Goal: Task Accomplishment & Management: Use online tool/utility

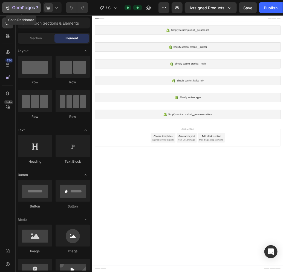
click at [12, 8] on div "7" at bounding box center [22, 7] width 34 height 7
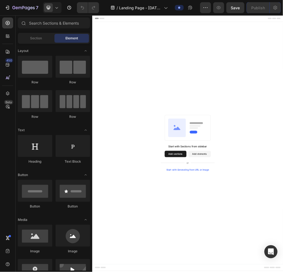
click at [226, 255] on button "Add sections" at bounding box center [234, 253] width 37 height 11
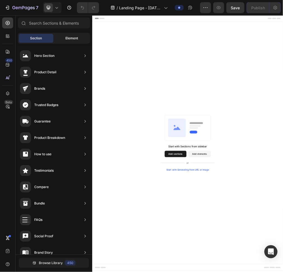
click at [70, 39] on span "Element" at bounding box center [71, 38] width 13 height 5
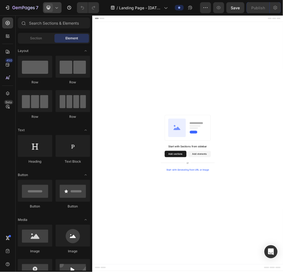
click at [56, 8] on icon at bounding box center [56, 7] width 2 height 1
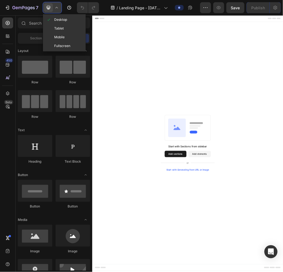
click at [56, 8] on icon at bounding box center [56, 7] width 5 height 5
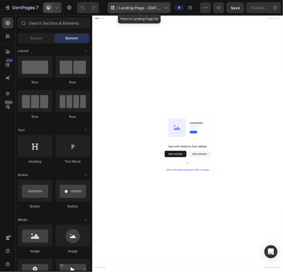
click at [166, 7] on icon at bounding box center [165, 7] width 5 height 5
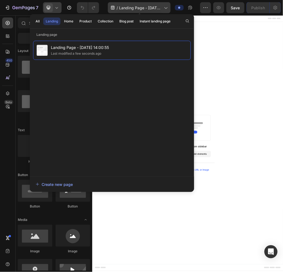
click at [131, 10] on span "Landing Page - Aug 28, 14:00:55" at bounding box center [140, 8] width 43 height 6
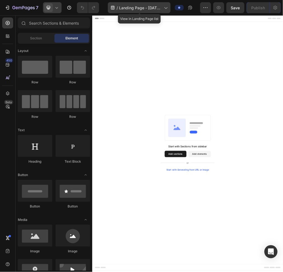
click at [131, 7] on span "Landing Page - Aug 28, 14:00:55" at bounding box center [140, 8] width 43 height 6
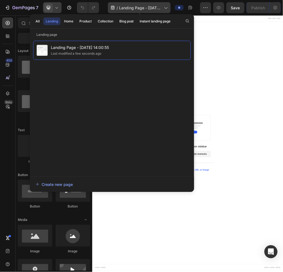
click at [156, 5] on span "Landing Page - Aug 28, 14:00:55" at bounding box center [140, 8] width 43 height 6
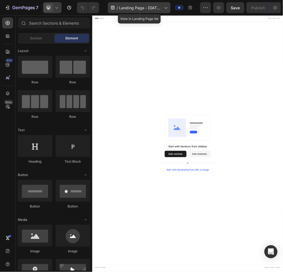
click at [111, 6] on icon at bounding box center [112, 7] width 5 height 5
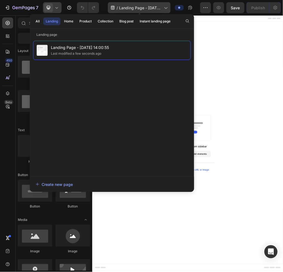
click at [111, 6] on icon at bounding box center [112, 7] width 5 height 5
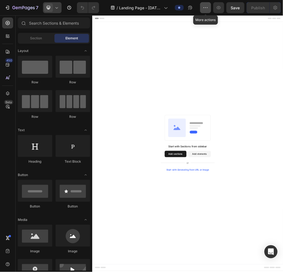
click at [205, 7] on icon "button" at bounding box center [205, 7] width 5 height 5
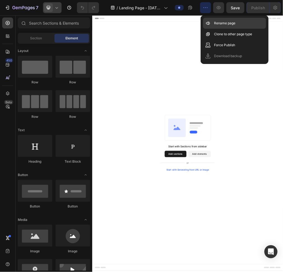
click at [227, 24] on p "Rename page" at bounding box center [224, 22] width 21 height 5
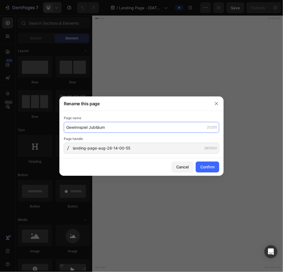
type input "Gewinnspiel Jubiläum"
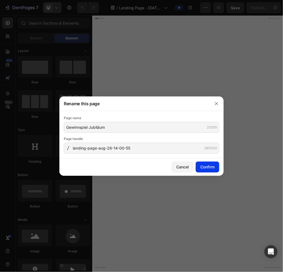
click at [210, 166] on div "Confirm" at bounding box center [207, 167] width 14 height 6
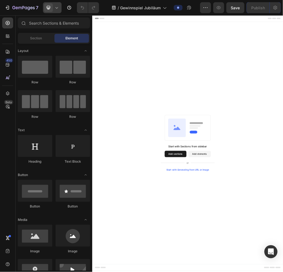
click at [280, 255] on button "Add elements" at bounding box center [276, 253] width 39 height 11
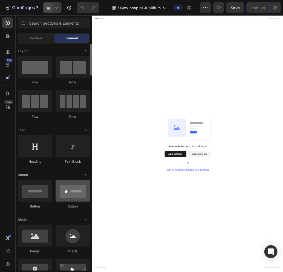
scroll to position [191, 0]
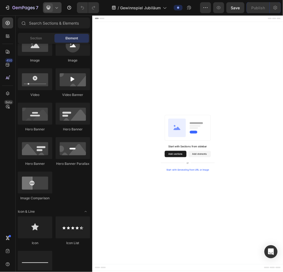
drag, startPoint x: 236, startPoint y: 253, endPoint x: 263, endPoint y: 351, distance: 101.4
click at [236, 253] on button "Add sections" at bounding box center [234, 253] width 37 height 11
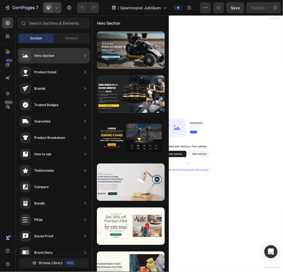
click at [41, 53] on div "Hero Section" at bounding box center [37, 55] width 34 height 11
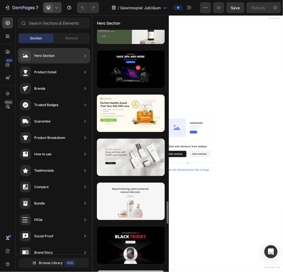
scroll to position [1791, 0]
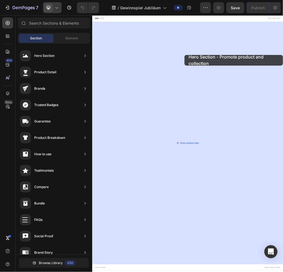
drag, startPoint x: 209, startPoint y: 122, endPoint x: 202, endPoint y: 85, distance: 37.9
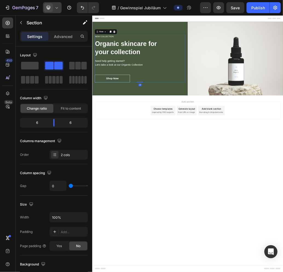
click at [218, 108] on div "NEW COLLECTION Heading Organic skincare for your collection Heading Need help g…" at bounding box center [174, 90] width 156 height 82
click at [217, 29] on div "NEW COLLECTION Heading Organic skincare for your collection Heading Need help g…" at bounding box center [174, 89] width 164 height 127
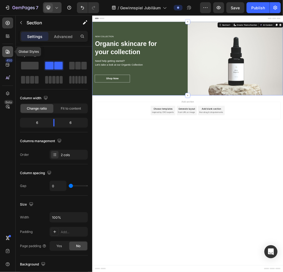
click at [7, 51] on icon at bounding box center [8, 52] width 4 height 4
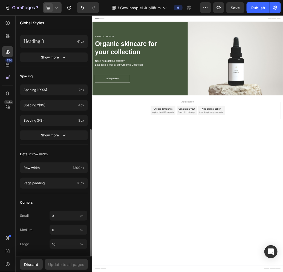
scroll to position [0, 0]
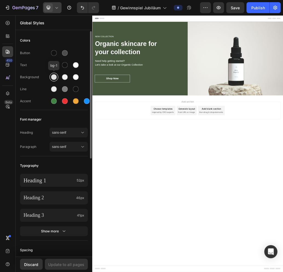
click at [54, 78] on div at bounding box center [54, 77] width 6 height 6
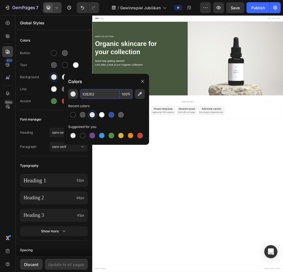
paste input "#a14648"
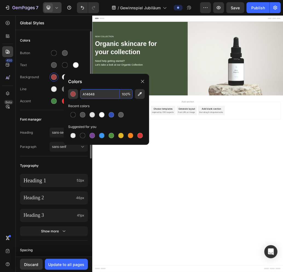
type input "A14648"
click at [87, 67] on div "Text" at bounding box center [54, 65] width 68 height 9
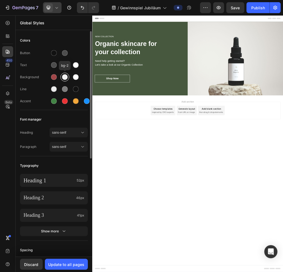
click at [65, 77] on div at bounding box center [65, 77] width 6 height 6
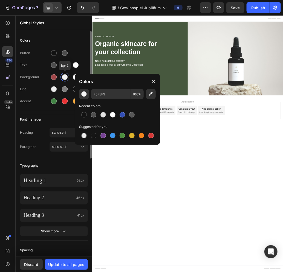
click at [65, 77] on div at bounding box center [65, 77] width 6 height 6
paste input "#f3f5f9"
type input "F3F5F9"
click at [80, 54] on div "Button" at bounding box center [54, 53] width 68 height 9
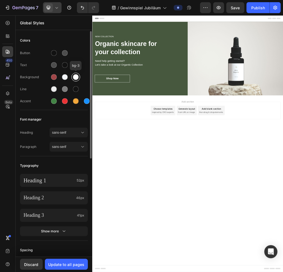
click at [77, 78] on div at bounding box center [76, 77] width 6 height 6
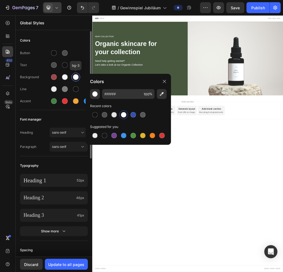
click at [75, 76] on div at bounding box center [76, 77] width 6 height 6
click at [127, 92] on input "FFFFFF" at bounding box center [121, 94] width 39 height 10
paste input "#1d2328"
type input "1D2328"
drag, startPoint x: 81, startPoint y: 37, endPoint x: 8, endPoint y: 101, distance: 96.7
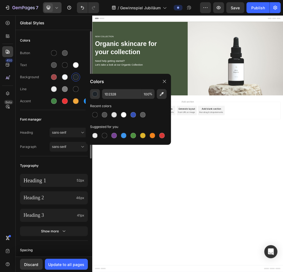
click at [81, 37] on div "Colors" at bounding box center [54, 41] width 68 height 10
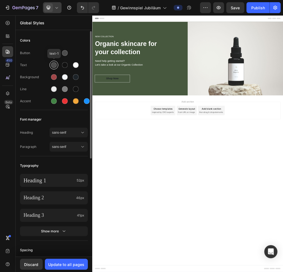
click at [53, 65] on div at bounding box center [54, 65] width 6 height 6
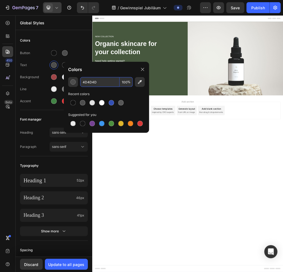
paste input "#1d2328"
type input "1D2328"
click at [83, 42] on div "Colors" at bounding box center [54, 41] width 68 height 10
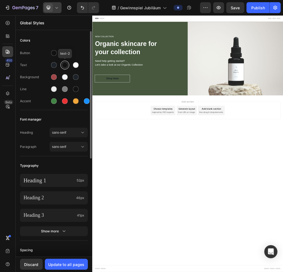
click at [65, 65] on div at bounding box center [65, 65] width 6 height 6
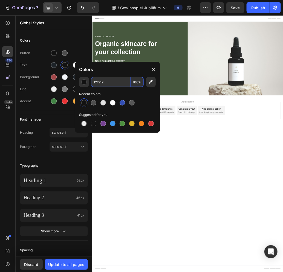
paste input "#a14648"
type input "A14648"
click at [78, 43] on div "Colors" at bounding box center [54, 41] width 68 height 10
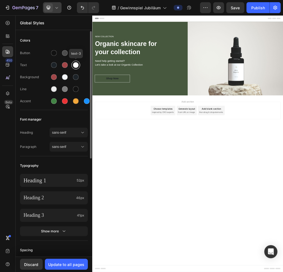
click at [75, 65] on div at bounding box center [76, 65] width 6 height 6
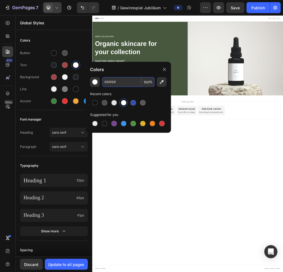
paste input "#f3f5f9"
type input "F3F5F9"
click at [80, 41] on div "Colors" at bounding box center [54, 41] width 68 height 10
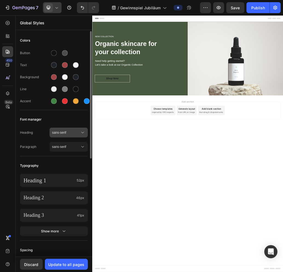
click at [69, 131] on span "sans-serif" at bounding box center [66, 132] width 28 height 5
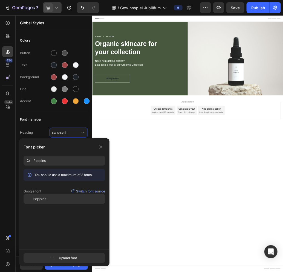
type input "Poppins"
click at [47, 197] on div "Poppins" at bounding box center [69, 199] width 72 height 5
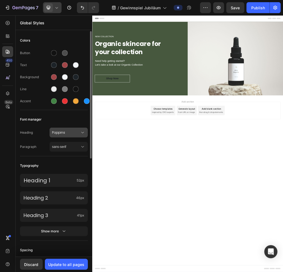
click at [80, 131] on span "Poppins" at bounding box center [66, 132] width 28 height 5
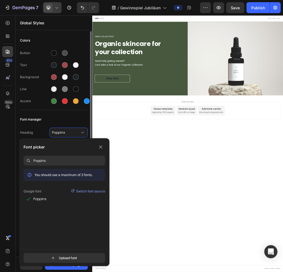
click at [66, 115] on div "Font manager" at bounding box center [54, 120] width 68 height 10
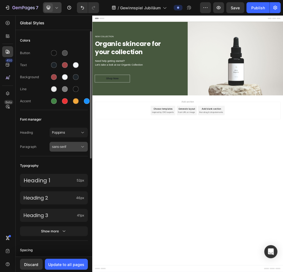
click at [70, 145] on span "sans-serif" at bounding box center [66, 146] width 28 height 5
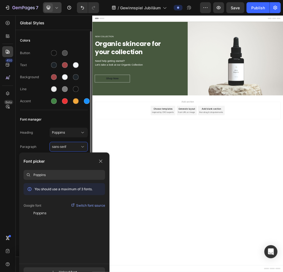
type input "Poppins"
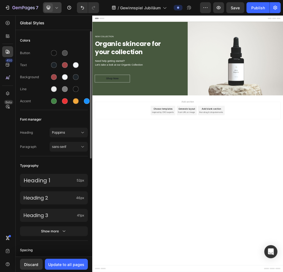
click at [57, 118] on div "Font manager" at bounding box center [54, 120] width 68 height 10
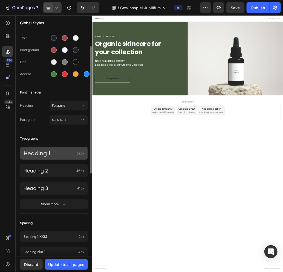
click at [64, 155] on p "Heading 1" at bounding box center [49, 153] width 51 height 7
click at [80, 152] on span "52px" at bounding box center [81, 153] width 8 height 5
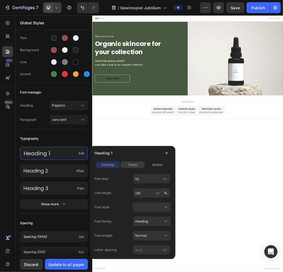
click at [133, 164] on span "tablet" at bounding box center [133, 164] width 10 height 5
click at [155, 165] on span "mobile" at bounding box center [157, 164] width 10 height 5
click at [111, 164] on span "desktop" at bounding box center [107, 164] width 13 height 5
click at [169, 221] on button "Heading" at bounding box center [152, 221] width 38 height 10
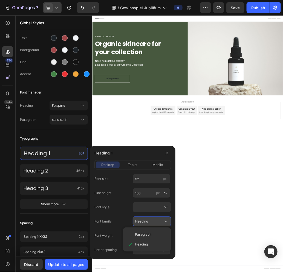
click at [168, 220] on icon at bounding box center [165, 221] width 5 height 5
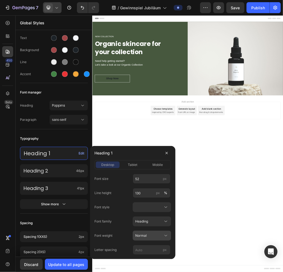
click at [165, 235] on icon at bounding box center [165, 235] width 5 height 5
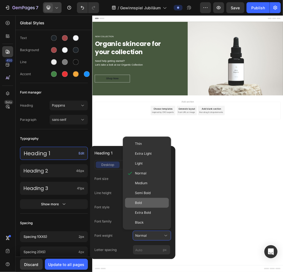
click at [140, 202] on span "Bold" at bounding box center [138, 202] width 7 height 5
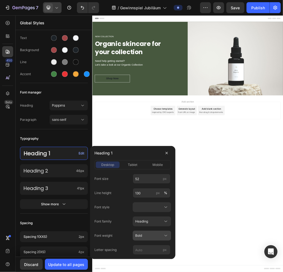
click at [166, 233] on icon at bounding box center [165, 235] width 5 height 5
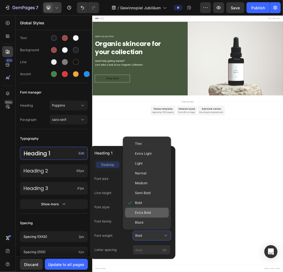
click at [142, 213] on span "Extra Bold" at bounding box center [143, 212] width 16 height 5
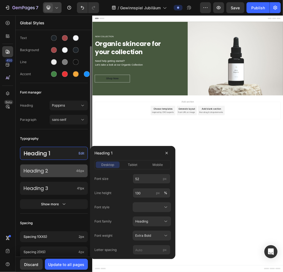
click at [62, 169] on p "Heading 2" at bounding box center [49, 171] width 50 height 6
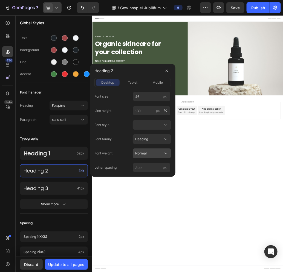
click at [162, 152] on div "Normal" at bounding box center [151, 153] width 33 height 5
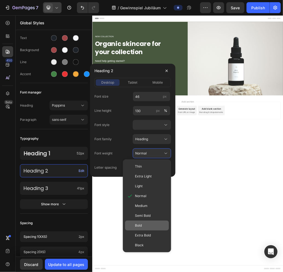
click at [146, 223] on div "Bold" at bounding box center [151, 225] width 32 height 5
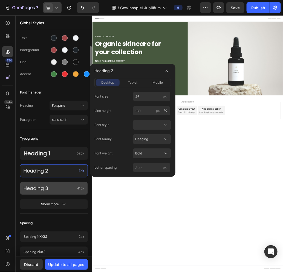
click at [39, 187] on p "Heading 3" at bounding box center [49, 188] width 51 height 6
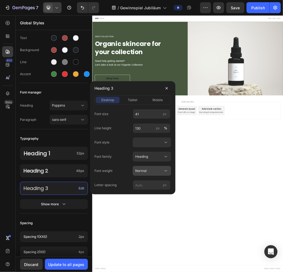
click at [150, 171] on div "Normal" at bounding box center [148, 170] width 27 height 5
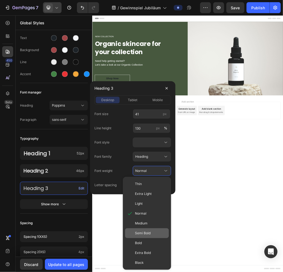
click at [150, 231] on span "Semi Bold" at bounding box center [143, 233] width 16 height 5
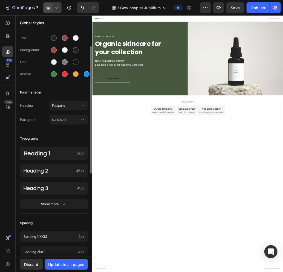
click at [57, 138] on div "Typography" at bounding box center [54, 139] width 68 height 10
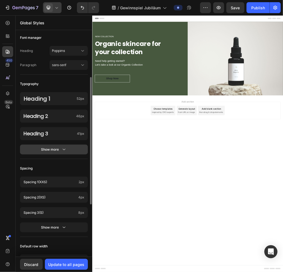
click at [52, 147] on div "Show more" at bounding box center [53, 149] width 25 height 5
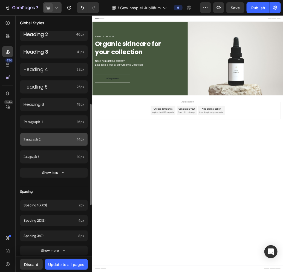
scroll to position [0, 0]
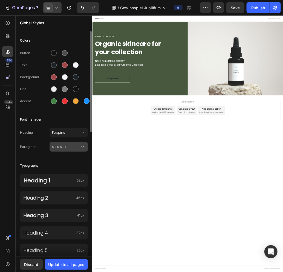
click at [75, 144] on span "sans-serif" at bounding box center [66, 146] width 28 height 5
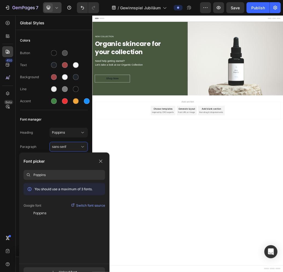
click at [54, 176] on input "Poppins" at bounding box center [69, 175] width 72 height 10
click at [40, 215] on span "Poppins" at bounding box center [39, 213] width 13 height 5
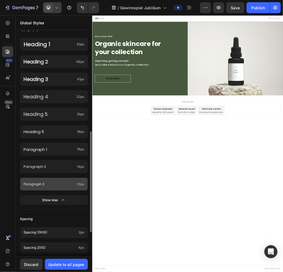
scroll to position [163, 0]
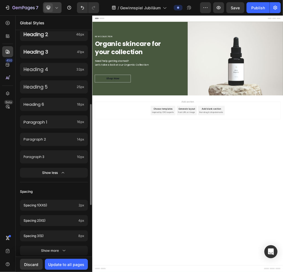
click at [50, 169] on button "Show less" at bounding box center [54, 173] width 68 height 10
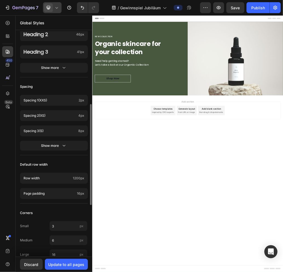
scroll to position [174, 0]
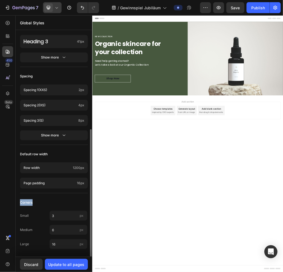
drag, startPoint x: 19, startPoint y: 200, endPoint x: 75, endPoint y: 209, distance: 56.7
click at [55, 200] on div "Colors Button Text Background Line Accent Font manager Heading Poppins Paragrap…" at bounding box center [54, 57] width 77 height 400
click at [49, 201] on div "Corners" at bounding box center [54, 203] width 68 height 10
drag, startPoint x: 18, startPoint y: 201, endPoint x: 83, endPoint y: 244, distance: 77.7
click at [83, 244] on div "Colors Button Text Background Line Accent Font manager Heading Poppins Paragrap…" at bounding box center [54, 57] width 77 height 400
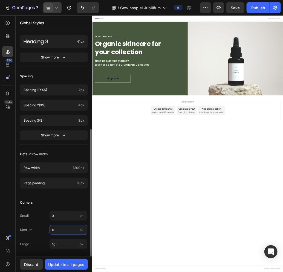
click at [62, 230] on input "6" at bounding box center [68, 230] width 38 height 10
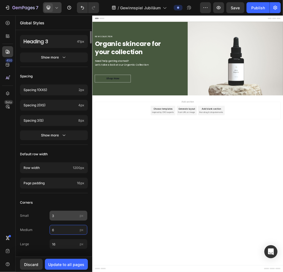
scroll to position [0, 0]
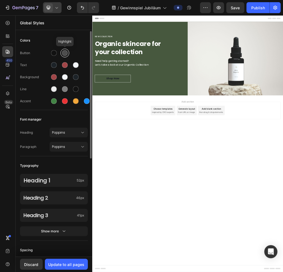
click at [65, 51] on div at bounding box center [65, 53] width 6 height 6
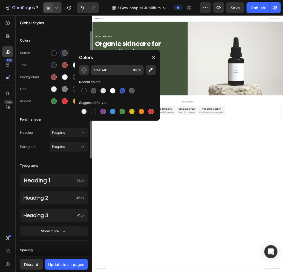
click at [72, 38] on div "Colors" at bounding box center [54, 41] width 68 height 10
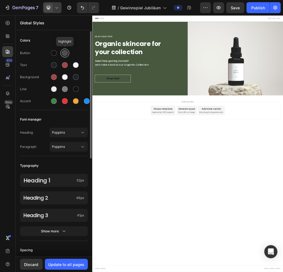
click at [66, 51] on div at bounding box center [65, 53] width 6 height 6
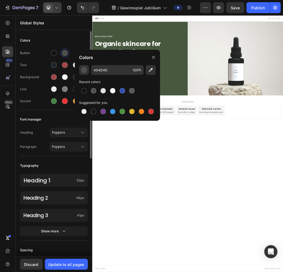
click at [37, 84] on div "Button Text Background Line Accent" at bounding box center [54, 77] width 68 height 65
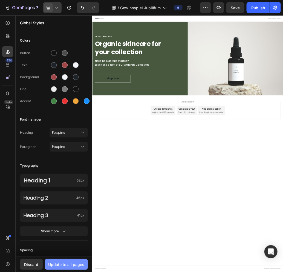
click at [62, 263] on div "Update to all pages" at bounding box center [66, 265] width 36 height 6
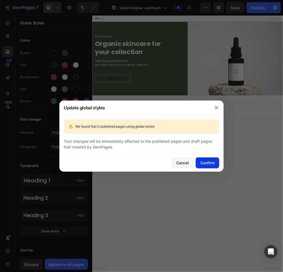
click at [207, 161] on div "Confirm" at bounding box center [207, 163] width 14 height 6
click at [217, 107] on icon "button" at bounding box center [216, 108] width 4 height 4
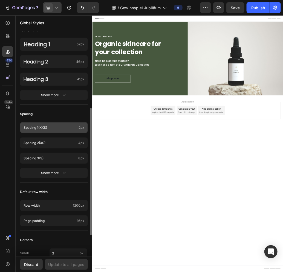
scroll to position [174, 0]
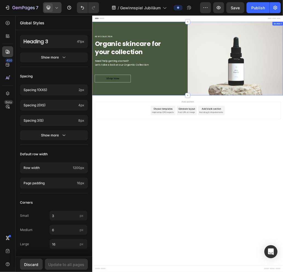
click at [168, 34] on div "NEW COLLECTION Heading Organic skincare for your collection Heading Need help g…" at bounding box center [174, 89] width 164 height 127
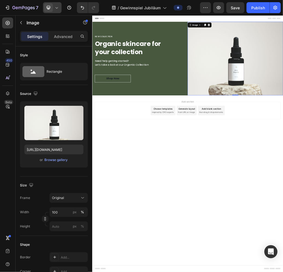
click at [274, 33] on icon at bounding box center [276, 32] width 4 height 4
drag, startPoint x: 126, startPoint y: 123, endPoint x: 253, endPoint y: 192, distance: 144.7
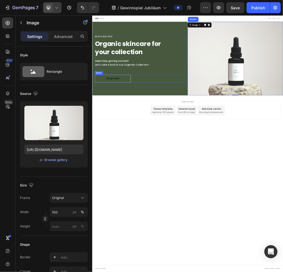
click at [126, 123] on div "Shop Now" at bounding box center [127, 124] width 23 height 7
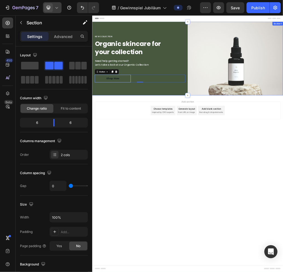
click at [221, 40] on div "NEW COLLECTION Heading Organic skincare for your collection Heading Need help g…" at bounding box center [174, 89] width 164 height 127
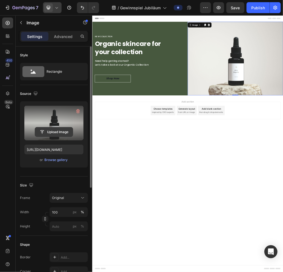
click at [58, 132] on input "file" at bounding box center [54, 131] width 38 height 9
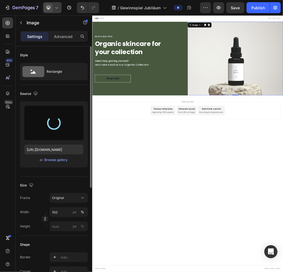
type input "https://cdn.shopify.com/s/files/1/0445/2692/8031/files/gempages_581671037528179…"
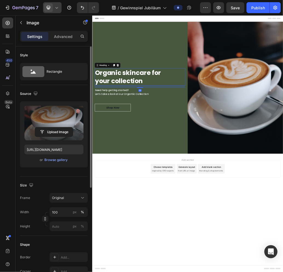
click at [156, 114] on p "Organic skincare for your collection" at bounding box center [173, 121] width 155 height 28
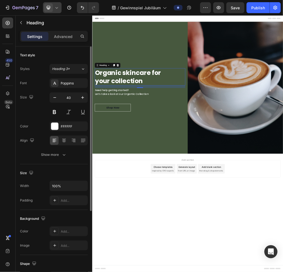
click at [136, 116] on p "Organic skincare for your collection" at bounding box center [173, 121] width 155 height 28
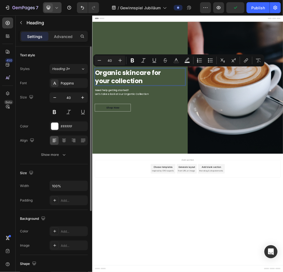
click at [191, 124] on p "Organic skincare for your collection" at bounding box center [173, 121] width 155 height 28
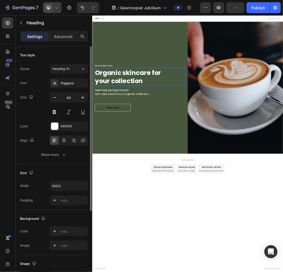
click at [191, 124] on p "Organic skincare for your collection" at bounding box center [173, 121] width 155 height 28
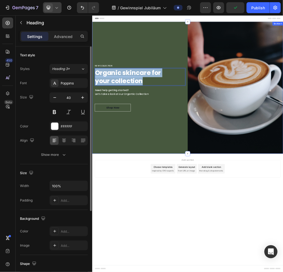
drag, startPoint x: 191, startPoint y: 129, endPoint x: 93, endPoint y: 107, distance: 100.6
click at [93, 107] on div "NEW COLLECTION Heading Organic skincare for your collection Heading 16 Need hel…" at bounding box center [174, 139] width 164 height 227
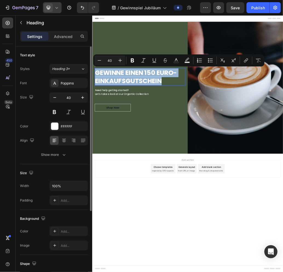
drag, startPoint x: 218, startPoint y: 125, endPoint x: 96, endPoint y: 109, distance: 123.0
click at [96, 109] on p "GEWINNE EINEN 150 EURO- EINKAUFSGUTSCHEIN" at bounding box center [173, 121] width 155 height 28
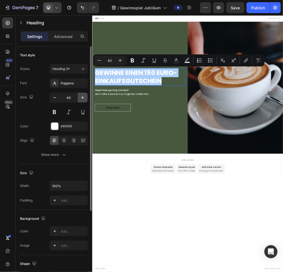
click at [83, 96] on icon "button" at bounding box center [82, 97] width 3 height 3
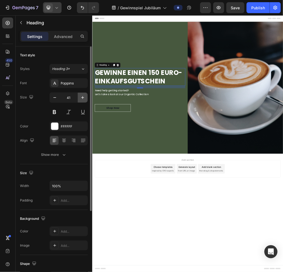
click at [83, 96] on icon "button" at bounding box center [82, 97] width 3 height 3
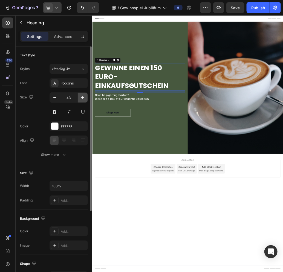
click at [83, 96] on icon "button" at bounding box center [82, 97] width 3 height 3
type input "46"
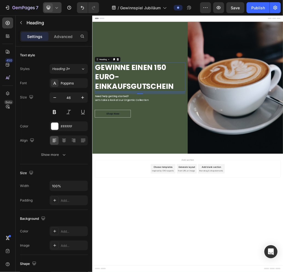
click at [200, 101] on p "GEWINNE EINEN 150 EURO- EINKAUFSGUTSCHEIN" at bounding box center [173, 121] width 155 height 49
click at [197, 104] on p "GEWINNE EINEN 150 EURO- EINKAUFSGUTSCHEIN" at bounding box center [173, 121] width 155 height 49
click at [165, 122] on p "GEWINNE EINEN 150 EURO- EINKAUFSGUTSCHEIN" at bounding box center [173, 121] width 155 height 49
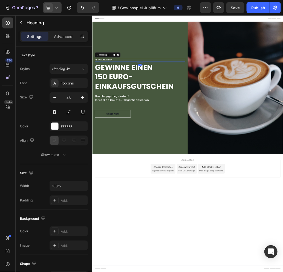
click at [107, 91] on p "NEW COLLECTION" at bounding box center [173, 91] width 155 height 5
click at [136, 90] on p "NEW COLLECTION" at bounding box center [173, 91] width 155 height 5
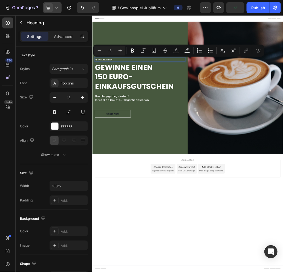
drag, startPoint x: 137, startPoint y: 90, endPoint x: 190, endPoint y: 70, distance: 57.1
click at [92, 85] on html "Header NEW COLLECTION Heading 4 GEWINNE EINEN 150 EURO- EINKAUFSGUTSCHEIN Headi…" at bounding box center [256, 236] width 328 height 442
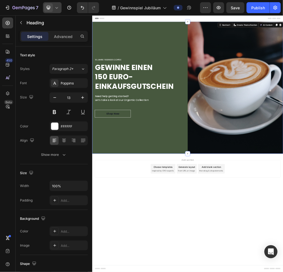
click at [197, 59] on div "10 jAHRE 5 seNSES COFFEE Heading GEWINNE EINEN 150 EURO- EINKAUFSGUTSCHEIN Head…" at bounding box center [174, 139] width 164 height 227
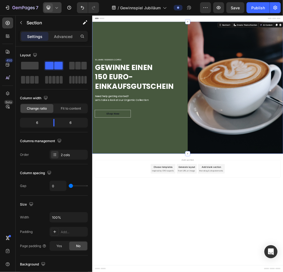
click at [205, 44] on div "10 jAHRE 5 seNSES COFFEE Heading GEWINNE EINEN 150 EURO- EINKAUFSGUTSCHEIN Head…" at bounding box center [174, 139] width 164 height 227
click at [185, 63] on div "10 jAHRE 5 seNSES COFFEE Heading GEWINNE EINEN 150 EURO- EINKAUFSGUTSCHEIN Head…" at bounding box center [174, 139] width 164 height 227
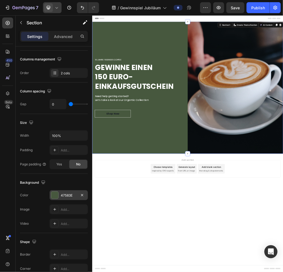
click at [65, 193] on div "47583E" at bounding box center [69, 195] width 16 height 5
click at [8, 53] on icon at bounding box center [8, 52] width 4 height 4
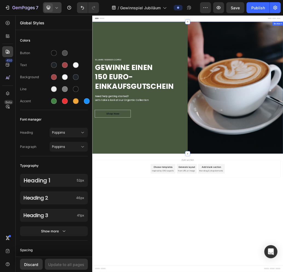
click at [209, 57] on div "10 jAHRE 5 seNSES COFFEE Heading GEWINNE EINEN 150 EURO- EINKAUFSGUTSCHEIN Head…" at bounding box center [174, 139] width 164 height 227
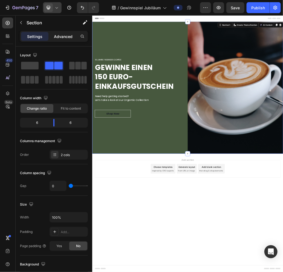
click at [65, 37] on p "Advanced" at bounding box center [63, 37] width 19 height 6
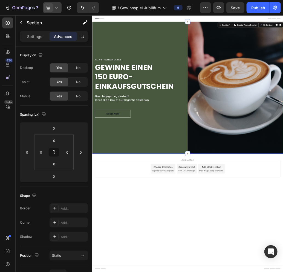
click at [20, 33] on div "Settings Advanced" at bounding box center [54, 36] width 68 height 11
click at [33, 35] on p "Settings" at bounding box center [34, 37] width 15 height 6
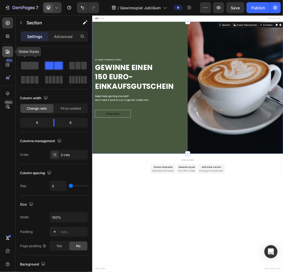
click at [9, 49] on icon at bounding box center [7, 51] width 5 height 5
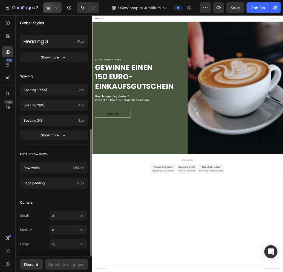
scroll to position [0, 0]
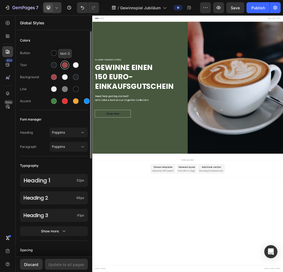
click at [65, 66] on div at bounding box center [65, 65] width 6 height 6
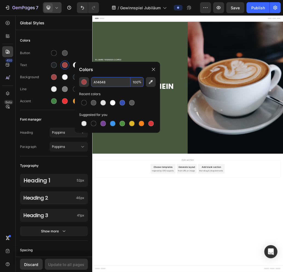
click at [175, 51] on div "10 jAHRE 5 seNSES COFFEE Heading GEWINNE EINEN 150 EURO- EINKAUFSGUTSCHEIN Head…" at bounding box center [174, 139] width 164 height 227
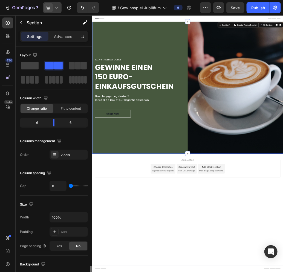
scroll to position [153, 0]
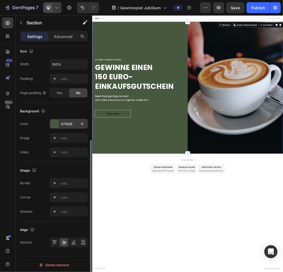
click at [54, 123] on div at bounding box center [54, 123] width 7 height 7
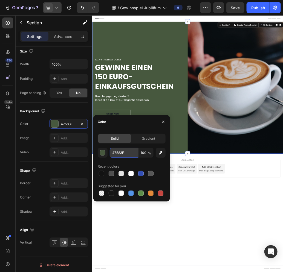
paste input "A14648"
type input "A14648"
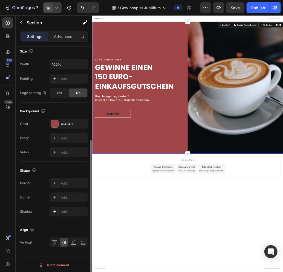
click at [207, 60] on div "10 jAHRE 5 seNSES COFFEE Heading GEWINNE EINEN 150 EURO- EINKAUFSGUTSCHEIN Head…" at bounding box center [174, 139] width 164 height 227
click at [53, 241] on icon at bounding box center [53, 243] width 1 height 4
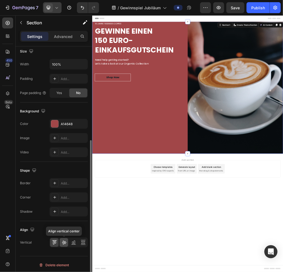
click at [65, 241] on icon at bounding box center [64, 243] width 4 height 4
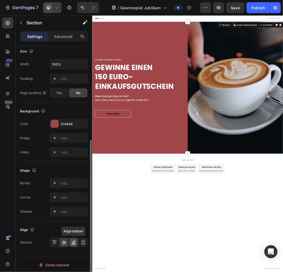
click at [72, 240] on icon at bounding box center [73, 242] width 5 height 5
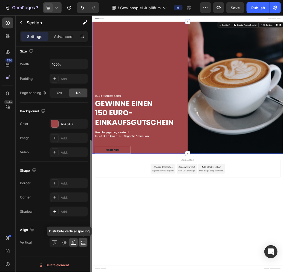
click at [83, 240] on icon at bounding box center [82, 242] width 5 height 5
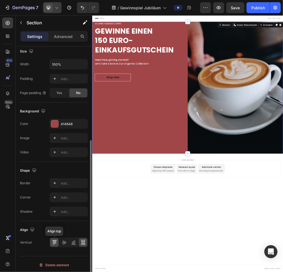
click at [56, 240] on icon at bounding box center [54, 242] width 5 height 5
click at [61, 240] on icon at bounding box center [63, 242] width 5 height 5
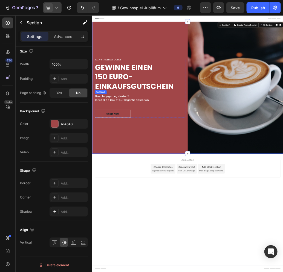
click at [134, 160] on p "Need help getting started? Let’s take a look at our Organtic Collection" at bounding box center [173, 157] width 155 height 13
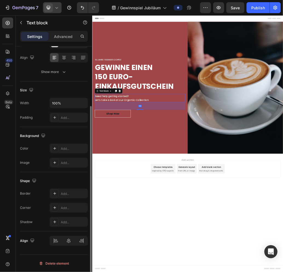
scroll to position [0, 0]
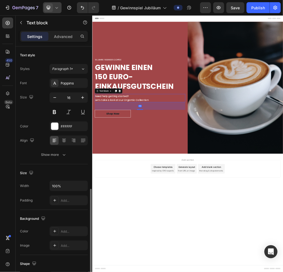
click at [134, 160] on p "Need help getting started? Let’s take a look at our Organtic Collection" at bounding box center [173, 157] width 155 height 13
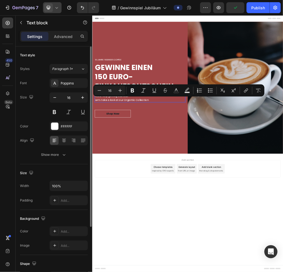
click at [175, 156] on p "Need help getting started? Let’s take a look at our Organtic Collection" at bounding box center [173, 157] width 155 height 13
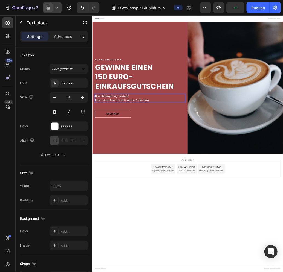
click at [201, 160] on p "Need help getting started? Let’s take a look at our Organtic Collection" at bounding box center [173, 157] width 155 height 13
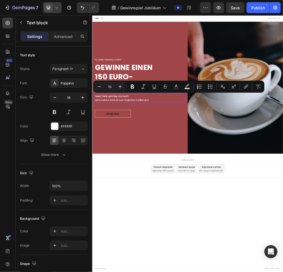
drag, startPoint x: 203, startPoint y: 160, endPoint x: 88, endPoint y: 149, distance: 115.0
click at [92, 149] on html "Header 10 jAHRE 5 seNSES COFFEE Heading GEWINNE EINEN 150 EURO- EINKAUFSGUTSCHE…" at bounding box center [256, 236] width 328 height 442
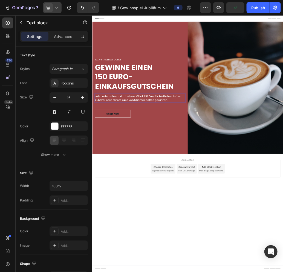
click at [230, 159] on p "Jetzt mitmachen und mit etwas 'Glück 150 Euro für köstlichen Kaffee, Zubehör od…" at bounding box center [173, 157] width 155 height 13
click at [132, 91] on p "10 jAHRE 5 seNSES COFFEE" at bounding box center [173, 91] width 155 height 5
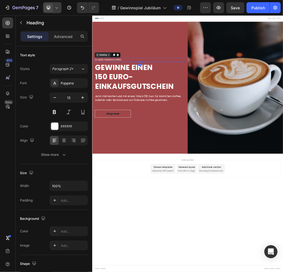
click at [118, 85] on icon at bounding box center [120, 83] width 4 height 4
click at [120, 83] on icon at bounding box center [120, 83] width 4 height 4
click at [120, 85] on div "Heading" at bounding box center [110, 83] width 26 height 7
drag, startPoint x: 151, startPoint y: 90, endPoint x: 38, endPoint y: 83, distance: 112.5
click at [92, 83] on html "Header 10 jAHRE 5 seNSES COFFEE Heading Row 1 col Section 4 GEWINNE EINEN 150 E…" at bounding box center [256, 236] width 328 height 442
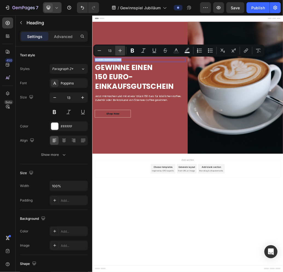
click at [121, 51] on icon "Editor contextual toolbar" at bounding box center [119, 50] width 5 height 5
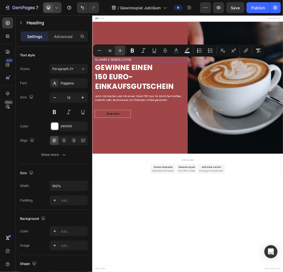
click at [121, 51] on icon "Editor contextual toolbar" at bounding box center [119, 50] width 5 height 5
type input "19"
click at [133, 50] on icon "Editor contextual toolbar" at bounding box center [132, 51] width 3 height 4
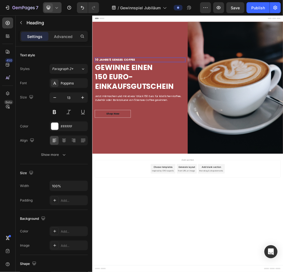
click at [142, 91] on strong "10 jAHRE 5 seNSES COFFEE" at bounding box center [130, 91] width 69 height 7
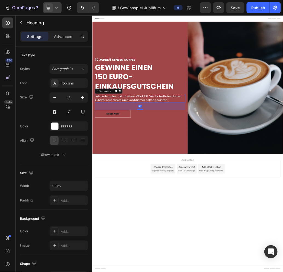
click at [156, 161] on p "Jetzt mitmachen und mit etwas 'Glück 150 Euro für köstlichen Kaffee, Zubehör od…" at bounding box center [173, 157] width 155 height 13
click at [151, 159] on p "Jetzt mitmachen und mit etwas 'Glück 150 Euro für köstlichen Kaffee, Zubehör od…" at bounding box center [173, 157] width 155 height 13
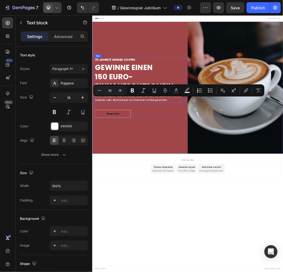
click at [229, 162] on p "Jetzt mitmachen und mit etwas 'Glück 150 Euro für köstlichen Kaffee, Zubehör od…" at bounding box center [173, 157] width 155 height 13
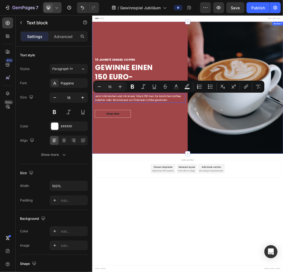
drag, startPoint x: 124, startPoint y: 156, endPoint x: 92, endPoint y: 153, distance: 32.4
click at [92, 153] on div "⁠⁠⁠⁠⁠⁠⁠ 10 jAHRE 5 seNSES COFFEE Heading GEWINNE EINEN 150 EURO- EINKAUFSGUTSCH…" at bounding box center [174, 139] width 164 height 227
click at [122, 86] on icon "Editor contextual toolbar" at bounding box center [119, 86] width 5 height 5
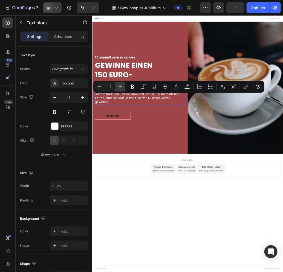
click at [121, 86] on icon "Editor contextual toolbar" at bounding box center [119, 86] width 5 height 5
type input "18"
click at [138, 166] on p "Jetzt mitmachen und mit etwas 'Glück 150 Euro für köstlichen Kaffee, Zubehör od…" at bounding box center [173, 158] width 155 height 20
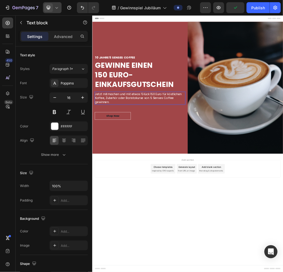
click at [138, 166] on p "Jetzt mitmachen und mit etwas 'Glück 150 Euro für köstlichen Kaffee, Zubehör od…" at bounding box center [173, 158] width 155 height 20
click at [25, 22] on button "button" at bounding box center [21, 22] width 9 height 9
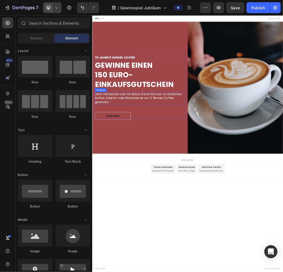
click at [134, 161] on span "Jetzt mitmachen und mit etwas 'Glück 150 Euro für köstlichen Kaffee, Zubehör od…" at bounding box center [170, 157] width 149 height 20
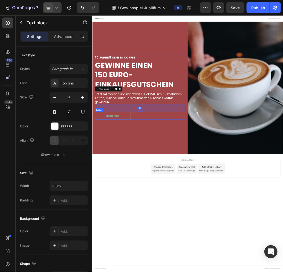
click at [130, 186] on div "Shop Now" at bounding box center [127, 188] width 23 height 7
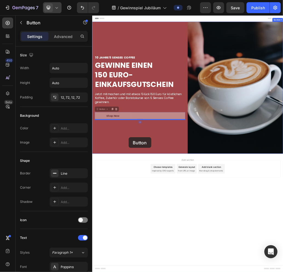
drag, startPoint x: 151, startPoint y: 187, endPoint x: 154, endPoint y: 225, distance: 38.2
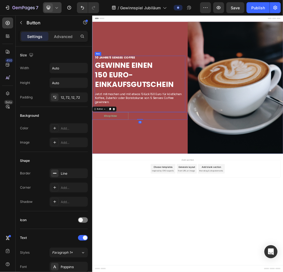
drag, startPoint x: 157, startPoint y: 171, endPoint x: 143, endPoint y: 185, distance: 20.3
click at [157, 171] on div "⁠⁠⁠⁠⁠⁠⁠ 10 jAHRE 5 seNSES COFFEE Heading GEWINNE EINEN 150 EURO- EINKAUFSGUTSCH…" at bounding box center [174, 133] width 156 height 97
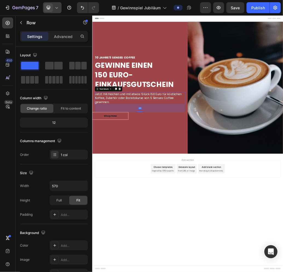
click at [153, 167] on p "Jetzt mitmachen und mit etwas 'Glück 150 Euro für köstlichen Kaffee, Zubehör od…" at bounding box center [173, 158] width 155 height 20
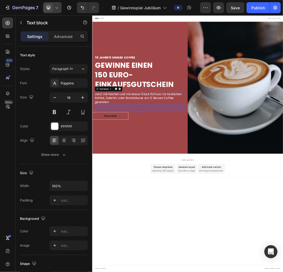
click at [208, 176] on div "48" at bounding box center [174, 175] width 156 height 13
click at [214, 197] on div "⁠⁠⁠⁠⁠⁠⁠ 10 jAHRE 5 seNSES COFFEE Heading GEWINNE EINEN 150 EURO- EINKAUFSGUTSCH…" at bounding box center [174, 139] width 164 height 227
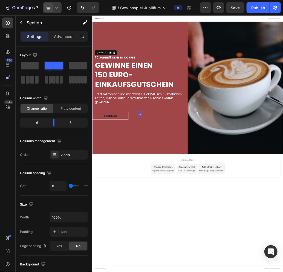
click at [191, 175] on div "⁠⁠⁠⁠⁠⁠⁠ 10 jAHRE 5 seNSES COFFEE Heading GEWINNE EINEN 150 EURO- EINKAUFSGUTSCH…" at bounding box center [174, 133] width 156 height 97
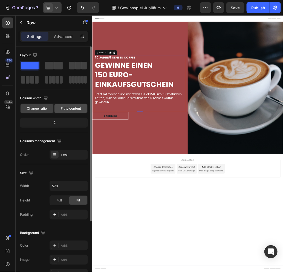
click at [74, 108] on span "Fit to content" at bounding box center [71, 108] width 20 height 5
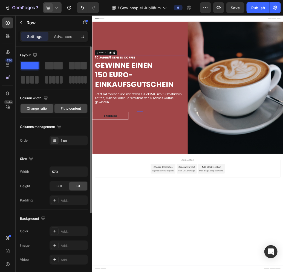
click at [46, 106] on span "Change ratio" at bounding box center [37, 108] width 20 height 5
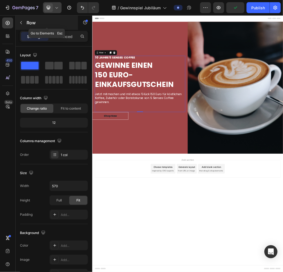
click at [25, 22] on div "Row" at bounding box center [47, 23] width 62 height 14
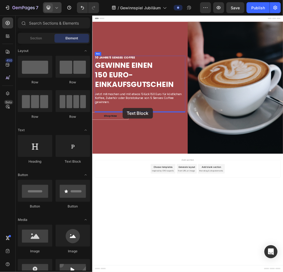
drag, startPoint x: 160, startPoint y: 161, endPoint x: 144, endPoint y: 174, distance: 21.2
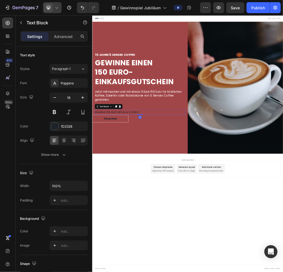
click at [157, 181] on div "Replace this text with your content" at bounding box center [174, 181] width 156 height 9
click at [183, 179] on p "Replace this text with your content" at bounding box center [173, 182] width 155 height 8
drag, startPoint x: 194, startPoint y: 180, endPoint x: 178, endPoint y: 127, distance: 54.5
click at [92, 182] on html "Header ⁠⁠⁠⁠⁠⁠⁠ 10 jAHRE 5 seNSES COFFEE Heading GEWINNE EINEN 150 EURO- EINKAUF…" at bounding box center [256, 236] width 328 height 442
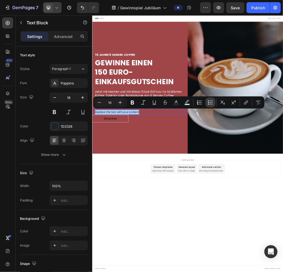
click at [210, 102] on icon "Editor contextual toolbar" at bounding box center [210, 102] width 3 height 0
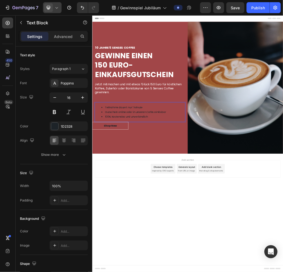
click at [177, 184] on li "Gutschein online oder in unseren Cafés einlösbar" at bounding box center [179, 182] width 144 height 8
click at [169, 159] on div "⁠⁠⁠⁠⁠⁠⁠ 10 jAHRE 5 seNSES COFFEE Heading GEWINNE EINEN 150 EURO- EINKAUFSGUTSCH…" at bounding box center [174, 133] width 156 height 131
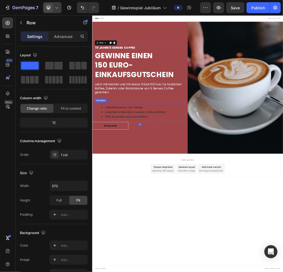
click at [164, 179] on li "Gutschein online oder in unseren Cafés einlösbar" at bounding box center [179, 182] width 144 height 8
click at [151, 156] on div "⁠⁠⁠⁠⁠⁠⁠ 10 jAHRE 5 seNSES COFFEE Heading GEWINNE EINEN 150 EURO- EINKAUFSGUTSCH…" at bounding box center [174, 133] width 156 height 131
click at [153, 158] on div "⁠⁠⁠⁠⁠⁠⁠ 10 jAHRE 5 seNSES COFFEE Heading GEWINNE EINEN 150 EURO- EINKAUFSGUTSCH…" at bounding box center [174, 133] width 156 height 131
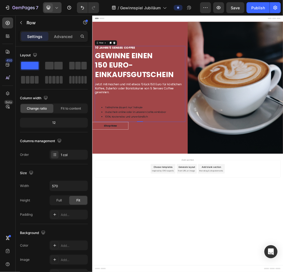
click at [206, 164] on div "⁠⁠⁠⁠⁠⁠⁠ 10 jAHRE 5 seNSES COFFEE Heading GEWINNE EINEN 150 EURO- EINKAUFSGUTSCH…" at bounding box center [174, 133] width 156 height 131
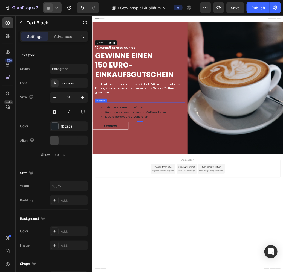
click at [194, 174] on li "Teilnahme dauert nur 1 Minute" at bounding box center [179, 174] width 144 height 8
drag, startPoint x: 183, startPoint y: 174, endPoint x: 180, endPoint y: 149, distance: 24.5
click at [167, 156] on div "⁠⁠⁠⁠⁠⁠⁠ 10 jAHRE 5 seNSES COFFEE Heading GEWINNE EINEN 150 EURO- EINKAUFSGUTSCH…" at bounding box center [174, 133] width 156 height 131
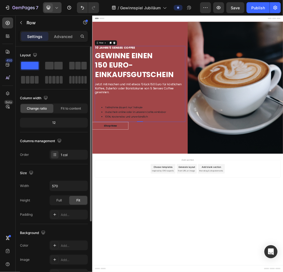
scroll to position [91, 0]
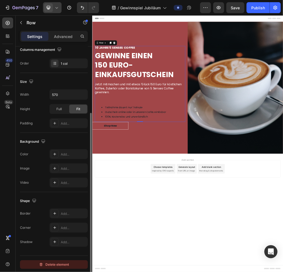
click at [56, 263] on div "Delete element" at bounding box center [54, 264] width 30 height 7
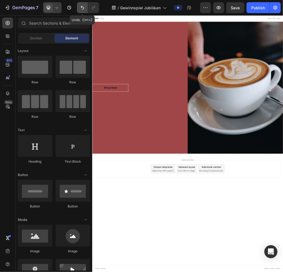
click at [83, 7] on icon "Undo/Redo" at bounding box center [82, 8] width 3 height 4
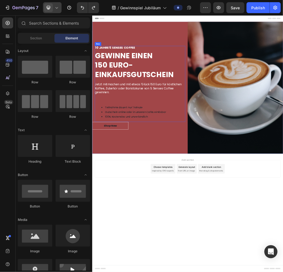
click at [161, 155] on div "10 jAHRE 5 seNSES COFFEE Heading GEWINNE EINEN 150 EURO- EINKAUFSGUTSCHEIN Head…" at bounding box center [174, 133] width 156 height 131
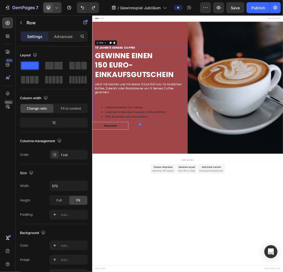
click at [135, 161] on div "10 jAHRE 5 seNSES COFFEE Heading GEWINNE EINEN 150 EURO- EINKAUFSGUTSCHEIN Head…" at bounding box center [174, 133] width 156 height 131
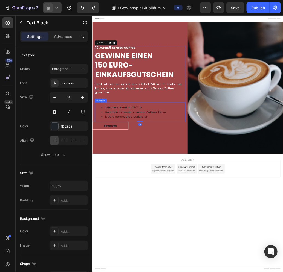
click at [169, 184] on li "Gutschein online oder in unseren Cafés einlösbar" at bounding box center [179, 182] width 144 height 8
click at [197, 191] on li "100% Kostenslos und unverbindlich" at bounding box center [179, 190] width 144 height 8
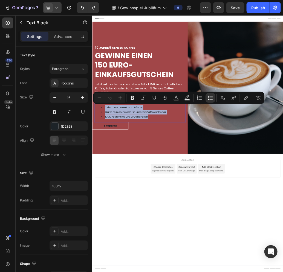
drag, startPoint x: 200, startPoint y: 191, endPoint x: 188, endPoint y: 119, distance: 72.9
click at [98, 167] on div "Teilnahme dauert nur 1 Minute Gutschein online oder in unseren Cafés einlösbar …" at bounding box center [174, 181] width 156 height 33
click at [133, 96] on icon "Editor contextual toolbar" at bounding box center [132, 98] width 3 height 4
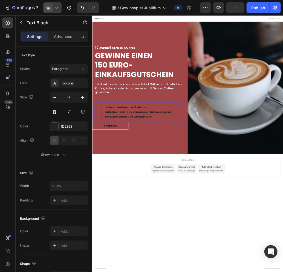
click at [196, 180] on strong "Gutschein online oder in unseren Cafés einlösbar" at bounding box center [171, 181] width 114 height 6
click at [212, 193] on li "100% Kostenslos und unverbindlich" at bounding box center [179, 190] width 144 height 8
drag, startPoint x: 219, startPoint y: 193, endPoint x: 105, endPoint y: 172, distance: 115.8
click at [105, 172] on ul "Teilnahme dauert nur 1 Minute Gutschein online oder in unseren Cafés einlösbar …" at bounding box center [173, 182] width 155 height 24
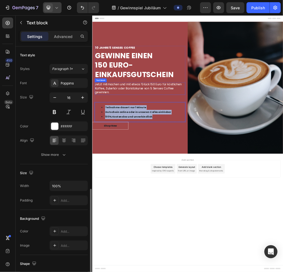
click at [115, 138] on span "Jetzt mitmachen und mit etwas 'Glück 150 Euro für köstlichen Kaffee, Zubehör od…" at bounding box center [170, 141] width 149 height 20
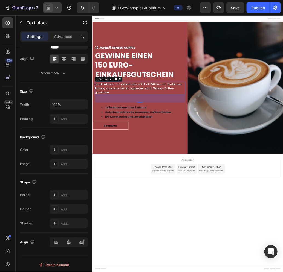
click at [115, 138] on span "Jetzt mitmachen und mit etwas 'Glück 150 Euro für köstlichen Kaffee, Zubehör od…" at bounding box center [170, 141] width 149 height 20
click at [154, 140] on span "Jetzt mitmachen und mit etwas 'Glück 150 Euro für köstlichen Kaffee, Zubehör od…" at bounding box center [170, 141] width 149 height 20
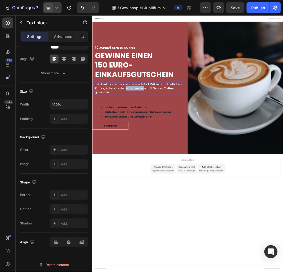
click at [154, 140] on span "Jetzt mitmachen und mit etwas 'Glück 150 Euro für köstlichen Kaffee, Zubehör od…" at bounding box center [170, 141] width 149 height 20
click at [191, 138] on span "Jetzt mitmachen und mit etwas 'Glück 150 Euro für köstlichen Kaffee, Zubehör od…" at bounding box center [170, 141] width 149 height 20
drag, startPoint x: 191, startPoint y: 138, endPoint x: 90, endPoint y: 138, distance: 100.0
click at [92, 138] on html "Header 10 jAHRE 5 seNSES COFFEE Heading GEWINNE EINEN 150 EURO- EINKAUFSGUTSCHE…" at bounding box center [256, 236] width 328 height 442
click at [148, 136] on span "Jetzt mitmachen und mit etwas 'Glück 150 Euro für köstlichen Kaffee, Zubehör od…" at bounding box center [170, 141] width 149 height 20
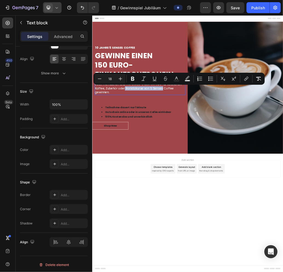
drag, startPoint x: 211, startPoint y: 140, endPoint x: 146, endPoint y: 142, distance: 64.8
click at [146, 142] on span "Jetzt mitmachen und mit etwas 'Glück 150 Euro für köstlichen Kaffee, Zubehör od…" at bounding box center [170, 141] width 149 height 20
click at [144, 182] on strong "Gutschein online oder in unseren Cafés einlösbar" at bounding box center [171, 181] width 114 height 6
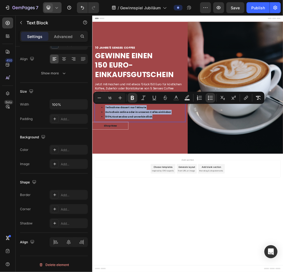
drag, startPoint x: 207, startPoint y: 189, endPoint x: 192, endPoint y: 119, distance: 71.8
click at [99, 169] on div "Teilnahme dauert nur 1 Minute Gutschein online oder in unseren Cafés einlösbar …" at bounding box center [174, 181] width 156 height 33
click at [121, 97] on icon "Editor contextual toolbar" at bounding box center [119, 97] width 5 height 5
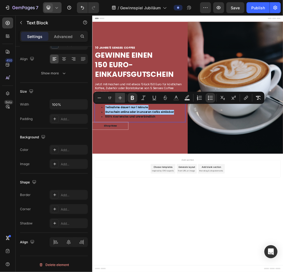
click at [121, 97] on icon "Editor contextual toolbar" at bounding box center [119, 97] width 5 height 5
type input "18"
click at [186, 97] on icon "Editor contextual toolbar" at bounding box center [186, 97] width 5 height 5
type input "000000"
type input "77"
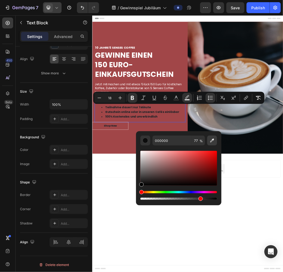
click at [209, 140] on icon "Editor contextual toolbar" at bounding box center [211, 140] width 5 height 5
type input "FFFFFF"
type input "100"
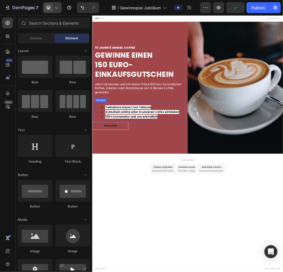
click at [156, 174] on strong "Teilnahme dauert nur 1 Minute" at bounding box center [153, 173] width 79 height 7
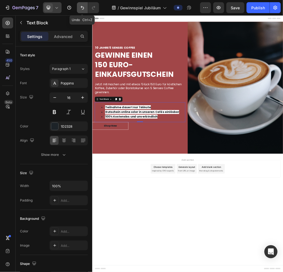
click at [81, 6] on icon "Undo/Redo" at bounding box center [82, 7] width 5 height 5
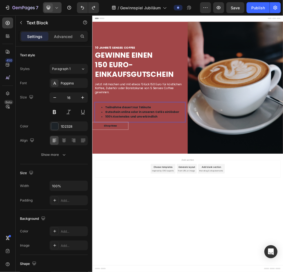
click at [190, 186] on strong "100% Kostenslos und unverbindlich" at bounding box center [159, 189] width 90 height 7
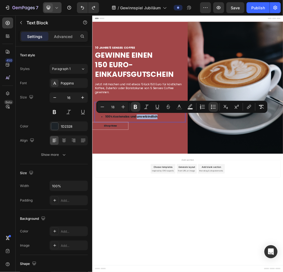
click at [202, 189] on strong "100% Kostenslos und unverbindlich" at bounding box center [159, 189] width 90 height 7
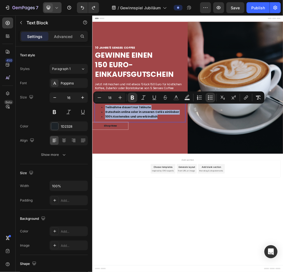
drag, startPoint x: 206, startPoint y: 190, endPoint x: 98, endPoint y: 169, distance: 109.4
click at [98, 169] on div "Teilnahme dauert nur 1 Minute Gutschein online oder in unseren Cafés einlösbar …" at bounding box center [174, 182] width 156 height 34
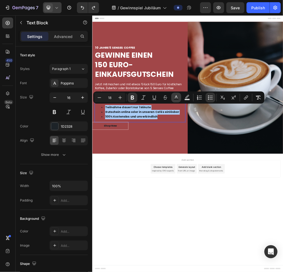
click at [177, 98] on icon "Editor contextual toolbar" at bounding box center [176, 96] width 3 height 3
type input "1D2328"
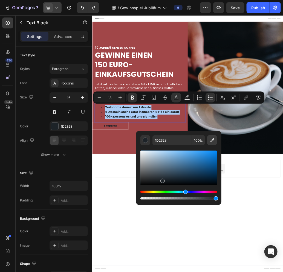
click at [212, 140] on icon "Editor contextual toolbar" at bounding box center [212, 140] width 4 height 4
type input "FFFFFF"
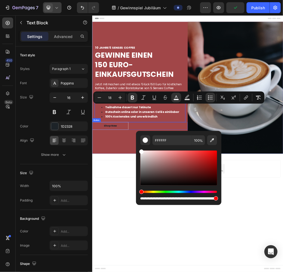
click at [244, 197] on div "Teilnahme dauert nur 1 Minute Gutschein online oder in unseren Cafés einlösbar …" at bounding box center [174, 182] width 156 height 34
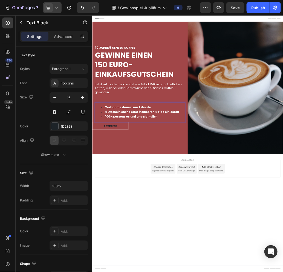
click at [119, 190] on strong "100% Kostenslos und unverbindlich" at bounding box center [159, 189] width 90 height 7
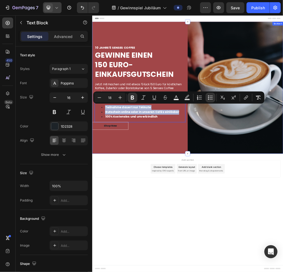
drag, startPoint x: 113, startPoint y: 188, endPoint x: 187, endPoint y: 118, distance: 101.7
click at [177, 97] on icon "Editor contextual toolbar" at bounding box center [176, 96] width 3 height 3
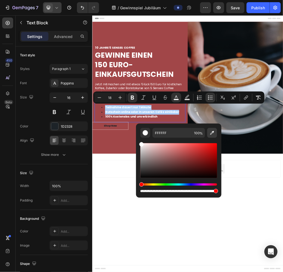
click at [212, 132] on icon "Editor contextual toolbar" at bounding box center [212, 133] width 4 height 4
click at [237, 174] on li "Teilnahme dauert nur 1 Minute" at bounding box center [179, 174] width 144 height 8
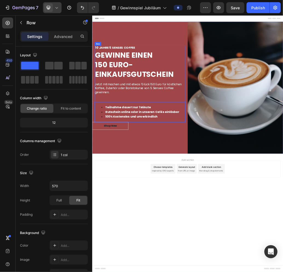
click at [113, 159] on div "10 jAHRE 5 seNSES COFFEE Heading GEWINNE EINEN 150 EURO- EINKAUFSGUTSCHEIN Head…" at bounding box center [174, 133] width 156 height 131
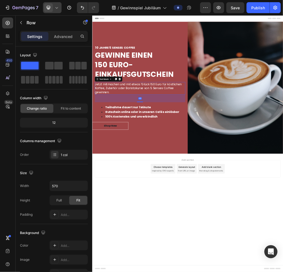
click at [142, 146] on p "Jetzt mitmachen und mit etwas 'Glück 150 Euro für köstlichen Kaffee, Zubehör od…" at bounding box center [173, 141] width 155 height 20
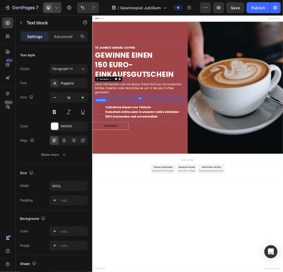
click at [163, 176] on strong "Teilnahme dauert nur 1 Minute" at bounding box center [153, 173] width 79 height 7
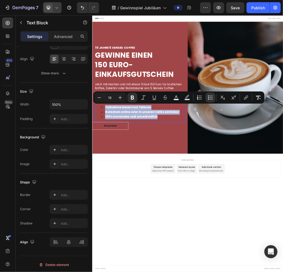
drag, startPoint x: 231, startPoint y: 189, endPoint x: 112, endPoint y: 165, distance: 122.2
click at [112, 165] on div "Teilnahme dauert nur 1 Minute Gutschein online oder in unseren Cafés einlösbar …" at bounding box center [174, 182] width 156 height 34
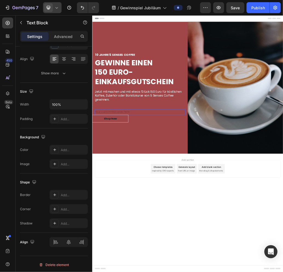
click at [145, 181] on div "Rich Text Editor. Editing area: main" at bounding box center [174, 181] width 156 height 9
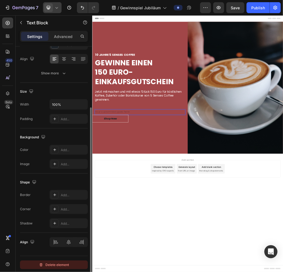
click at [59, 262] on div "Delete element" at bounding box center [54, 265] width 30 height 7
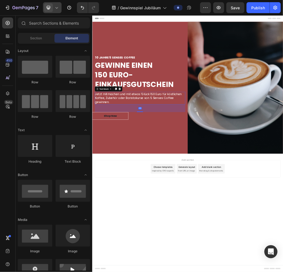
click at [139, 163] on p "Jetzt mitmachen und mit etwas 'Glück 150 Euro für köstlichen Kaffee, Zubehör od…" at bounding box center [173, 158] width 155 height 20
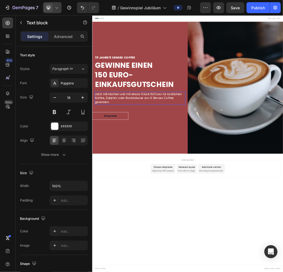
click at [193, 158] on span "Jetzt mitmachen und mit etwas 'Glück 150 Euro für köstlichen Kaffee, Zubehör od…" at bounding box center [170, 157] width 149 height 20
drag, startPoint x: 237, startPoint y: 159, endPoint x: 163, endPoint y: 163, distance: 74.2
click at [234, 159] on p "Jetzt mitmachen und mit etwas 'Glück 150 Euro für köstlichen Kaffee, Zubehör od…" at bounding box center [173, 158] width 155 height 20
click at [141, 163] on p "Jetzt mitmachen und mit etwas 'Glück 150 Euro für köstlichen Kaffee, Zubehör od…" at bounding box center [173, 158] width 155 height 20
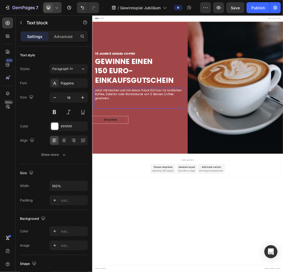
click at [109, 168] on p "Rich Text Editor. Editing area: main" at bounding box center [173, 171] width 155 height 7
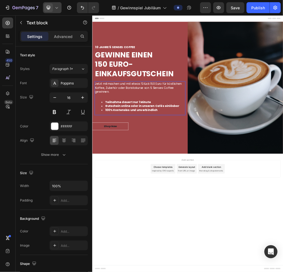
click at [118, 154] on p "Rich Text Editor. Editing area: main" at bounding box center [173, 153] width 155 height 7
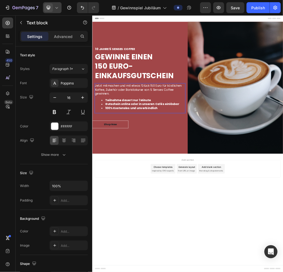
click at [194, 169] on strong "Gutschein online oder in unseren Cafés einlösbar" at bounding box center [177, 168] width 127 height 7
drag, startPoint x: 213, startPoint y: 174, endPoint x: 112, endPoint y: 157, distance: 102.4
click at [112, 157] on div "Jetzt mitmachen und mit etwas 'Glück 150 Euro für köstlichen Kaffee, Zubehör od…" at bounding box center [174, 158] width 156 height 51
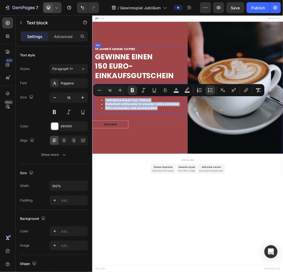
click at [169, 195] on div "10 jAHRE 5 seNSES COFFEE Heading GEWINNE EINEN 150 EURO- EINKAUFSGUTSCHEIN Head…" at bounding box center [174, 133] width 156 height 127
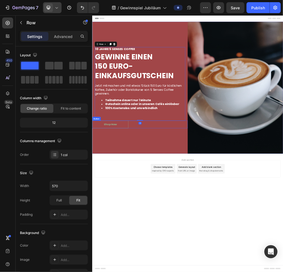
click at [136, 202] on button "Shop Now" at bounding box center [123, 203] width 62 height 13
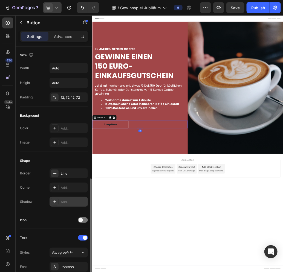
scroll to position [149, 0]
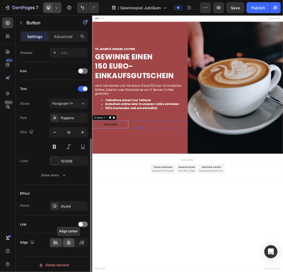
click at [71, 240] on div at bounding box center [69, 242] width 12 height 9
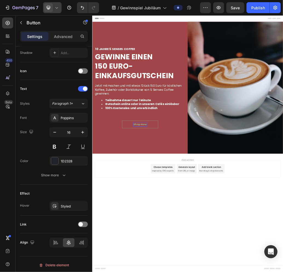
click at [179, 202] on div "Shop Now" at bounding box center [174, 203] width 23 height 7
click at [179, 202] on p "Shop Now" at bounding box center [174, 203] width 23 height 7
click at [149, 197] on button "jetzt" at bounding box center [174, 203] width 50 height 13
click at [205, 204] on button "jetzt mitmachen" at bounding box center [173, 203] width 79 height 13
click at [201, 198] on button "jetzt mitmachen" at bounding box center [173, 203] width 79 height 13
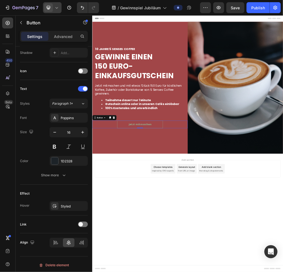
click at [194, 204] on button "jetzt mitmachen" at bounding box center [173, 203] width 79 height 13
click at [190, 203] on p "jetzt mitmachen" at bounding box center [173, 203] width 39 height 7
click at [193, 203] on button "jetzt mitmachen" at bounding box center [173, 203] width 79 height 13
click at [191, 204] on p "jetzt mitmachen" at bounding box center [173, 203] width 39 height 7
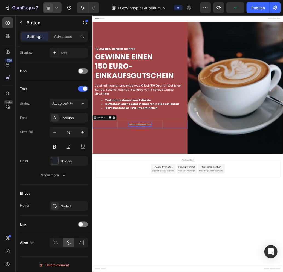
click at [191, 204] on p "jetzt mitmachen" at bounding box center [173, 203] width 39 height 7
click at [203, 228] on div "10 jAHRE 5 seNSES COFFEE Heading GEWINNE EINEN 150 EURO- EINKAUFSGUTSCHEIN Head…" at bounding box center [174, 139] width 164 height 227
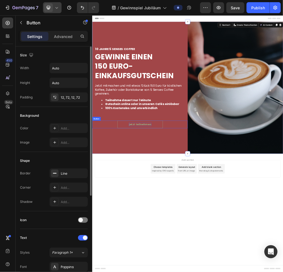
click at [202, 200] on button "jetzt teilnehmen" at bounding box center [174, 203] width 78 height 13
click at [56, 171] on icon at bounding box center [54, 173] width 4 height 4
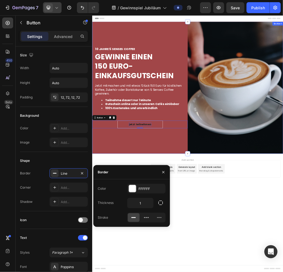
click at [151, 248] on div "10 jAHRE 5 seNSES COFFEE Heading GEWINNE EINEN 150 EURO- EINKAUFSGUTSCHEIN Head…" at bounding box center [174, 139] width 164 height 227
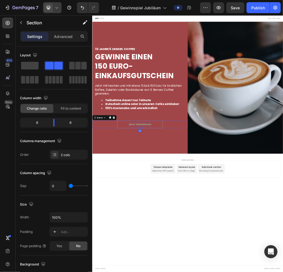
drag, startPoint x: 207, startPoint y: 203, endPoint x: 198, endPoint y: 216, distance: 16.5
click at [207, 203] on button "jetzt teilnehmen" at bounding box center [174, 203] width 78 height 13
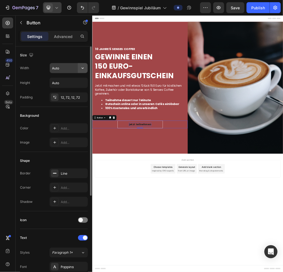
click at [81, 67] on icon "button" at bounding box center [82, 67] width 5 height 5
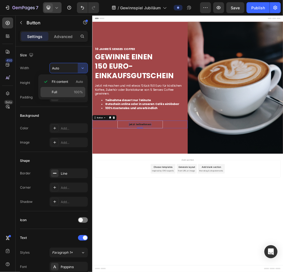
click at [58, 93] on p "Full 100%" at bounding box center [67, 92] width 31 height 5
type input "100%"
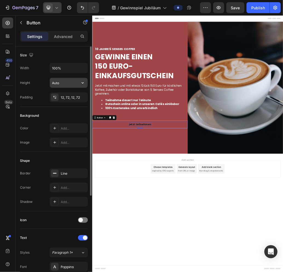
click at [80, 82] on icon "button" at bounding box center [82, 82] width 5 height 5
drag, startPoint x: 79, startPoint y: 95, endPoint x: 73, endPoint y: 103, distance: 10.5
click at [79, 95] on span "Auto" at bounding box center [79, 96] width 7 height 5
click at [67, 97] on div "12, 72, 12, 72" at bounding box center [69, 97] width 16 height 5
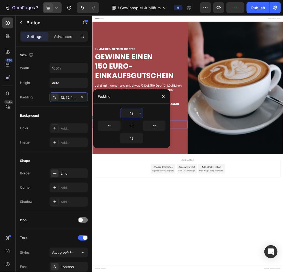
click at [136, 114] on input "12" at bounding box center [131, 113] width 22 height 10
click at [139, 114] on icon "button" at bounding box center [140, 113] width 4 height 4
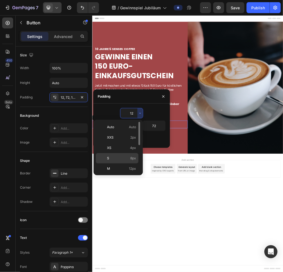
click at [113, 156] on p "S 8px" at bounding box center [121, 158] width 29 height 5
type input "8"
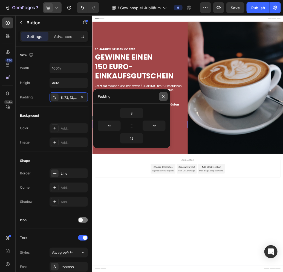
click at [161, 95] on icon "button" at bounding box center [163, 96] width 4 height 4
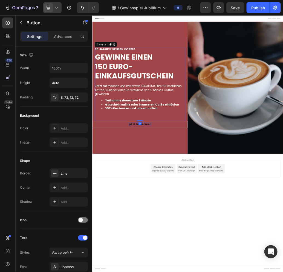
click at [173, 185] on div "10 jAHRE 5 seNSES COFFEE Heading GEWINNE EINEN 150 EURO- EINKAUFSGUTSCHEIN Head…" at bounding box center [174, 134] width 156 height 127
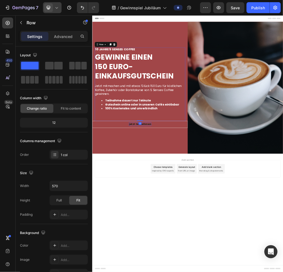
click at [135, 185] on div "10 jAHRE 5 seNSES COFFEE Heading GEWINNE EINEN 150 EURO- EINKAUFSGUTSCHEIN Head…" at bounding box center [174, 134] width 156 height 127
click at [123, 186] on div "10 jAHRE 5 seNSES COFFEE Heading GEWINNE EINEN 150 EURO- EINKAUFSGUTSCHEIN Head…" at bounding box center [174, 134] width 156 height 127
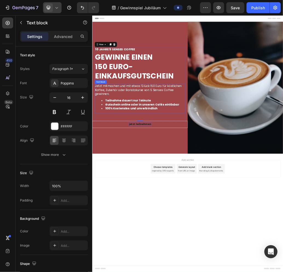
click at [207, 173] on li "100% Kostenslos und unverbindlich" at bounding box center [179, 175] width 144 height 7
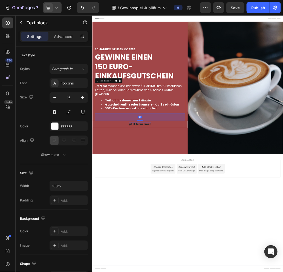
click at [166, 194] on div "48" at bounding box center [174, 190] width 156 height 13
click at [193, 192] on div "48" at bounding box center [174, 190] width 156 height 13
click at [171, 192] on div "48" at bounding box center [174, 190] width 156 height 13
click at [136, 188] on div "48" at bounding box center [174, 190] width 156 height 13
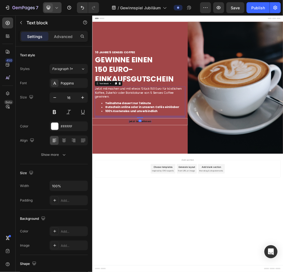
drag, startPoint x: 174, startPoint y: 196, endPoint x: 176, endPoint y: 186, distance: 9.9
click at [176, 186] on div "Jetzt mitmachen und mit etwas 'Glück 150 Euro für köstlichen Kaffee, Zubehör od…" at bounding box center [174, 163] width 156 height 51
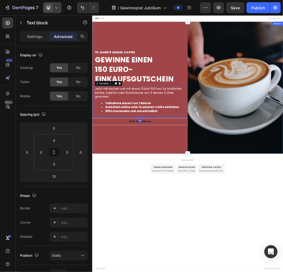
click at [193, 221] on div "10 jAHRE 5 seNSES COFFEE Heading GEWINNE EINEN 150 EURO- EINKAUFSGUTSCHEIN Head…" at bounding box center [174, 139] width 164 height 227
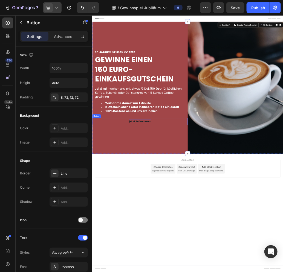
click at [170, 197] on p "jetzt teilnehmen" at bounding box center [174, 197] width 39 height 7
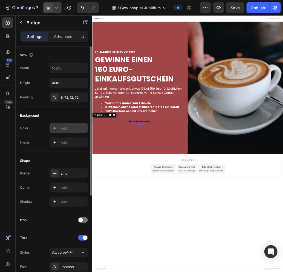
click at [66, 128] on div "Add..." at bounding box center [74, 128] width 26 height 5
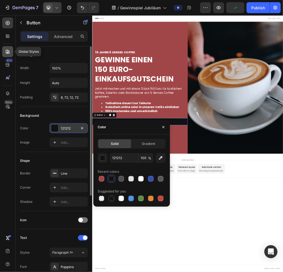
drag, startPoint x: 6, startPoint y: 51, endPoint x: 7, endPoint y: 54, distance: 3.1
click at [6, 51] on icon at bounding box center [8, 52] width 4 height 4
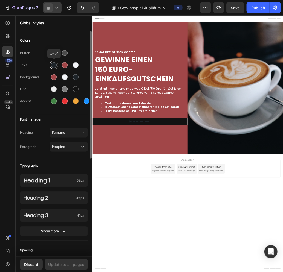
click at [53, 66] on div at bounding box center [54, 65] width 6 height 6
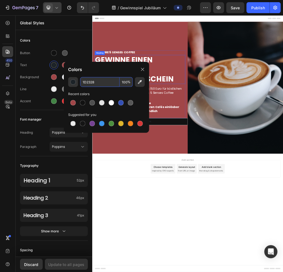
click at [217, 63] on div "10 jAHRE 5 seNSES COFFEE Heading GEWINNE EINEN 150 EURO- EINKAUFSGUTSCHEIN Head…" at bounding box center [174, 139] width 164 height 227
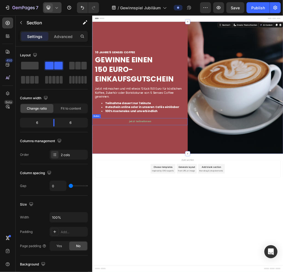
click at [213, 196] on button "jetzt teilnehmen" at bounding box center [174, 198] width 164 height 12
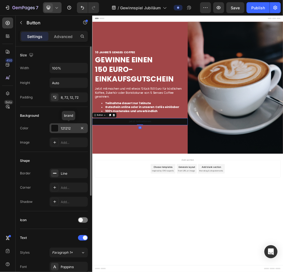
click at [69, 126] on div "121212" at bounding box center [69, 128] width 16 height 5
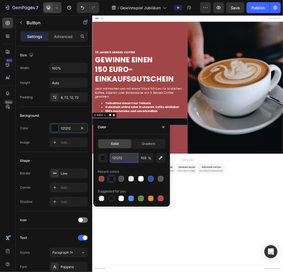
paste input "D2328"
type input "1D2328"
click at [133, 126] on div "Color" at bounding box center [131, 127] width 77 height 14
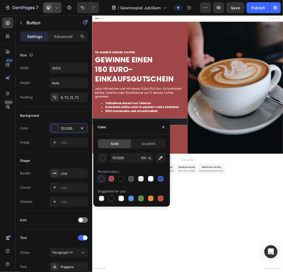
click at [282, 272] on body "Header 10 jAHRE 5 seNSES COFFEE Heading GEWINNE EINEN 150 EURO- EINKAUFSGUTSCHE…" at bounding box center [256, 236] width 328 height 442
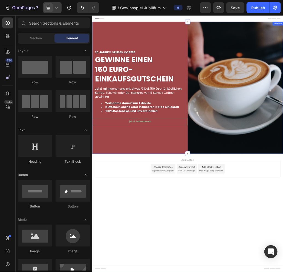
click at [218, 196] on button "jetzt teilnehmen" at bounding box center [174, 198] width 164 height 12
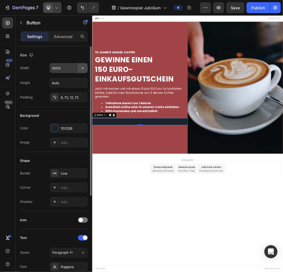
click at [78, 67] on button "button" at bounding box center [83, 68] width 10 height 10
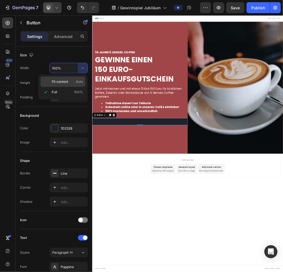
click at [63, 82] on span "Fit content" at bounding box center [60, 81] width 16 height 5
type input "Auto"
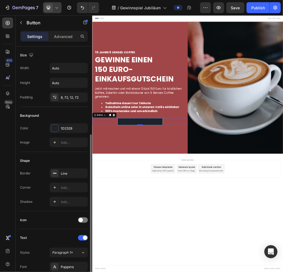
scroll to position [82, 0]
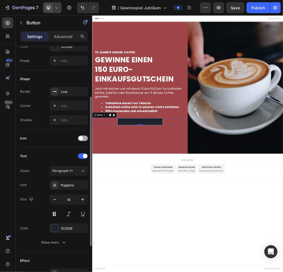
click at [82, 136] on span at bounding box center [80, 138] width 4 height 4
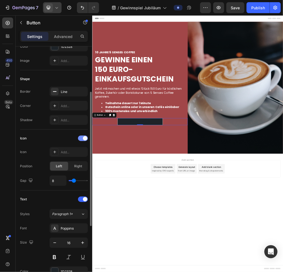
click at [85, 136] on span at bounding box center [85, 138] width 4 height 4
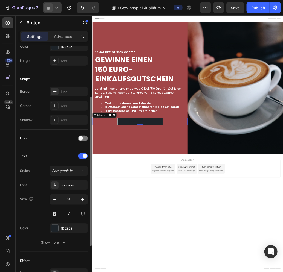
scroll to position [109, 0]
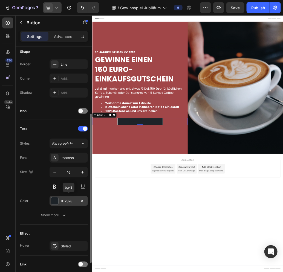
click at [69, 199] on div "1D2328" at bounding box center [69, 201] width 16 height 5
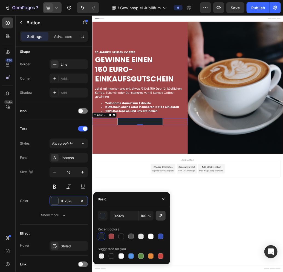
click at [160, 217] on icon "button" at bounding box center [160, 215] width 5 height 5
type input "FFFFFF"
click at [194, 213] on div "10 jAHRE 5 seNSES COFFEE Heading GEWINNE EINEN 150 EURO- EINKAUFSGUTSCHEIN Head…" at bounding box center [174, 139] width 164 height 227
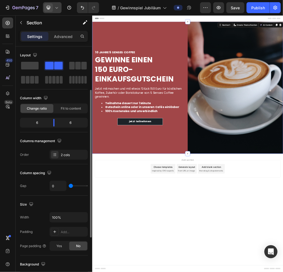
scroll to position [27, 0]
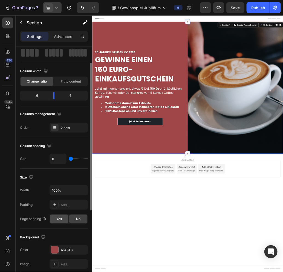
click at [58, 218] on span "Yes" at bounding box center [58, 218] width 5 height 5
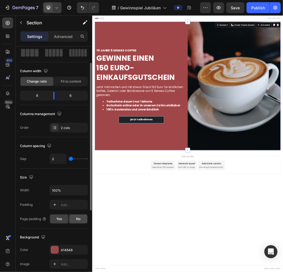
click at [74, 218] on div "No" at bounding box center [78, 219] width 18 height 9
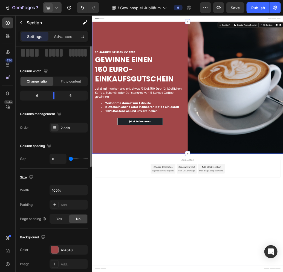
scroll to position [0, 0]
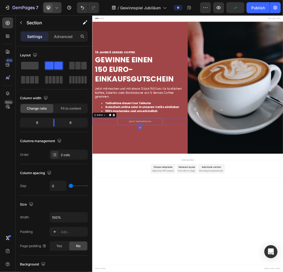
click at [202, 199] on button "jetzt teilnehmen" at bounding box center [174, 198] width 78 height 12
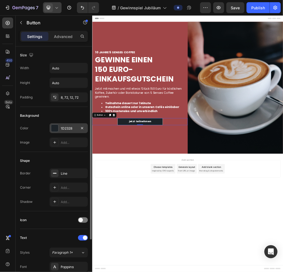
scroll to position [27, 0]
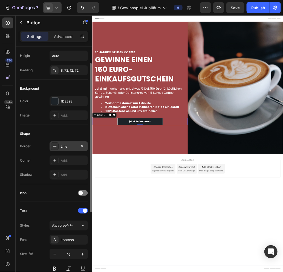
click at [68, 145] on div "Line" at bounding box center [69, 146] width 16 height 5
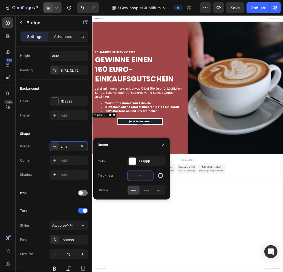
drag, startPoint x: 148, startPoint y: 175, endPoint x: 129, endPoint y: 177, distance: 19.2
click at [129, 177] on input "5" at bounding box center [140, 176] width 26 height 10
type input "1"
click at [146, 191] on icon at bounding box center [145, 189] width 5 height 5
click at [161, 192] on icon at bounding box center [158, 189] width 5 height 5
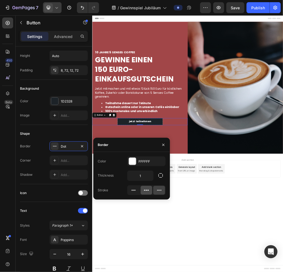
click at [148, 190] on icon at bounding box center [147, 190] width 1 height 1
click at [135, 191] on icon at bounding box center [133, 189] width 5 height 5
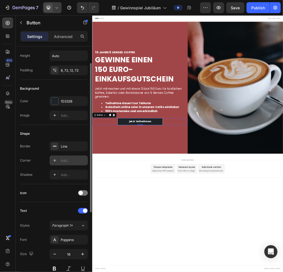
click at [61, 158] on div "Add..." at bounding box center [74, 160] width 26 height 5
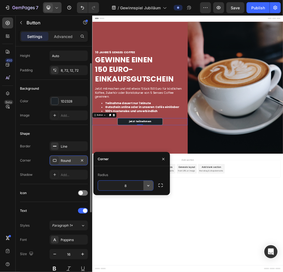
click at [147, 185] on icon "button" at bounding box center [147, 185] width 5 height 5
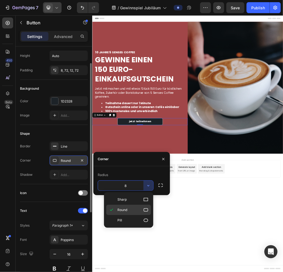
click at [126, 211] on span "Round" at bounding box center [122, 209] width 10 height 5
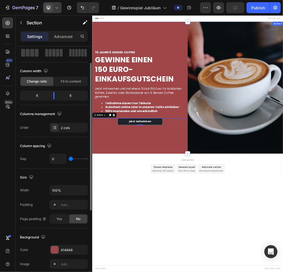
click at [241, 233] on div "10 jAHRE 5 seNSES COFFEE Heading GEWINNE EINEN 150 EURO- EINKAUFSGUTSCHEIN Head…" at bounding box center [174, 139] width 164 height 227
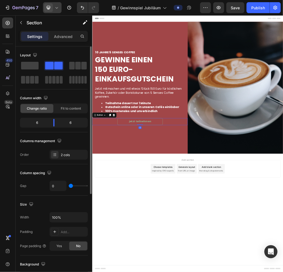
click at [203, 199] on button "jetzt teilnehmen" at bounding box center [174, 198] width 78 height 12
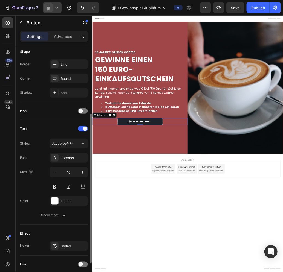
scroll to position [136, 0]
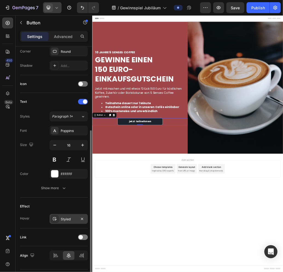
click at [66, 218] on div "Styled" at bounding box center [69, 219] width 16 height 5
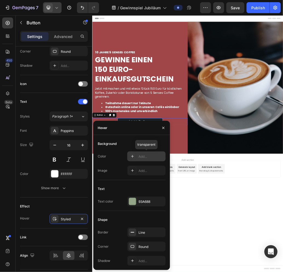
click at [148, 156] on div "Add..." at bounding box center [151, 156] width 26 height 5
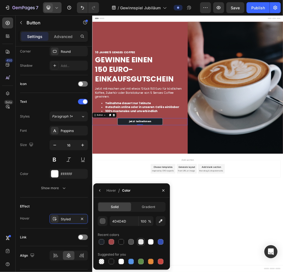
click at [140, 242] on div at bounding box center [140, 241] width 5 height 5
click at [160, 220] on icon "button" at bounding box center [160, 220] width 5 height 5
type input "FFFFFF"
click at [98, 191] on icon "button" at bounding box center [100, 190] width 4 height 4
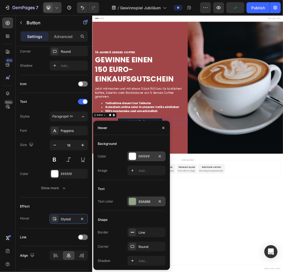
click at [147, 200] on div "93A688" at bounding box center [146, 201] width 16 height 5
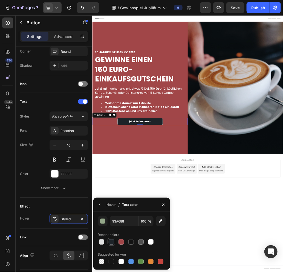
click at [110, 242] on div at bounding box center [111, 241] width 5 height 5
type input "1D2328"
click at [101, 205] on icon "button" at bounding box center [100, 205] width 4 height 4
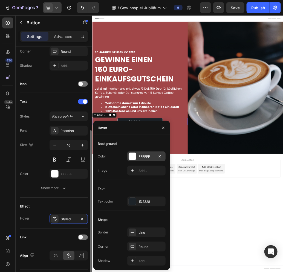
click at [52, 101] on div "Text" at bounding box center [54, 101] width 68 height 9
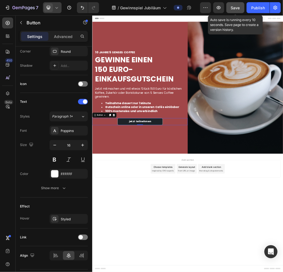
click at [236, 8] on span "Save" at bounding box center [235, 7] width 9 height 5
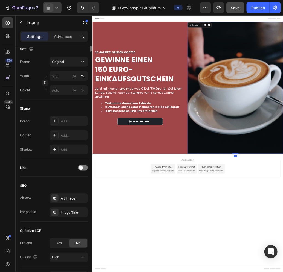
scroll to position [0, 0]
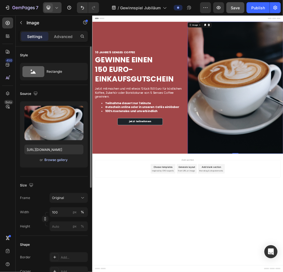
click at [51, 159] on div "Browse gallery" at bounding box center [56, 159] width 23 height 5
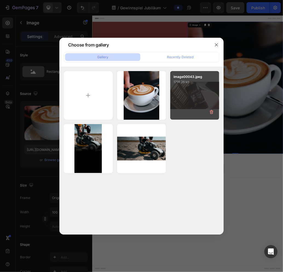
click at [188, 97] on div "image00043.jpeg 1791.26 kb" at bounding box center [194, 95] width 49 height 49
type input "https://cdn.shopify.com/s/files/1/0445/2692/8031/files/gempages_581671037528179…"
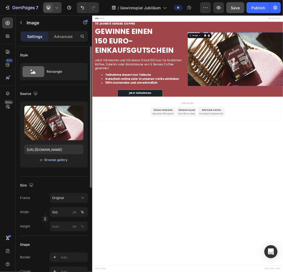
click at [53, 159] on div "Browse gallery" at bounding box center [56, 159] width 23 height 5
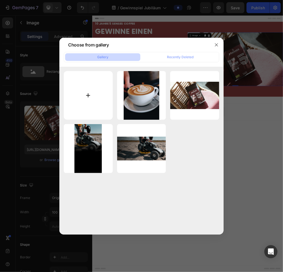
click at [86, 98] on input "file" at bounding box center [88, 95] width 49 height 49
type input "C:\fakepath\image00001.jpeg"
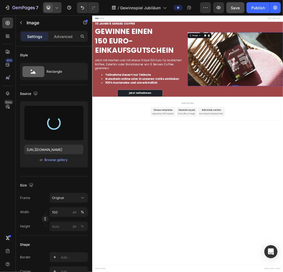
type input "https://cdn.shopify.com/s/files/1/0445/2692/8031/files/gempages_581671037528179…"
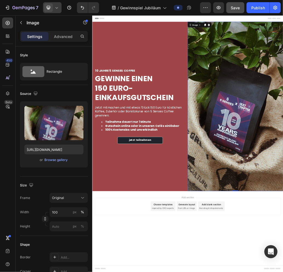
drag, startPoint x: 385, startPoint y: 341, endPoint x: 298, endPoint y: 254, distance: 122.9
drag, startPoint x: 336, startPoint y: 317, endPoint x: 339, endPoint y: 283, distance: 34.3
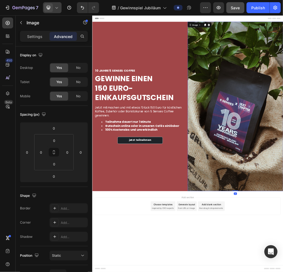
drag, startPoint x: 339, startPoint y: 317, endPoint x: 341, endPoint y: 274, distance: 43.8
click at [33, 39] on p "Settings" at bounding box center [34, 37] width 15 height 6
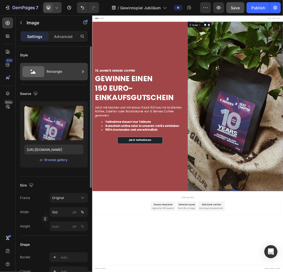
click at [60, 74] on div "Rectangle" at bounding box center [62, 71] width 33 height 13
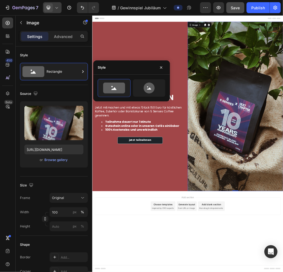
click at [95, 85] on div at bounding box center [131, 88] width 77 height 18
click at [150, 86] on icon at bounding box center [148, 88] width 11 height 11
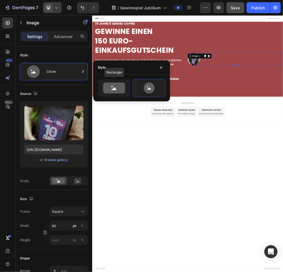
drag, startPoint x: 115, startPoint y: 87, endPoint x: 136, endPoint y: 99, distance: 24.3
click at [115, 87] on icon at bounding box center [114, 88] width 22 height 11
type input "100"
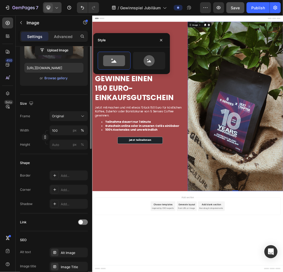
scroll to position [109, 0]
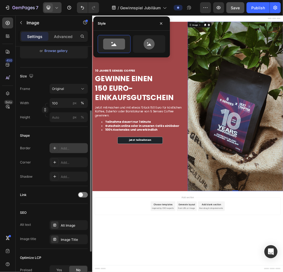
click at [69, 146] on div "Add..." at bounding box center [74, 148] width 26 height 5
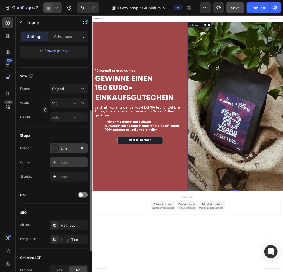
click at [68, 161] on div "Add..." at bounding box center [74, 162] width 26 height 5
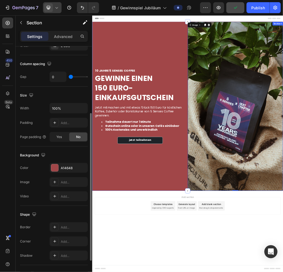
click at [235, 243] on div "10 jAHRE 5 seNSES COFFEE Heading GEWINNE EINEN 150 EURO- EINKAUFSGUTSCHEIN Head…" at bounding box center [174, 171] width 164 height 291
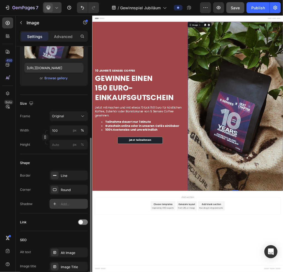
scroll to position [136, 0]
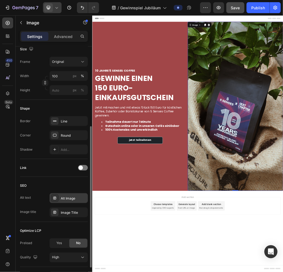
click at [78, 198] on div "Alt Image" at bounding box center [74, 198] width 26 height 5
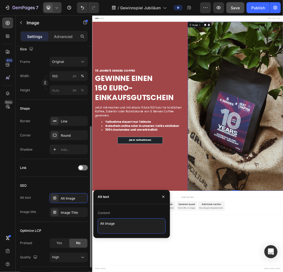
drag, startPoint x: 124, startPoint y: 223, endPoint x: 67, endPoint y: 220, distance: 57.5
click at [67, 220] on div "450 Beta Sections(18) Elements(83) Section Element Hero Section Product Detail …" at bounding box center [46, 143] width 92 height 257
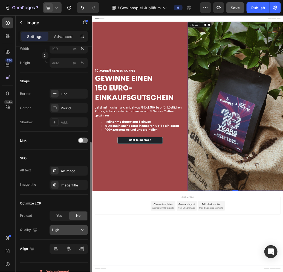
click at [60, 228] on div "High" at bounding box center [66, 230] width 28 height 5
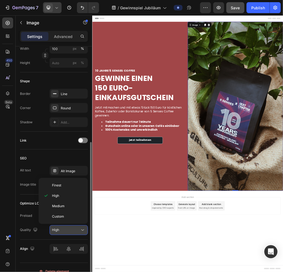
click at [60, 228] on div "High" at bounding box center [66, 230] width 28 height 5
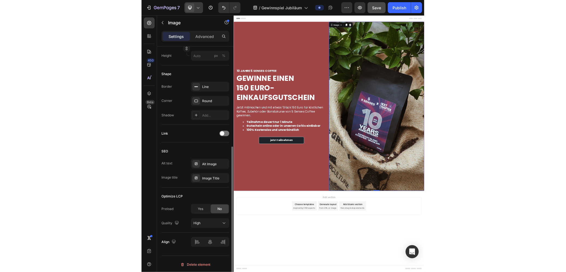
scroll to position [0, 0]
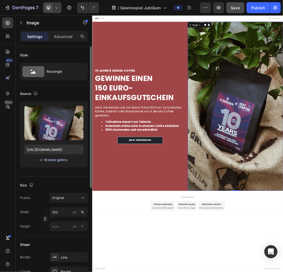
click at [55, 157] on div "Browse gallery" at bounding box center [56, 159] width 23 height 5
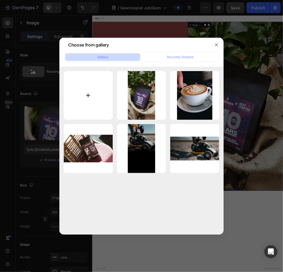
click at [101, 91] on input "file" at bounding box center [88, 95] width 49 height 49
type input "C:\fakepath\image00044.jpeg"
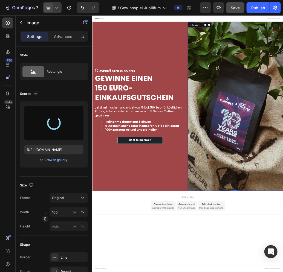
type input "https://cdn.shopify.com/s/files/1/0445/2692/8031/files/gempages_581671037528179…"
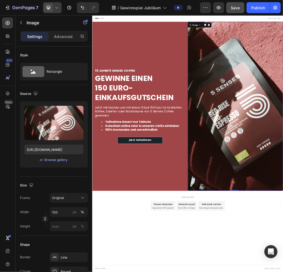
click at [118, 110] on strong "10 jAHRE 5 seNSES COFFEE" at bounding box center [130, 110] width 69 height 7
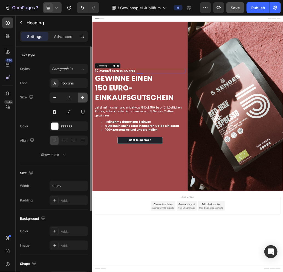
click at [81, 97] on icon "button" at bounding box center [82, 97] width 5 height 5
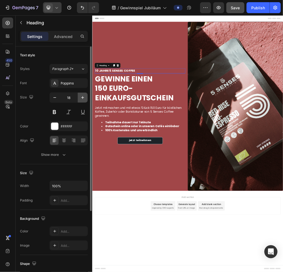
click at [81, 97] on icon "button" at bounding box center [82, 97] width 5 height 5
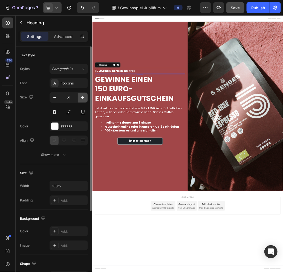
click at [81, 97] on icon "button" at bounding box center [82, 97] width 5 height 5
click at [51, 95] on button "button" at bounding box center [55, 98] width 10 height 10
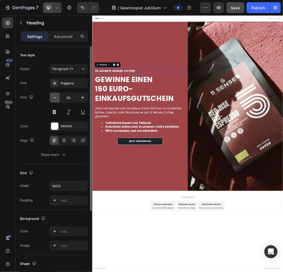
click at [51, 95] on button "button" at bounding box center [55, 98] width 10 height 10
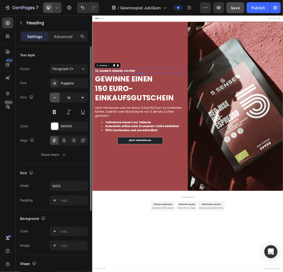
click at [51, 95] on button "button" at bounding box center [55, 98] width 10 height 10
type input "17"
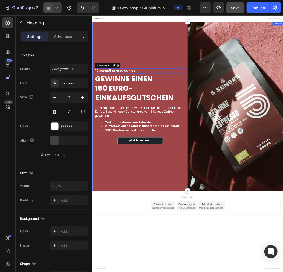
click at [166, 106] on div "10 jAHRE 5 seNSES COFFEE Heading 4 GEWINNE EINEN 150 EURO- EINKAUFSGUTSCHEIN He…" at bounding box center [174, 171] width 164 height 291
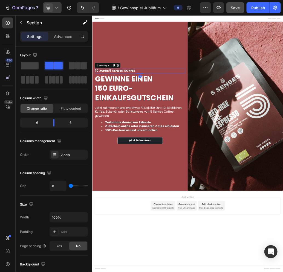
click at [182, 110] on h2 "10 jAHRE 5 seNSES COFFEE" at bounding box center [174, 111] width 156 height 8
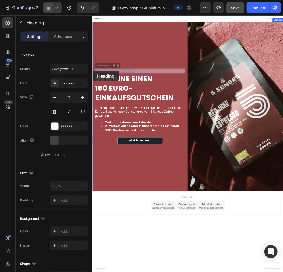
drag, startPoint x: 183, startPoint y: 110, endPoint x: 93, endPoint y: 110, distance: 89.9
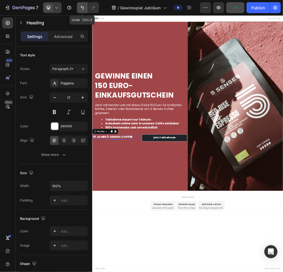
drag, startPoint x: 84, startPoint y: 7, endPoint x: 32, endPoint y: 88, distance: 96.1
click at [84, 7] on icon "Undo/Redo" at bounding box center [82, 7] width 5 height 5
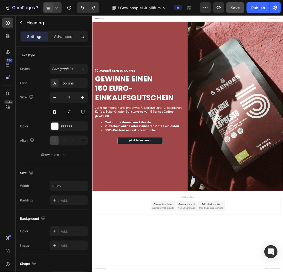
click at [147, 110] on strong "10 jAHRE 5 seNSES COFFEE" at bounding box center [130, 110] width 69 height 7
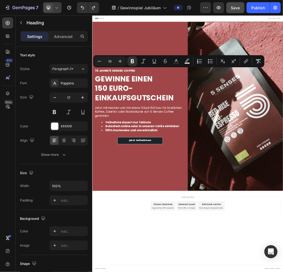
click at [131, 112] on strong "10 jAHRE 5 seNSES COFFEE" at bounding box center [130, 110] width 69 height 7
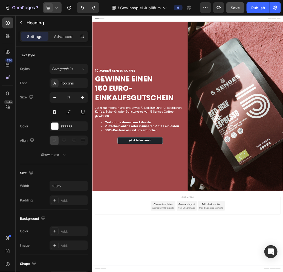
click at [98, 109] on strong "10 jAHRE 5 seNSES COFFEE" at bounding box center [130, 110] width 69 height 7
click at [153, 110] on strong "10 jAHRE 5 seNSES COFFEE" at bounding box center [130, 110] width 69 height 7
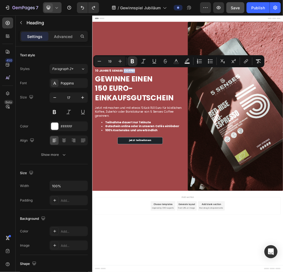
click at [177, 111] on p "10 jAHRE 5 seNSES COFFEE" at bounding box center [173, 110] width 155 height 7
drag, startPoint x: 170, startPoint y: 111, endPoint x: 91, endPoint y: 112, distance: 78.7
click at [92, 112] on html "Header 10 jAHRE 5 seNSES COFFEE Heading GEWINNE EINEN 150 EURO- EINKAUFSGUTSCHE…" at bounding box center [256, 236] width 328 height 442
click at [119, 63] on icon "Editor contextual toolbar" at bounding box center [119, 60] width 5 height 5
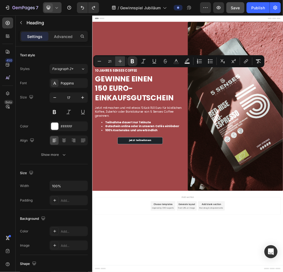
click at [119, 63] on icon "Editor contextual toolbar" at bounding box center [119, 60] width 5 height 5
type input "24"
click at [142, 131] on h2 "GEWINNE EINEN 150 EURO- EINKAUFSGUTSCHEIN" at bounding box center [174, 141] width 156 height 50
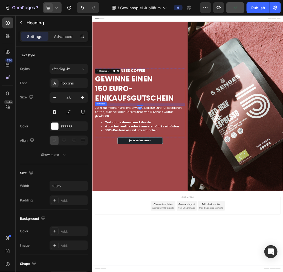
click at [135, 181] on span "Jetzt mitmachen und mit etwas 'Glück 150 Euro für köstlichen Kaffee, Zubehör od…" at bounding box center [170, 181] width 149 height 20
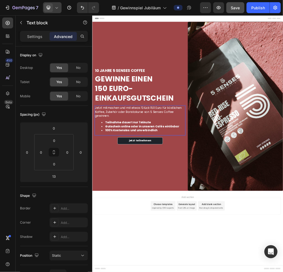
click at [215, 212] on li "100% Kostenslos und unverbindlich" at bounding box center [179, 213] width 144 height 7
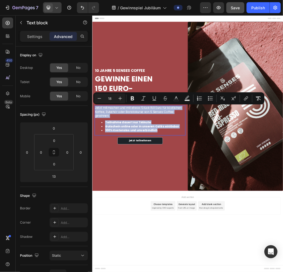
drag, startPoint x: 209, startPoint y: 213, endPoint x: 184, endPoint y: 124, distance: 93.2
click at [92, 175] on html "Header ⁠⁠⁠⁠⁠⁠⁠ 10 jAHRE 5 seNSES COFFEE Heading GEWINNE EINEN 150 EURO- EINKAUF…" at bounding box center [256, 236] width 328 height 442
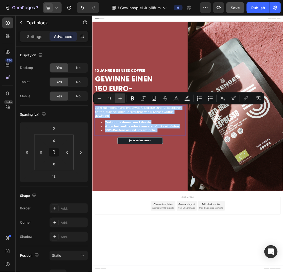
click at [119, 97] on icon "Editor contextual toolbar" at bounding box center [119, 98] width 5 height 5
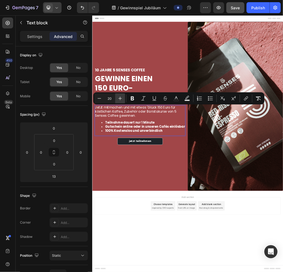
click at [119, 97] on icon "Editor contextual toolbar" at bounding box center [119, 98] width 5 height 5
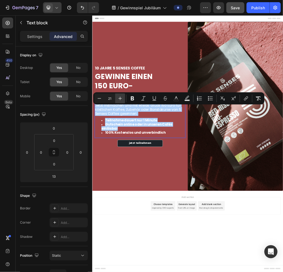
click at [119, 97] on icon "Editor contextual toolbar" at bounding box center [119, 98] width 5 height 5
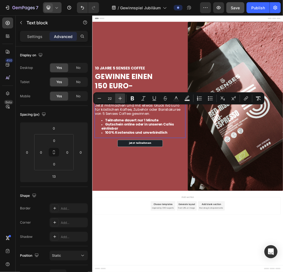
click at [119, 97] on icon "Editor contextual toolbar" at bounding box center [119, 98] width 5 height 5
type input "23"
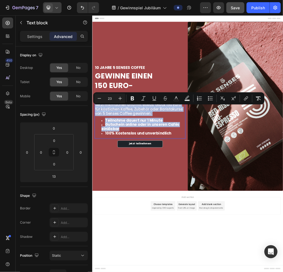
click at [227, 208] on li "Gutschein online oder in unseren Cafés einlösbar" at bounding box center [179, 207] width 144 height 15
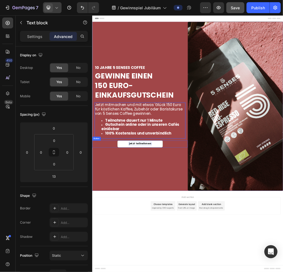
click at [184, 235] on p "jetzt teilnehmen" at bounding box center [174, 236] width 39 height 7
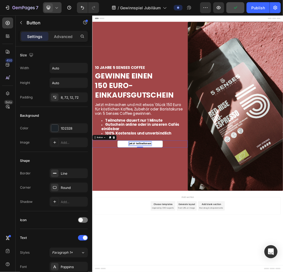
click at [185, 234] on p "jetzt teilnehmen" at bounding box center [174, 236] width 39 height 7
drag, startPoint x: 191, startPoint y: 236, endPoint x: 127, endPoint y: 234, distance: 64.5
click at [132, 234] on div "jetzt teilnehmen Button 0" at bounding box center [174, 237] width 164 height 12
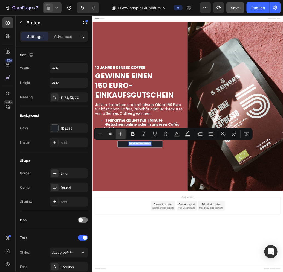
click at [123, 133] on icon "Editor contextual toolbar" at bounding box center [120, 133] width 5 height 5
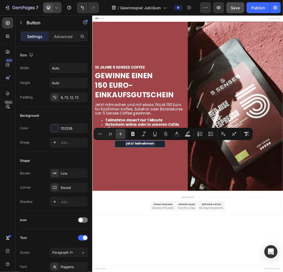
click at [123, 133] on icon "Editor contextual toolbar" at bounding box center [120, 133] width 5 height 5
type input "25"
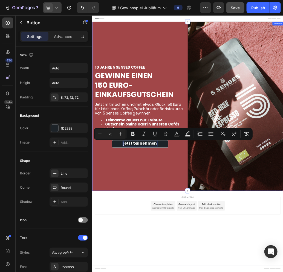
click at [185, 272] on div "⁠⁠⁠⁠⁠⁠⁠ 10 jAHRE 5 seNSES COFFEE Heading GEWINNE EINEN 150 EURO- EINKAUFSGUTSCH…" at bounding box center [174, 171] width 164 height 291
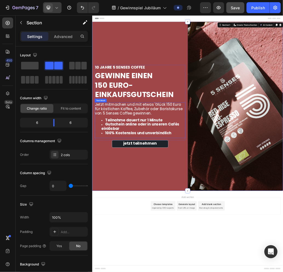
click at [149, 199] on strong "Gutschein online oder in unseren Cafés einlösbar" at bounding box center [174, 206] width 134 height 16
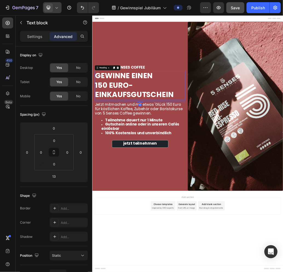
click at [247, 128] on h2 "GEWINNE EINEN 150 EURO- EINKAUFSGUTSCHEIN" at bounding box center [174, 136] width 156 height 50
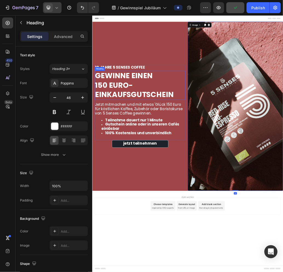
click at [224, 113] on h2 "GEWINNE EINEN 150 EURO- EINKAUFSGUTSCHEIN" at bounding box center [174, 136] width 156 height 50
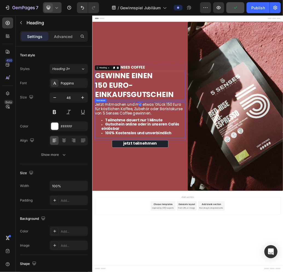
click at [137, 210] on strong "Gutschein online oder in unseren Cafés einlösbar" at bounding box center [174, 206] width 134 height 16
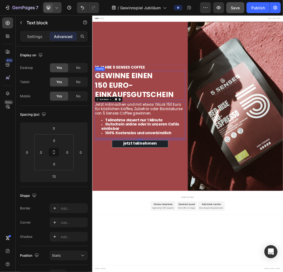
click at [137, 133] on h2 "GEWINNE EINEN 150 EURO- EINKAUFSGUTSCHEIN" at bounding box center [174, 136] width 156 height 50
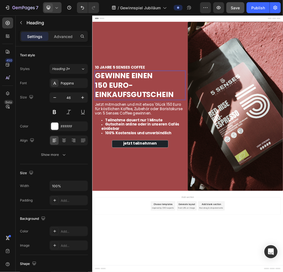
click at [171, 136] on p "GEWINNE EINEN 150 EURO- EINKAUFSGUTSCHEIN" at bounding box center [173, 135] width 155 height 49
click at [167, 160] on p "GEWINNE EINEN 150 EURO- EINKAUFSGUTSCHEIN" at bounding box center [173, 135] width 155 height 49
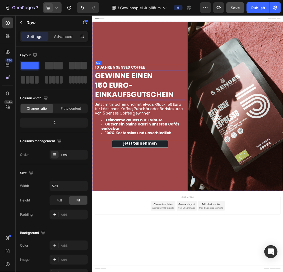
click at [172, 165] on div "⁠⁠⁠⁠⁠⁠⁠ 10 jAHRE 5 seNSES COFFEE Heading GEWINNE EINEN 150 EURO- EINKAUFSGUTSCH…" at bounding box center [174, 166] width 156 height 130
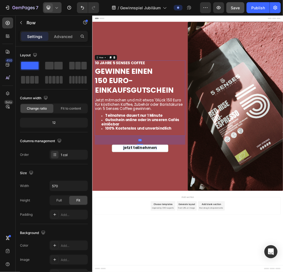
drag, startPoint x: 175, startPoint y: 229, endPoint x: 170, endPoint y: 244, distance: 15.9
click at [170, 244] on div "⁠⁠⁠⁠⁠⁠⁠ 10 jAHRE 5 seNSES COFFEE Heading GEWINNE EINEN 150 EURO- EINKAUFSGUTSCH…" at bounding box center [174, 171] width 164 height 291
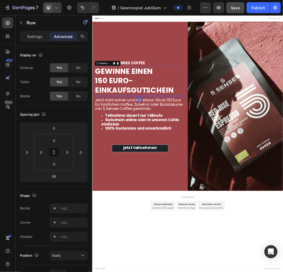
click at [175, 144] on p "GEWINNE EINEN 150 EURO- EINKAUFSGUTSCHEIN" at bounding box center [173, 128] width 155 height 49
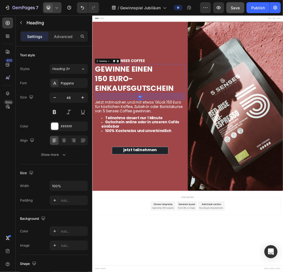
drag, startPoint x: 175, startPoint y: 156, endPoint x: 172, endPoint y: 163, distance: 8.0
click at [172, 163] on div "⁠⁠⁠⁠⁠⁠⁠ 10 jAHRE 5 seNSES COFFEE Heading GEWINNE EINEN 150 EURO- EINKAUFSGUTSCH…" at bounding box center [174, 157] width 156 height 137
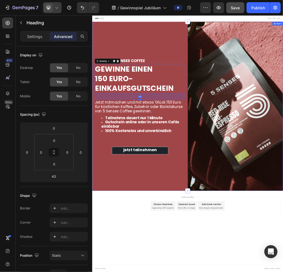
click at [205, 67] on div "⁠⁠⁠⁠⁠⁠⁠ 10 jAHRE 5 seNSES COFFEE Heading GEWINNE EINEN 150 EURO- EINKAUFSGUTSCH…" at bounding box center [174, 171] width 164 height 291
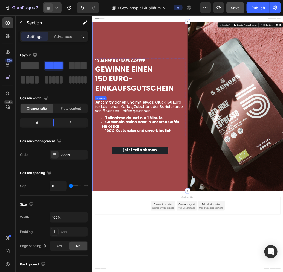
click at [141, 202] on strong "Gutschein online oder in unseren Cafés einlösbar" at bounding box center [174, 203] width 134 height 16
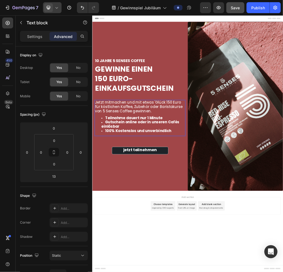
click at [217, 208] on li "Gutschein online oder in unseren Cafés einlösbar" at bounding box center [179, 203] width 144 height 15
click at [232, 213] on li "100% Kostenslos und unverbindlich" at bounding box center [179, 213] width 144 height 7
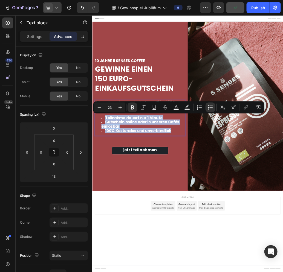
drag, startPoint x: 232, startPoint y: 212, endPoint x: 98, endPoint y: 184, distance: 137.3
click at [98, 184] on div "Jetzt mitmachen und mit etwas 'Glück 150 Euro für köstlichen Kaffee, Zubehör od…" at bounding box center [174, 191] width 156 height 61
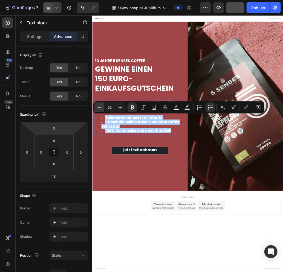
click at [99, 107] on icon "Editor contextual toolbar" at bounding box center [98, 107] width 5 height 5
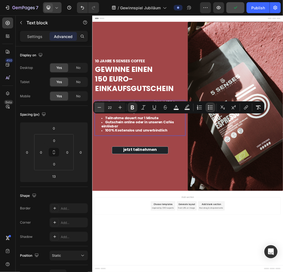
click at [99, 107] on icon "Editor contextual toolbar" at bounding box center [98, 107] width 5 height 5
type input "20"
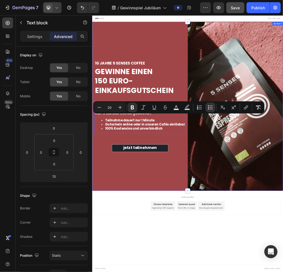
click at [212, 272] on div "⁠⁠⁠⁠⁠⁠⁠ 10 jAHRE 5 seNSES COFFEE Heading GEWINNE EINEN 150 EURO- EINKAUFSGUTSCH…" at bounding box center [174, 171] width 164 height 291
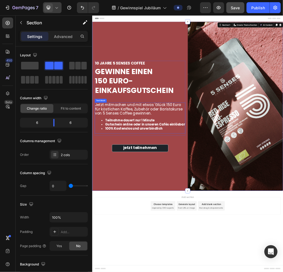
click at [181, 191] on div "Jetzt mitmachen und mit etwas 'Glück 150 Euro für köstlichen Kaffee, Zubehör od…" at bounding box center [174, 191] width 156 height 53
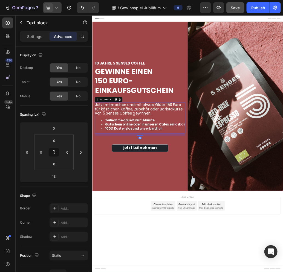
click at [181, 191] on div "Jetzt mitmachen und mit etwas 'Glück 150 Euro für köstlichen Kaffee, Zubehör od…" at bounding box center [174, 191] width 156 height 53
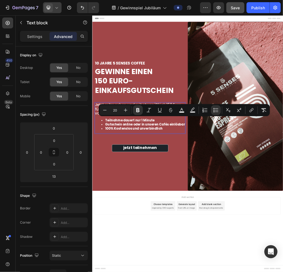
click at [154, 113] on div "Minus 20 Plus Bold Italic Underline Strikethrough color Text Background Color N…" at bounding box center [184, 110] width 169 height 10
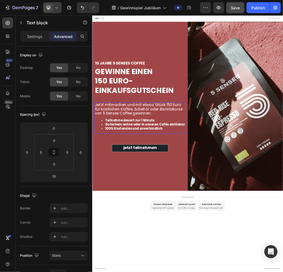
click at [214, 205] on strong "Gutschein online oder in unseren Cafés einlösbar" at bounding box center [182, 203] width 137 height 8
click at [197, 184] on p "Jetzt mitmachen und mit etwas 'Glück 150 Euro für köstlichen Kaffee, Zubehör od…" at bounding box center [173, 177] width 155 height 22
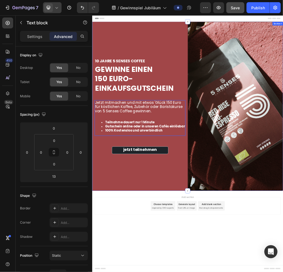
click at [204, 53] on div "⁠⁠⁠⁠⁠⁠⁠ 10 jAHRE 5 seNSES COFFEE Heading GEWINNE EINEN 150 EURO- EINKAUFSGUTSCH…" at bounding box center [174, 171] width 164 height 291
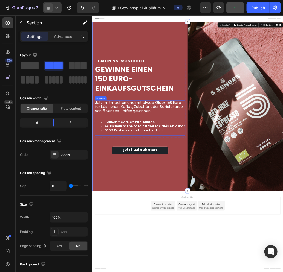
click at [204, 166] on span "Jetzt mitmachen und mit etwas 'Glück 150 Euro für köstlichen Kaffee, Zubehör od…" at bounding box center [171, 173] width 151 height 24
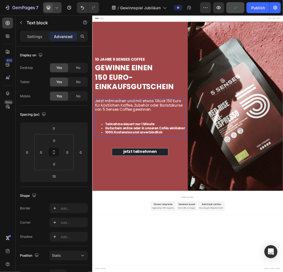
click at [199, 161] on span "Jetzt mitmachen und mit etwas 'Glück 150 Euro für köstlichen Kaffee, Zubehör od…" at bounding box center [171, 170] width 151 height 24
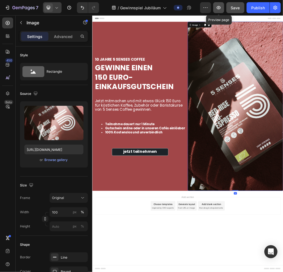
click at [220, 4] on button "button" at bounding box center [218, 7] width 11 height 11
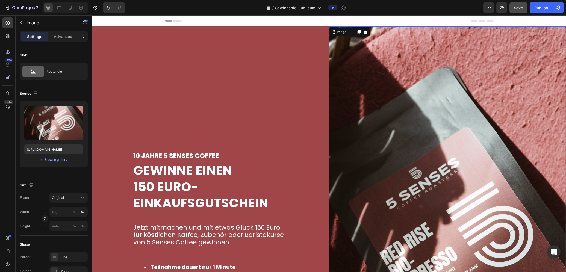
drag, startPoint x: 424, startPoint y: 86, endPoint x: 424, endPoint y: 90, distance: 3.3
click at [282, 86] on img at bounding box center [447, 237] width 237 height 421
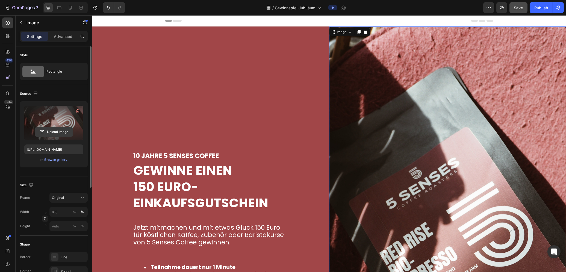
click at [53, 133] on input "file" at bounding box center [54, 131] width 38 height 9
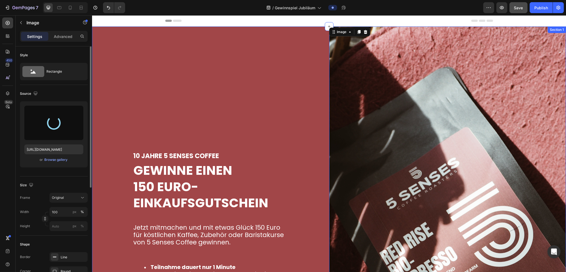
type input "[URL][DOMAIN_NAME]"
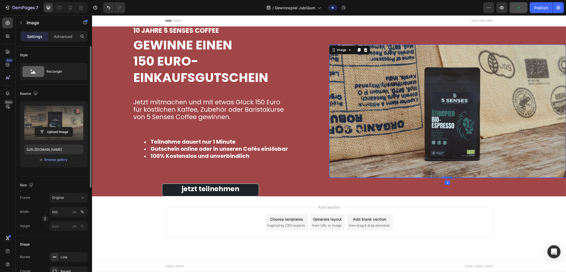
drag, startPoint x: 449, startPoint y: 177, endPoint x: 445, endPoint y: 177, distance: 3.6
click at [282, 177] on div at bounding box center [447, 178] width 11 height 2
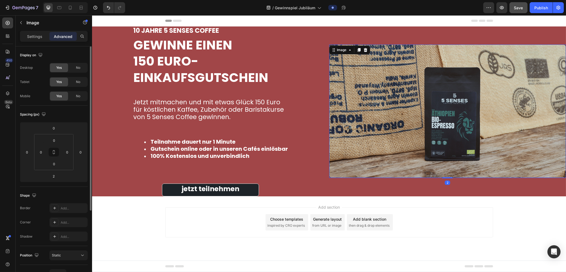
click at [282, 64] on img at bounding box center [447, 112] width 237 height 134
click at [169, 43] on p "GEWINNE EINEN 150 EURO- EINKAUFSGUTSCHEIN" at bounding box center [210, 61] width 155 height 49
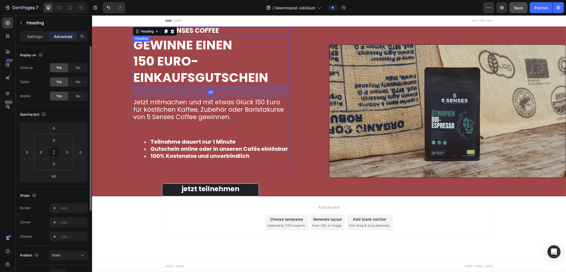
click at [190, 31] on strong "10 jAHRE 5 seNSES COFFEE" at bounding box center [176, 30] width 86 height 9
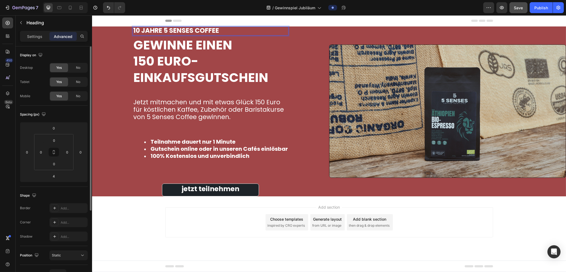
click at [178, 19] on div "Header" at bounding box center [329, 20] width 328 height 11
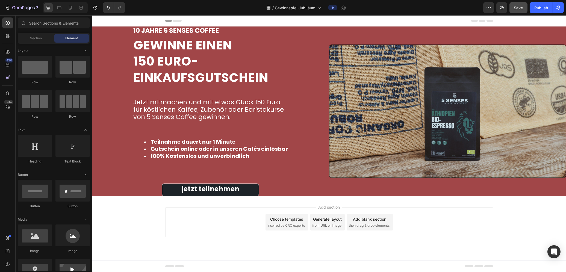
click at [178, 19] on div "Header" at bounding box center [329, 20] width 328 height 11
click at [194, 35] on strong "10 jAHRE 5 seNSES COFFEE" at bounding box center [176, 30] width 86 height 9
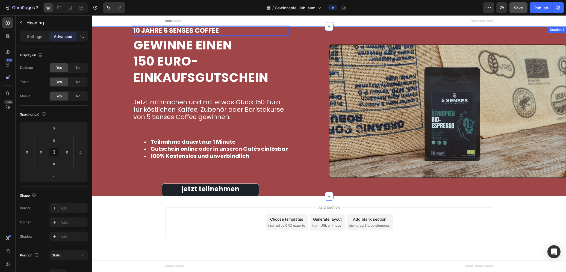
click at [201, 177] on div "10 jAHRE 5 seNSES COFFEE Heading 4 GEWINNE EINEN 150 EURO- EINKAUFSGUTSCHEIN He…" at bounding box center [210, 112] width 237 height 170
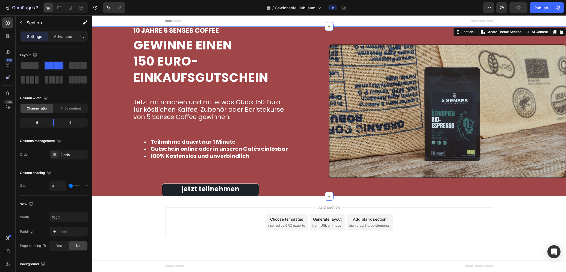
click at [203, 174] on div "⁠⁠⁠⁠⁠⁠⁠ 10 jAHRE 5 seNSES COFFEE Heading GEWINNE EINEN 150 EURO- EINKAUFSGUTSCH…" at bounding box center [210, 112] width 237 height 170
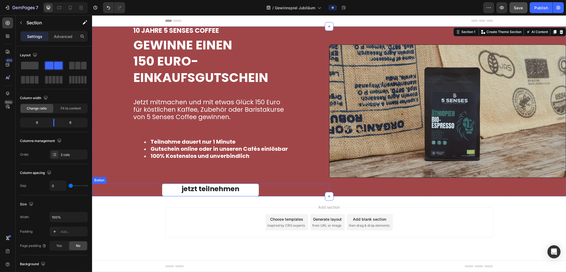
click at [245, 188] on button "jetzt teilnehmen" at bounding box center [210, 190] width 97 height 13
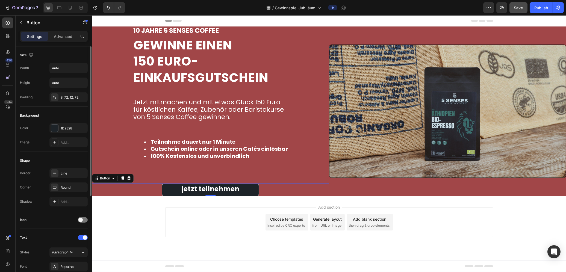
drag, startPoint x: 69, startPoint y: 36, endPoint x: 71, endPoint y: 61, distance: 24.9
click at [69, 36] on p "Advanced" at bounding box center [63, 37] width 19 height 6
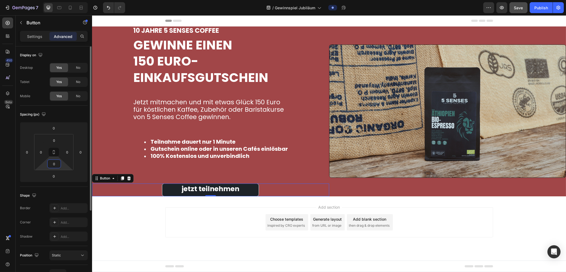
click at [56, 165] on input "0" at bounding box center [54, 164] width 11 height 8
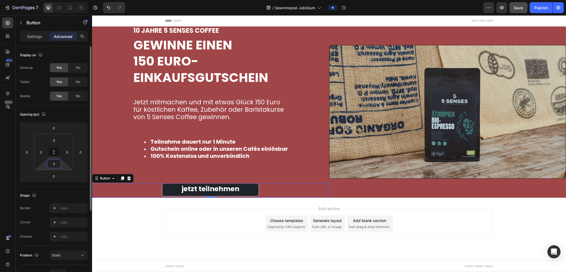
click at [53, 165] on input "5" at bounding box center [54, 164] width 11 height 8
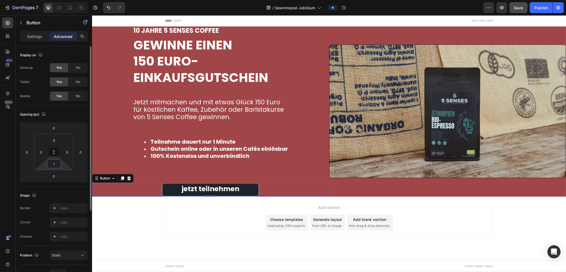
type input "10"
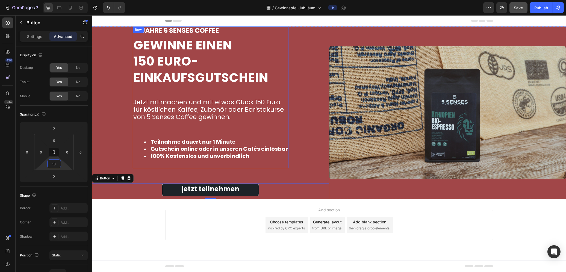
click at [226, 166] on div "⁠⁠⁠⁠⁠⁠⁠ 10 jAHRE 5 seNSES COFFEE Heading GEWINNE EINEN 150 EURO- EINKAUFSGUTSCH…" at bounding box center [211, 98] width 156 height 142
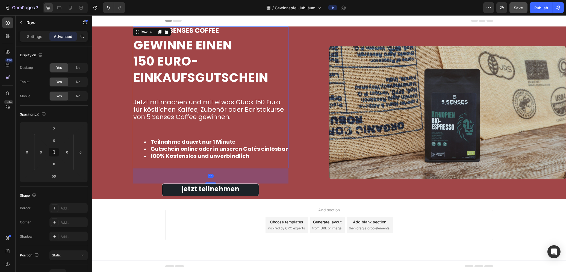
click at [225, 172] on div "56" at bounding box center [211, 175] width 156 height 15
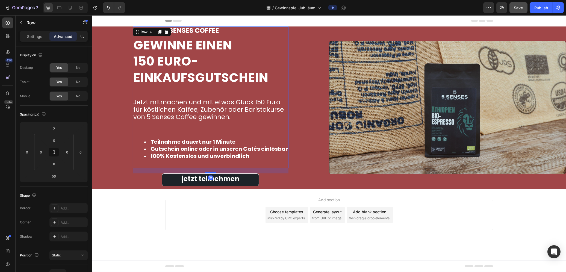
drag, startPoint x: 212, startPoint y: 182, endPoint x: 212, endPoint y: 172, distance: 10.1
click at [212, 172] on div at bounding box center [210, 173] width 11 height 2
type input "19"
click at [195, 134] on div "Jetzt mitmachen und mit etwas Glück 150 Euro für köstlichen Kaffee, Zubehör ode…" at bounding box center [211, 131] width 156 height 66
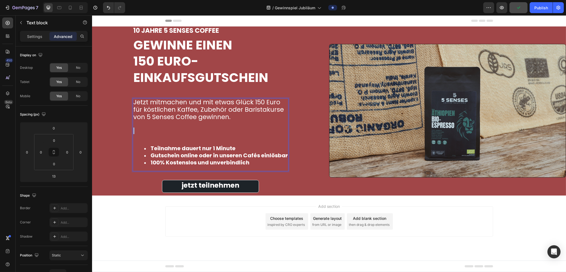
click at [198, 130] on p "⁠⁠⁠⁠⁠⁠⁠" at bounding box center [210, 131] width 155 height 20
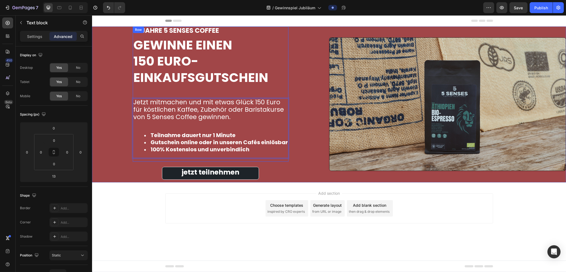
click at [184, 92] on div "⁠⁠⁠⁠⁠⁠⁠ 10 jAHRE 5 seNSES COFFEE Heading GEWINNE EINEN 150 EURO- EINKAUFSGUTSCH…" at bounding box center [211, 94] width 156 height 135
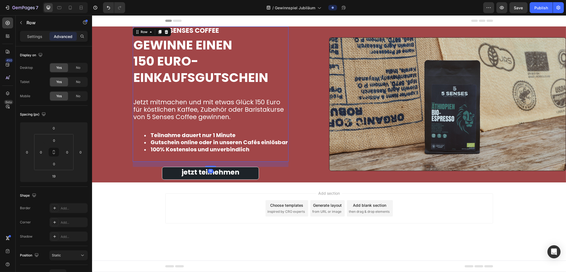
click at [200, 93] on div "⁠⁠⁠⁠⁠⁠⁠ 10 jAHRE 5 seNSES COFFEE Heading GEWINNE EINEN 150 EURO- EINKAUFSGUTSCH…" at bounding box center [211, 94] width 156 height 135
click at [203, 89] on div "⁠⁠⁠⁠⁠⁠⁠ 10 jAHRE 5 seNSES COFFEE Heading GEWINNE EINEN 150 EURO- EINKAUFSGUTSCH…" at bounding box center [211, 94] width 156 height 135
click at [209, 98] on span "Jetzt mitmachen und mit etwas Glück 150 Euro für köstlichen Kaffee, Zubehör ode…" at bounding box center [208, 110] width 151 height 24
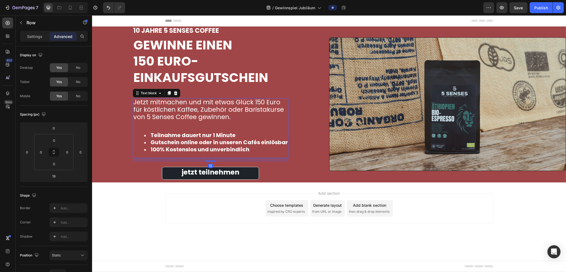
click at [205, 98] on div "⁠⁠⁠⁠⁠⁠⁠ 10 jAHRE 5 seNSES COFFEE Heading GEWINNE EINEN 150 EURO- EINKAUFSGUTSCH…" at bounding box center [211, 94] width 156 height 135
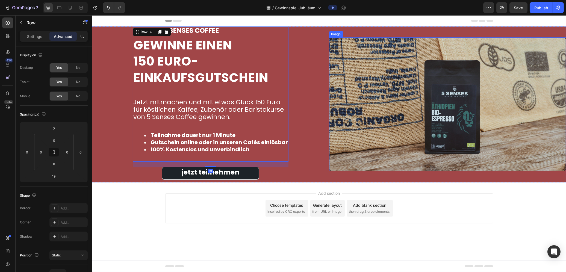
click at [402, 101] on img at bounding box center [447, 104] width 237 height 134
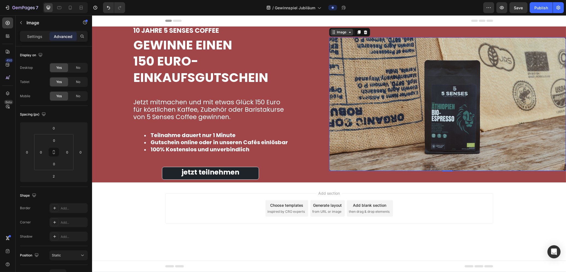
click at [350, 33] on icon at bounding box center [350, 32] width 4 height 4
click at [495, 77] on img at bounding box center [447, 104] width 237 height 134
click at [482, 85] on img at bounding box center [447, 104] width 237 height 134
click at [30, 37] on p "Settings" at bounding box center [34, 37] width 15 height 6
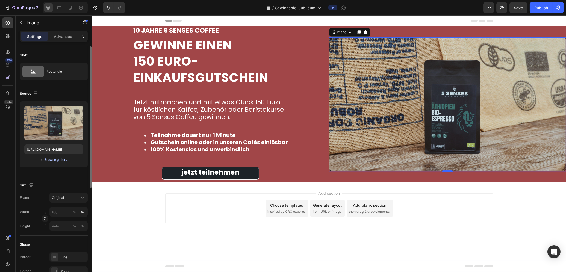
click at [51, 157] on div "Browse gallery" at bounding box center [56, 159] width 23 height 5
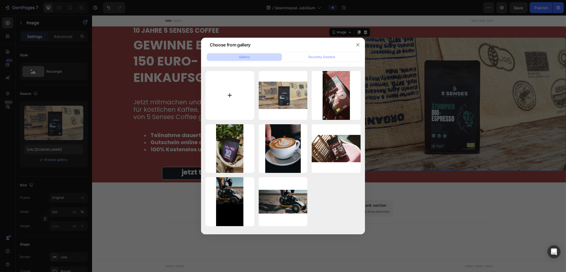
click at [225, 99] on input "file" at bounding box center [230, 95] width 49 height 49
type input "C:\fakepath\image00066.jpeg"
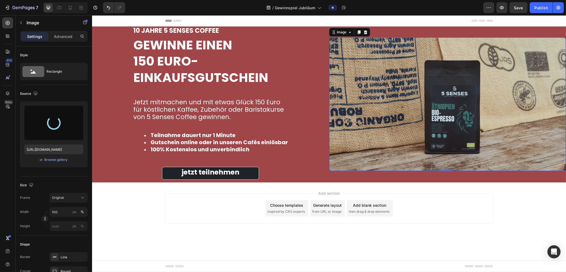
type input "[URL][DOMAIN_NAME]"
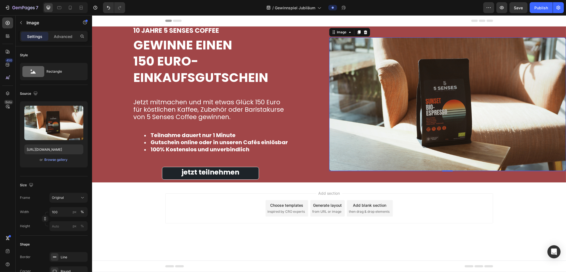
click at [450, 113] on img at bounding box center [447, 104] width 237 height 134
click at [348, 133] on img at bounding box center [447, 104] width 237 height 134
click at [184, 108] on span "Jetzt mitmachen und mit etwas Glück 150 Euro für köstlichen Kaffee, Zubehör ode…" at bounding box center [208, 110] width 151 height 24
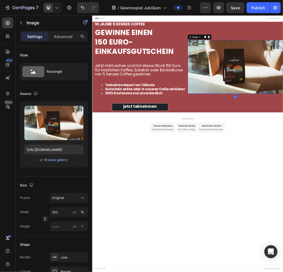
drag, startPoint x: 321, startPoint y: 95, endPoint x: 179, endPoint y: 106, distance: 142.3
click at [53, 159] on div "Browse gallery" at bounding box center [56, 159] width 23 height 5
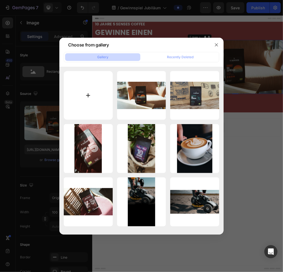
click at [83, 92] on input "file" at bounding box center [88, 95] width 49 height 49
type input "C:\fakepath\image00011.jpeg"
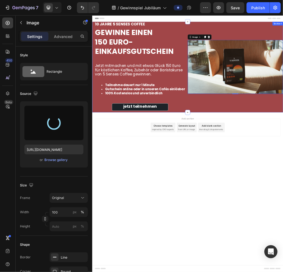
type input "[URL][DOMAIN_NAME]"
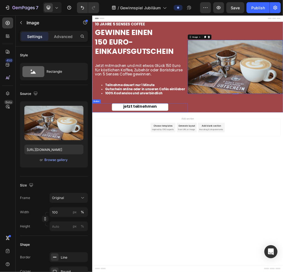
click at [204, 172] on button "jetzt teilnehmen" at bounding box center [173, 173] width 97 height 13
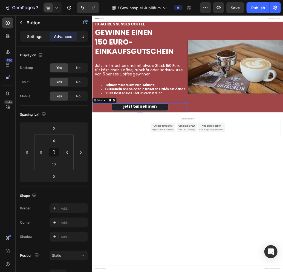
click at [34, 32] on div "Settings" at bounding box center [34, 36] width 27 height 9
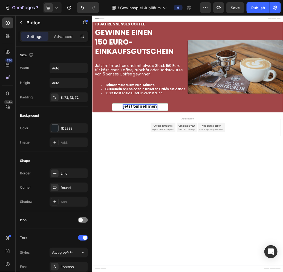
click at [197, 171] on span "jetzt teilnehmen" at bounding box center [174, 172] width 58 height 10
click at [208, 169] on button "jetzt teilnehmen" at bounding box center [173, 173] width 97 height 13
click at [209, 171] on button "jetzt teilnehmen" at bounding box center [173, 173] width 97 height 13
click at [194, 170] on span "jetzt teilnehmen" at bounding box center [174, 172] width 58 height 10
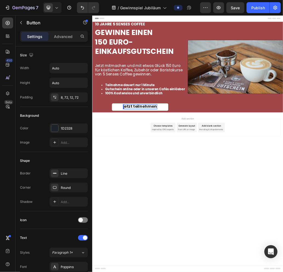
click at [150, 171] on span "jetzt teilnehmen" at bounding box center [174, 172] width 58 height 10
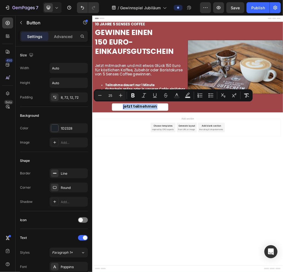
drag, startPoint x: 146, startPoint y: 170, endPoint x: 225, endPoint y: 166, distance: 79.9
click at [101, 93] on icon "Editor contextual toolbar" at bounding box center [99, 95] width 5 height 5
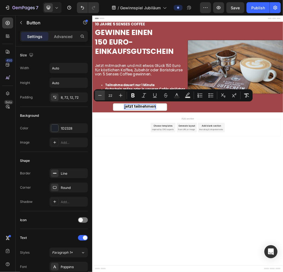
type input "21"
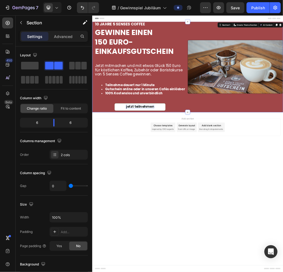
click at [255, 180] on icon at bounding box center [256, 182] width 4 height 4
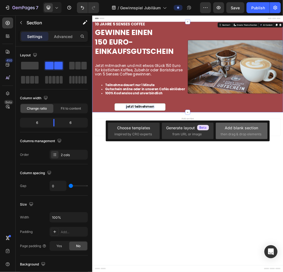
click at [244, 131] on div "Add blank section then drag & drop elements" at bounding box center [242, 131] width 42 height 12
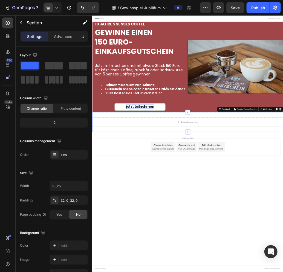
click at [219, 186] on div "Drop element here Section 2 You can create reusable sections Create Theme Secti…" at bounding box center [256, 199] width 328 height 34
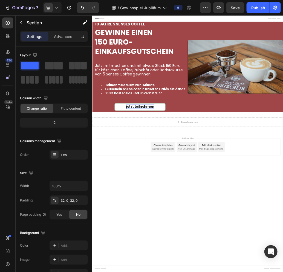
click at [336, 272] on body "Header ⁠⁠⁠⁠⁠⁠⁠ 10 jAHRE 5 seNSES COFFEE Heading GEWINNE EINEN 150 EURO- EINKAUF…" at bounding box center [256, 236] width 328 height 442
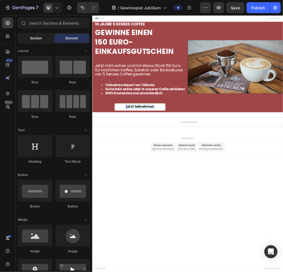
click at [40, 39] on span "Section" at bounding box center [36, 38] width 12 height 5
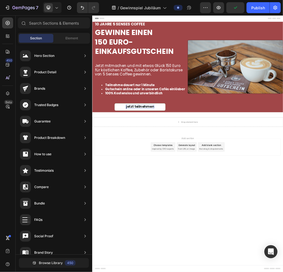
click at [391, 272] on body "Header ⁠⁠⁠⁠⁠⁠⁠ 10 jAHRE 5 seNSES COFFEE Heading GEWINNE EINEN 150 EURO- EINKAUF…" at bounding box center [256, 236] width 328 height 442
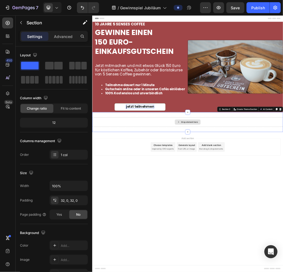
click at [306, 195] on div "Drop element here" at bounding box center [256, 199] width 328 height 16
click at [256, 200] on div "Drop element here" at bounding box center [259, 199] width 29 height 4
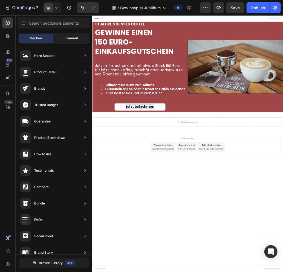
click at [70, 36] on span "Element" at bounding box center [71, 38] width 13 height 5
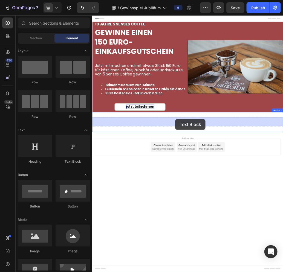
drag, startPoint x: 161, startPoint y: 163, endPoint x: 234, endPoint y: 194, distance: 79.3
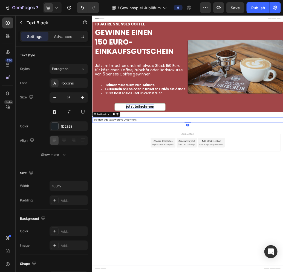
click at [181, 193] on div "Replace this text with your content" at bounding box center [256, 195] width 328 height 9
click at [181, 195] on p "Replace this text with your content" at bounding box center [255, 195] width 327 height 8
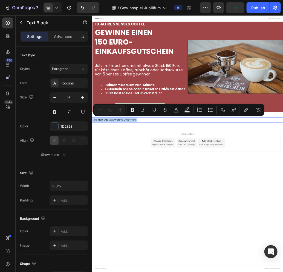
drag, startPoint x: 181, startPoint y: 195, endPoint x: 171, endPoint y: 143, distance: 52.2
click at [92, 197] on html "Header ⁠⁠⁠⁠⁠⁠⁠ 10 jAHRE 5 seNSES COFFEE Heading GEWINNE EINEN 150 EURO- EINKAUF…" at bounding box center [256, 236] width 328 height 442
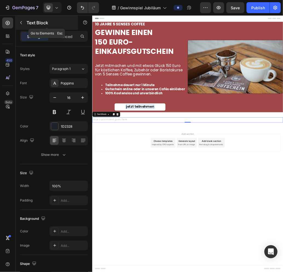
click at [20, 23] on icon "button" at bounding box center [21, 22] width 4 height 4
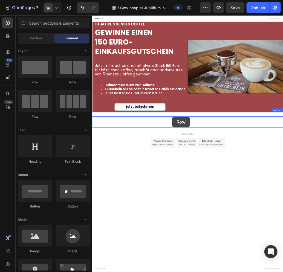
drag, startPoint x: 127, startPoint y: 121, endPoint x: 229, endPoint y: 189, distance: 123.3
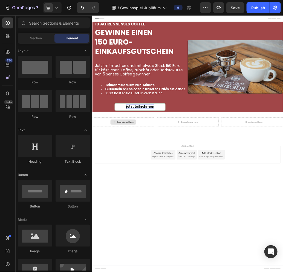
click at [144, 197] on div "Drop element here" at bounding box center [148, 199] width 29 height 4
click at [137, 197] on div "Drop element here" at bounding box center [148, 199] width 29 height 4
drag, startPoint x: 166, startPoint y: 164, endPoint x: 157, endPoint y: 198, distance: 35.2
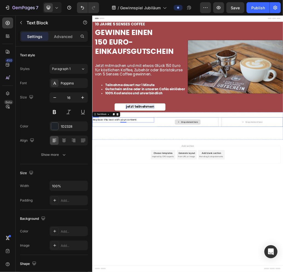
drag, startPoint x: 256, startPoint y: 197, endPoint x: 238, endPoint y: 203, distance: 18.2
click at [254, 197] on div "Drop element here" at bounding box center [259, 199] width 29 height 4
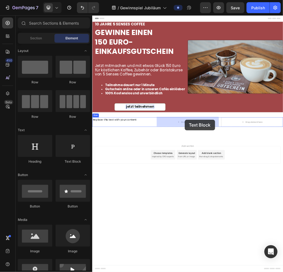
drag, startPoint x: 165, startPoint y: 164, endPoint x: 251, endPoint y: 195, distance: 91.0
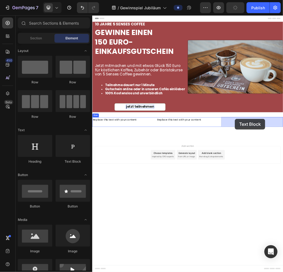
drag, startPoint x: 165, startPoint y: 163, endPoint x: 336, endPoint y: 194, distance: 173.3
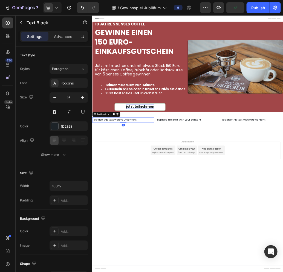
click at [136, 194] on div "Replace this text with your content" at bounding box center [145, 195] width 106 height 9
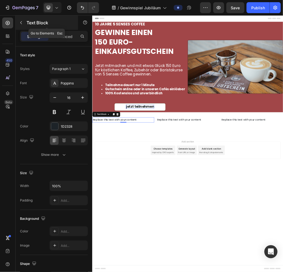
click at [24, 22] on button "button" at bounding box center [21, 22] width 9 height 9
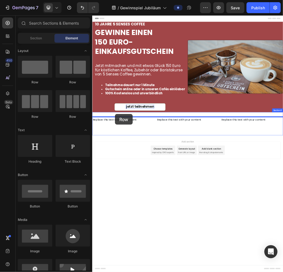
drag, startPoint x: 123, startPoint y: 119, endPoint x: 131, endPoint y: 185, distance: 66.6
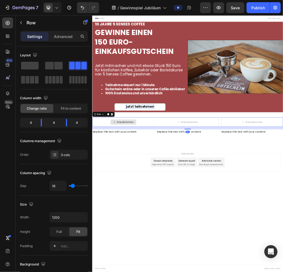
click at [141, 199] on div "Drop element here" at bounding box center [148, 199] width 29 height 4
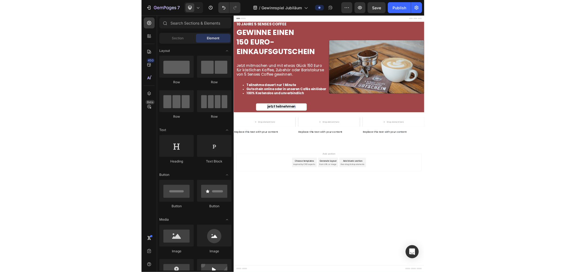
scroll to position [27, 0]
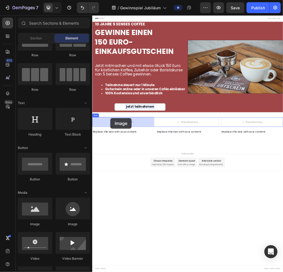
drag, startPoint x: 127, startPoint y: 227, endPoint x: 123, endPoint y: 192, distance: 35.7
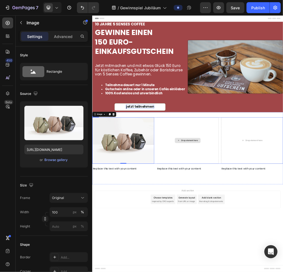
click at [260, 227] on div "Drop element here" at bounding box center [256, 230] width 44 height 9
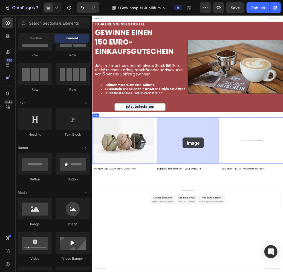
drag, startPoint x: 124, startPoint y: 227, endPoint x: 247, endPoint y: 225, distance: 123.0
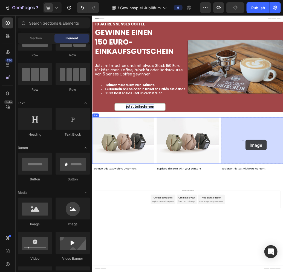
drag, startPoint x: 132, startPoint y: 226, endPoint x: 355, endPoint y: 229, distance: 223.3
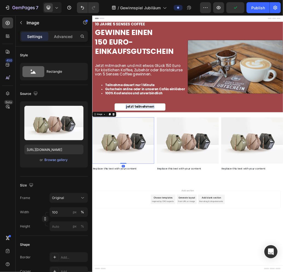
click at [132, 229] on img at bounding box center [145, 231] width 106 height 80
click at [52, 159] on div "Browse gallery" at bounding box center [56, 159] width 23 height 5
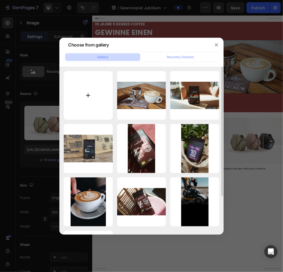
click at [89, 91] on input "file" at bounding box center [88, 95] width 49 height 49
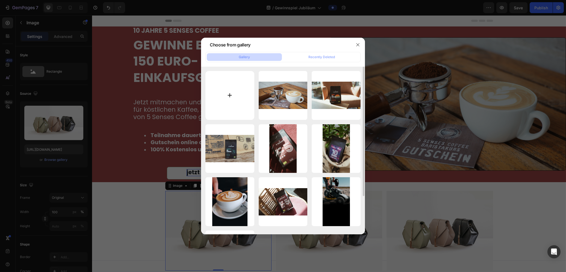
click at [236, 98] on input "file" at bounding box center [230, 95] width 49 height 49
type input "C:\fakepath\16.png"
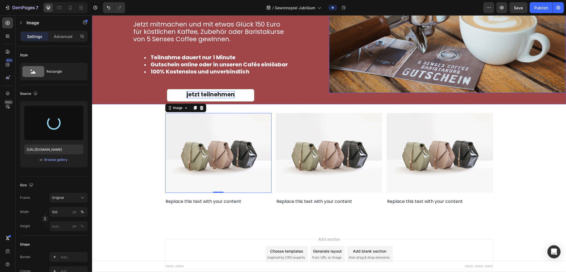
scroll to position [82, 0]
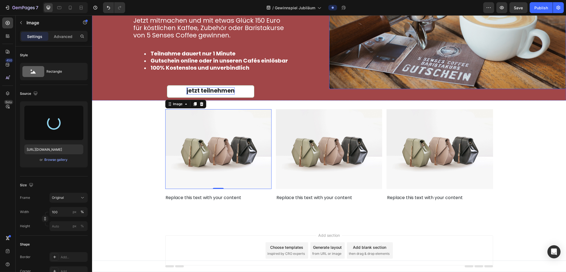
type input "[URL][DOMAIN_NAME]"
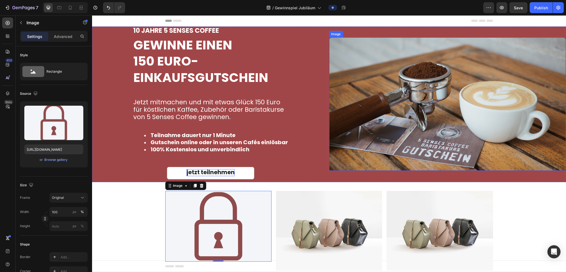
scroll to position [55, 0]
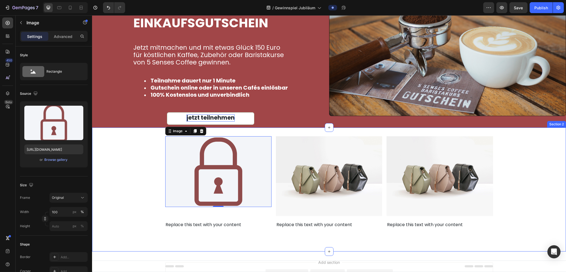
click at [519, 149] on div "Image 0 Image Image Row Replace this text with your content Text Block Replace …" at bounding box center [329, 189] width 474 height 107
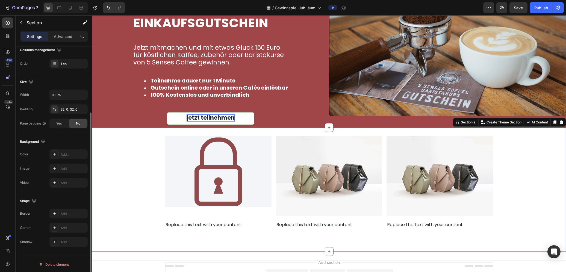
scroll to position [91, 0]
click at [57, 155] on div at bounding box center [55, 155] width 8 height 8
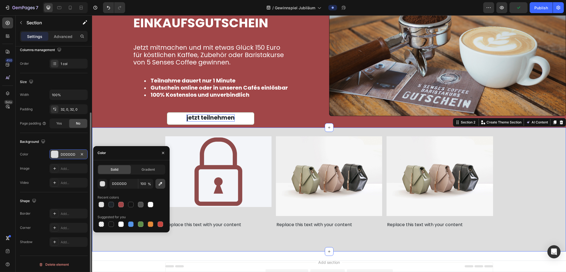
click at [160, 185] on icon "button" at bounding box center [160, 183] width 5 height 5
type input "F3F5F9"
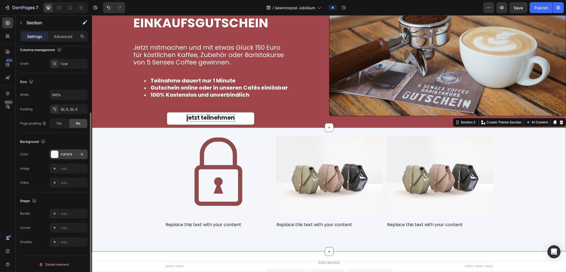
click at [499, 177] on div "Image Image Image Row Replace this text with your content Text Block Replace th…" at bounding box center [329, 189] width 474 height 107
click at [362, 174] on img at bounding box center [329, 176] width 106 height 80
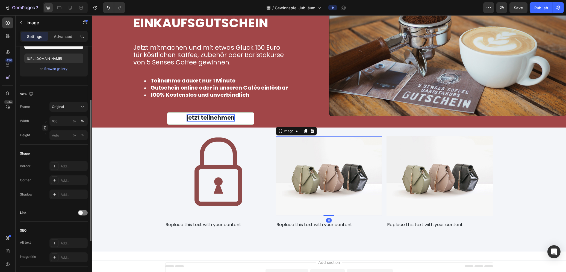
scroll to position [0, 0]
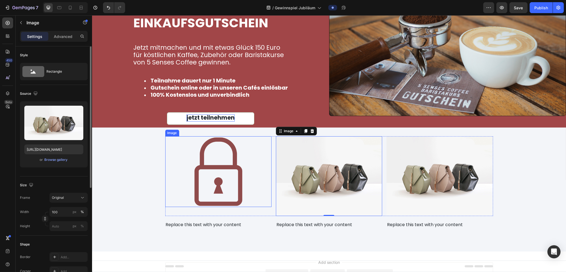
click at [225, 177] on img at bounding box center [218, 171] width 106 height 71
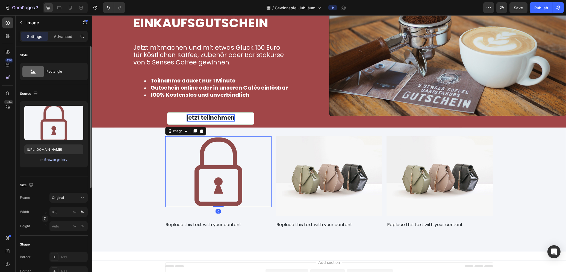
click at [52, 159] on div "Browse gallery" at bounding box center [56, 159] width 23 height 5
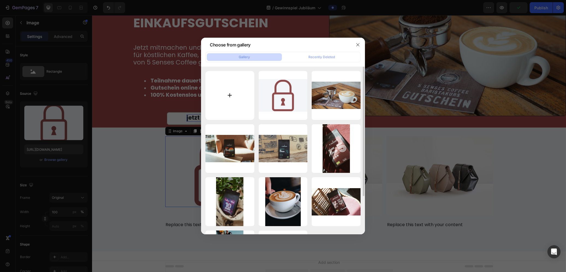
click at [227, 96] on input "file" at bounding box center [230, 95] width 49 height 49
type input "C:\fakepath\15.png"
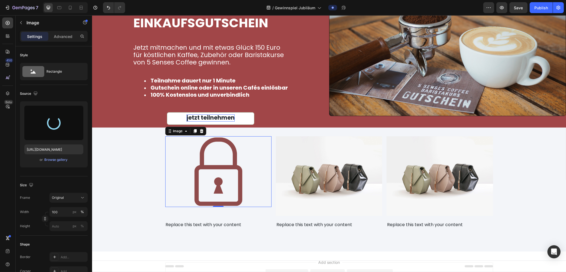
type input "[URL][DOMAIN_NAME]"
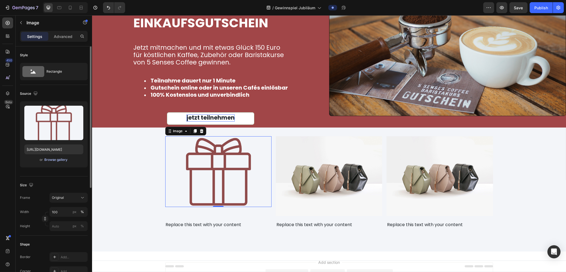
click at [52, 159] on div "Browse gallery" at bounding box center [56, 159] width 23 height 5
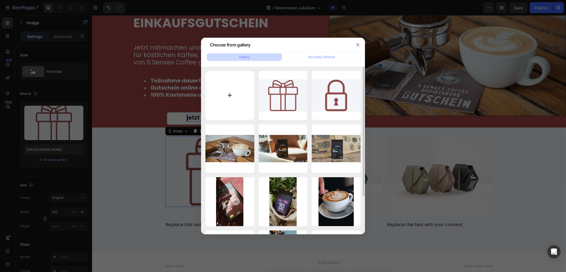
click at [222, 92] on input "file" at bounding box center [230, 95] width 49 height 49
type input "C:\fakepath\16.png"
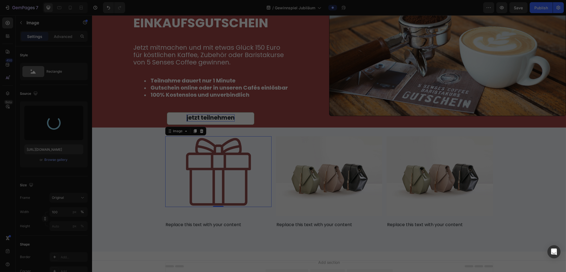
type input "[URL][DOMAIN_NAME]"
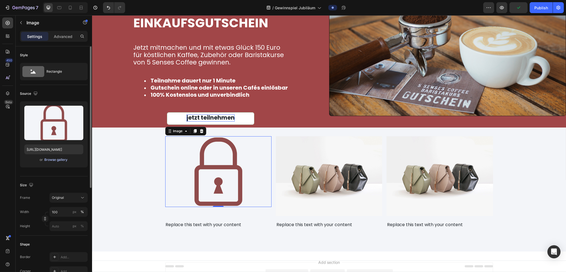
click at [57, 159] on div "Browse gallery" at bounding box center [56, 159] width 23 height 5
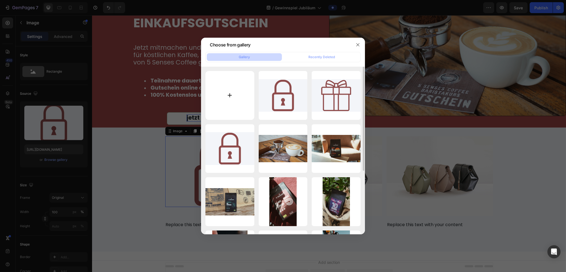
click at [222, 92] on input "file" at bounding box center [230, 95] width 49 height 49
type input "C:\fakepath\14.png"
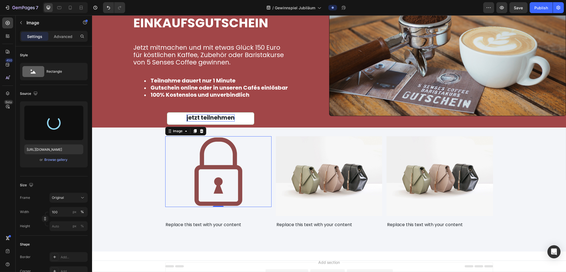
type input "[URL][DOMAIN_NAME]"
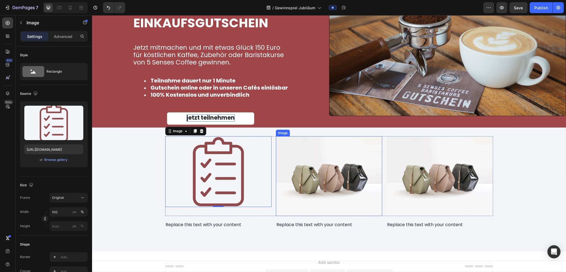
click at [352, 172] on img at bounding box center [329, 176] width 106 height 80
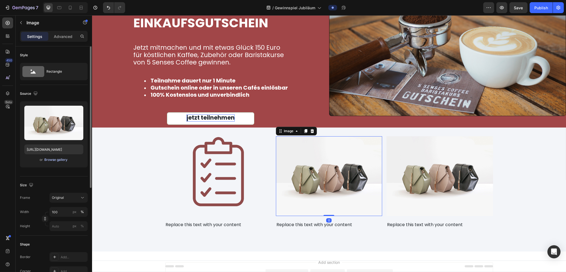
click at [59, 159] on div "Browse gallery" at bounding box center [56, 159] width 23 height 5
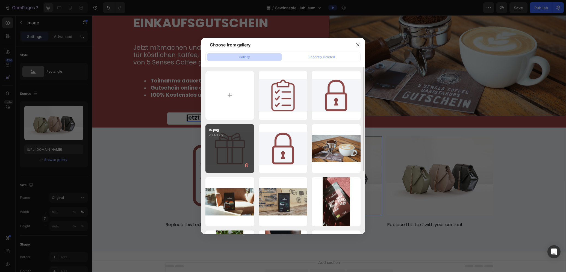
click at [233, 142] on div "15.png 20.40 kb" at bounding box center [230, 148] width 49 height 49
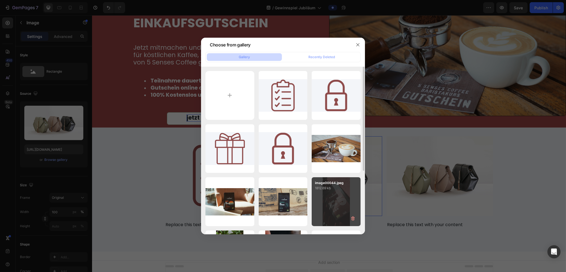
type input "[URL][DOMAIN_NAME]"
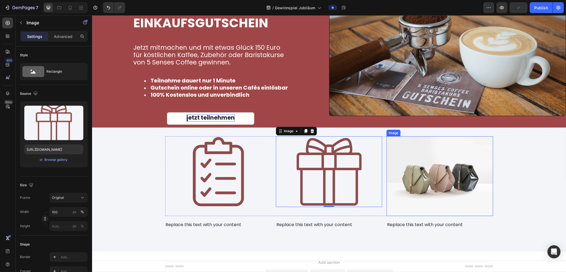
click at [433, 184] on img at bounding box center [439, 176] width 106 height 80
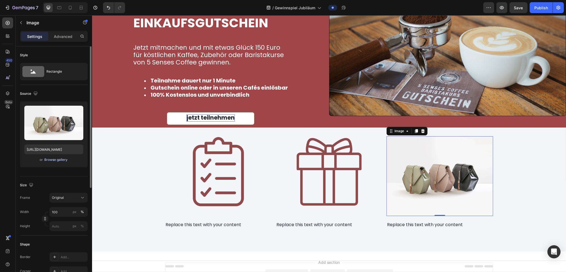
click at [59, 159] on div "Browse gallery" at bounding box center [56, 159] width 23 height 5
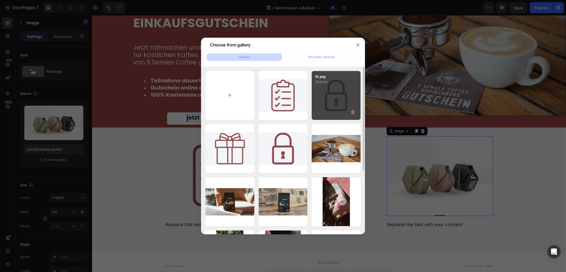
click at [337, 100] on div "16.png 16.22 kb" at bounding box center [336, 95] width 49 height 49
type input "[URL][DOMAIN_NAME]"
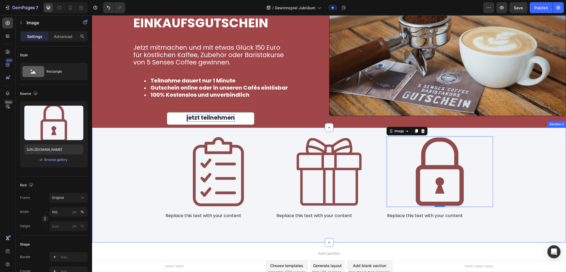
click at [503, 152] on div "Image Image Image 0 Row Replace this text with your content Text Block Replace …" at bounding box center [329, 185] width 474 height 98
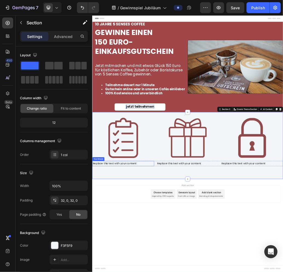
click at [128, 266] on div "Replace this text with your content" at bounding box center [145, 270] width 106 height 9
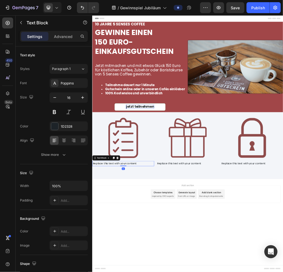
click at [128, 266] on div "Replace this text with your content" at bounding box center [145, 270] width 106 height 9
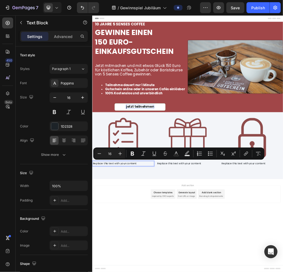
click at [180, 269] on p "Replace this text with your content" at bounding box center [144, 270] width 105 height 8
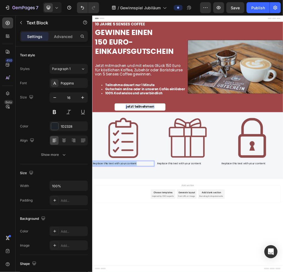
drag, startPoint x: 180, startPoint y: 269, endPoint x: 63, endPoint y: 266, distance: 116.7
click at [92, 266] on html "Header ⁠⁠⁠⁠⁠⁠⁠ 10 jAHRE 5 seNSES COFFEE Heading GEWINNE EINEN 150 EURO- EINKAUF…" at bounding box center [256, 236] width 328 height 442
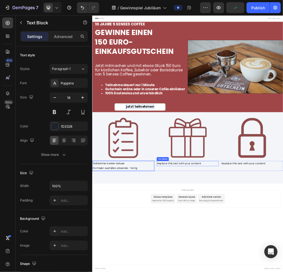
click at [238, 270] on div "Replace this text with your content" at bounding box center [256, 270] width 106 height 9
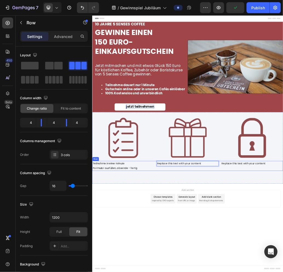
click at [289, 272] on div "Replace this text with your content Text Block 0" at bounding box center [256, 274] width 106 height 17
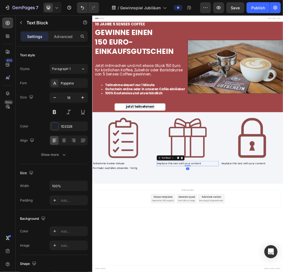
click at [285, 266] on p "Replace this text with your content" at bounding box center [255, 270] width 105 height 8
click at [285, 270] on p "Replace this text with your content" at bounding box center [255, 270] width 105 height 8
drag, startPoint x: 288, startPoint y: 270, endPoint x: 196, endPoint y: 270, distance: 92.4
click at [196, 270] on div "Teilnahme in einer Minute Formular ausfüllen, absende - fertig Text Block Repla…" at bounding box center [256, 274] width 328 height 17
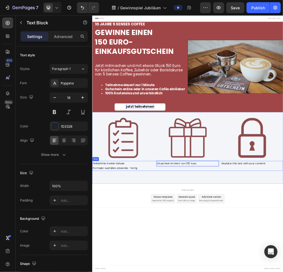
click at [230, 272] on div "Gtuschein im Wert von 150 Euro Text Block 0" at bounding box center [256, 274] width 106 height 17
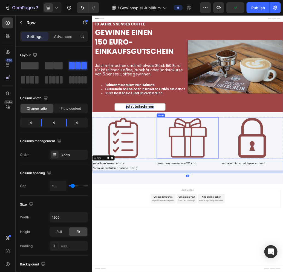
click at [253, 240] on img at bounding box center [256, 226] width 106 height 71
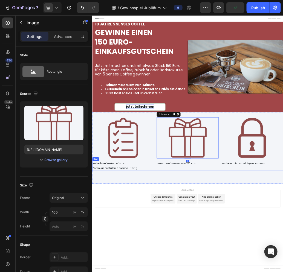
click at [240, 272] on div "Gtuschein im Wert von 150 Euro Text Block" at bounding box center [256, 274] width 106 height 17
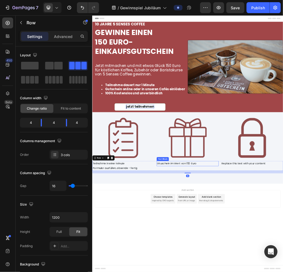
click at [266, 270] on p "Gtuschein im Wert von 150 Euro" at bounding box center [255, 270] width 105 height 8
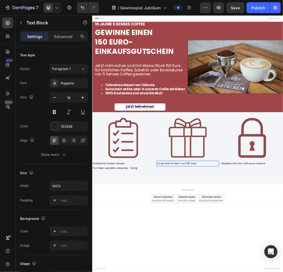
drag, startPoint x: 274, startPoint y: 268, endPoint x: 192, endPoint y: 270, distance: 82.6
click at [274, 267] on p "Gtuschein im Wert von 150 Euro" at bounding box center [255, 270] width 105 height 8
click at [227, 269] on p "Gtuschein im Wert von 150 Euro" at bounding box center [255, 270] width 105 height 8
click at [272, 267] on p "Gtuschein im Wert von 150 Euro" at bounding box center [255, 270] width 105 height 8
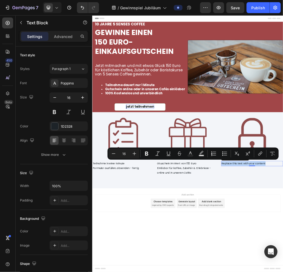
drag, startPoint x: 396, startPoint y: 269, endPoint x: 315, endPoint y: 269, distance: 80.9
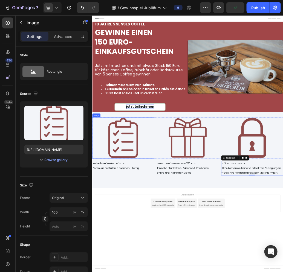
click at [153, 226] on img at bounding box center [145, 226] width 106 height 71
click at [158, 228] on img at bounding box center [145, 226] width 106 height 71
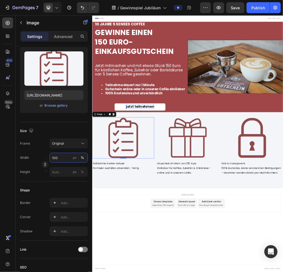
click at [65, 157] on input "100" at bounding box center [68, 158] width 38 height 10
click at [66, 156] on input "100" at bounding box center [68, 158] width 38 height 10
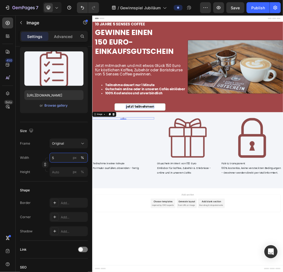
type input "50"
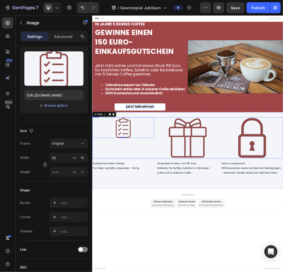
click at [244, 223] on img at bounding box center [256, 226] width 106 height 71
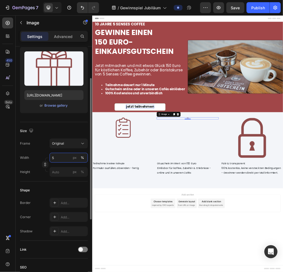
type input "50"
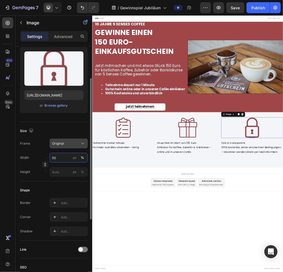
type input "50"
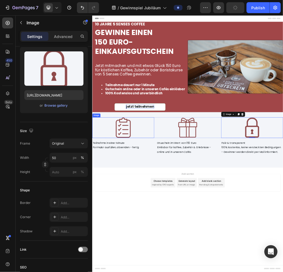
click at [139, 242] on p "Formular ausfüllen, absenden - fertig" at bounding box center [144, 243] width 105 height 8
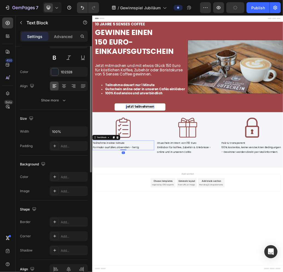
scroll to position [0, 0]
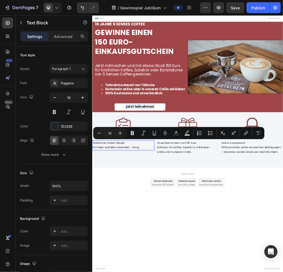
drag, startPoint x: 152, startPoint y: 233, endPoint x: 94, endPoint y: 231, distance: 58.5
click at [94, 231] on p "Teilnahme in einer Minute" at bounding box center [144, 235] width 105 height 8
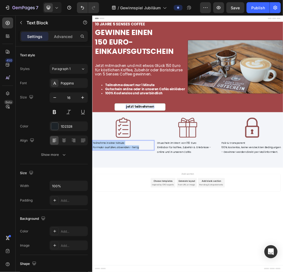
drag, startPoint x: 179, startPoint y: 241, endPoint x: 92, endPoint y: 236, distance: 86.6
click at [92, 236] on div "Teilnahme in einer Minute Formular ausfüllen, absenden - fertig" at bounding box center [145, 239] width 106 height 17
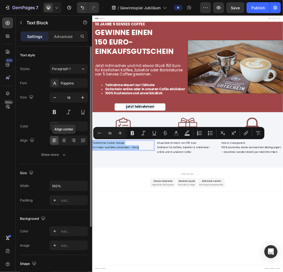
drag, startPoint x: 63, startPoint y: 139, endPoint x: 68, endPoint y: 146, distance: 8.6
click at [63, 140] on icon at bounding box center [64, 140] width 3 height 1
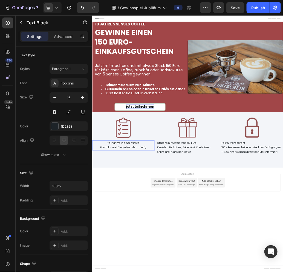
click at [178, 233] on p "Teilnahme in einer Minute" at bounding box center [144, 235] width 105 height 8
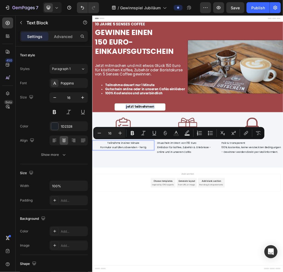
drag, startPoint x: 181, startPoint y: 235, endPoint x: 169, endPoint y: 163, distance: 72.8
click at [99, 232] on p "Teilnahme in einer Minute" at bounding box center [144, 235] width 105 height 8
click at [132, 130] on icon "Editor contextual toolbar" at bounding box center [132, 132] width 5 height 5
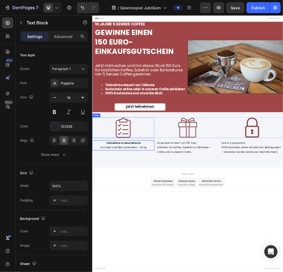
click at [140, 218] on img at bounding box center [144, 209] width 53 height 36
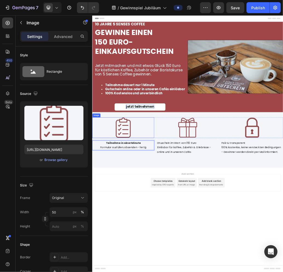
click at [140, 218] on img at bounding box center [144, 209] width 53 height 36
click at [171, 233] on strong "Teilnahme in einer Minute" at bounding box center [145, 235] width 60 height 6
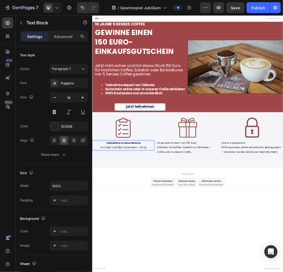
drag, startPoint x: 185, startPoint y: 235, endPoint x: 112, endPoint y: 236, distance: 73.5
click at [112, 236] on p "Teilnahme in einer Minute" at bounding box center [144, 235] width 105 height 8
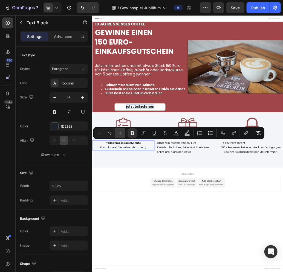
click at [122, 130] on icon "Editor contextual toolbar" at bounding box center [119, 132] width 5 height 5
type input "18"
click at [245, 237] on p "Gtuschein im Wert von 150 Euro" at bounding box center [255, 235] width 105 height 8
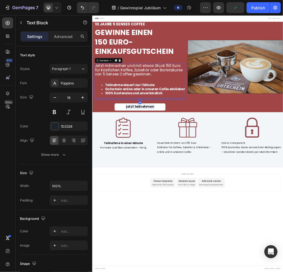
click at [177, 113] on span "Jetzt mitmachen und mit etwas Glück 150 Euro für köstlichen Kaffee, Zubehör ode…" at bounding box center [171, 110] width 151 height 24
click at [178, 107] on span "Jetzt mitmachen und mit etwas Glück 150 Euro für köstlichen Kaffee, Zubehör ode…" at bounding box center [171, 110] width 151 height 24
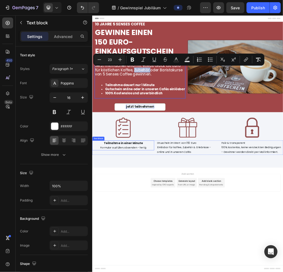
click at [156, 233] on strong "Teilnahme in einer Minute" at bounding box center [145, 235] width 67 height 7
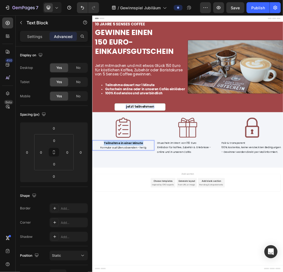
click at [156, 233] on strong "Teilnahme in einer Minute" at bounding box center [145, 235] width 67 height 7
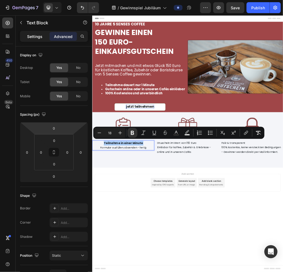
click at [35, 39] on p "Settings" at bounding box center [34, 37] width 15 height 6
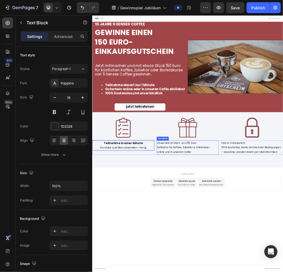
click at [228, 234] on p "Gtuschein im Wert von 150 Euro" at bounding box center [255, 235] width 105 height 8
click at [276, 234] on p "Gtuschein im Wert von 150 Euro" at bounding box center [255, 235] width 105 height 8
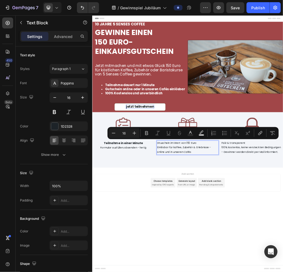
click at [271, 251] on p "Einlösbar für kaffee, Zubehör & Erlebnisse - online und in unseren Cafés" at bounding box center [255, 247] width 105 height 16
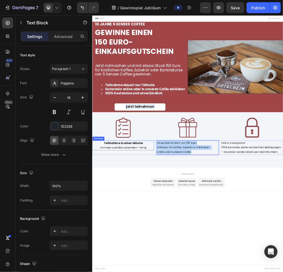
drag, startPoint x: 288, startPoint y: 249, endPoint x: 188, endPoint y: 231, distance: 101.5
click at [188, 231] on div "Teilnahme in einer Minute Formular ausfüllen, absenden - fertig Text Block Gtus…" at bounding box center [256, 243] width 328 height 25
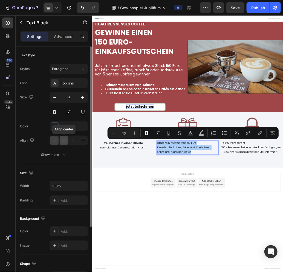
click at [63, 141] on icon at bounding box center [64, 141] width 4 height 1
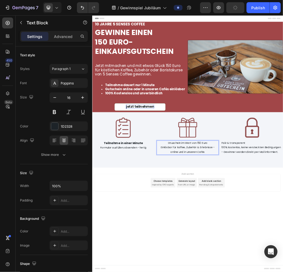
click at [299, 233] on p "Gtuschein im Wert von 150 Euro" at bounding box center [255, 235] width 105 height 8
drag, startPoint x: 293, startPoint y: 234, endPoint x: 217, endPoint y: 233, distance: 76.5
click at [217, 233] on p "Gtuschein im Wert von 150 Euro" at bounding box center [255, 235] width 105 height 8
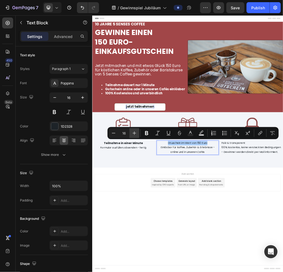
click at [136, 132] on icon "Editor contextual toolbar" at bounding box center [133, 132] width 5 height 5
type input "18"
drag, startPoint x: 145, startPoint y: 131, endPoint x: 151, endPoint y: 137, distance: 7.9
click at [145, 131] on icon "Editor contextual toolbar" at bounding box center [146, 133] width 3 height 4
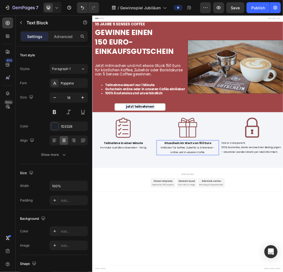
click at [226, 232] on strong "Gtuschein im Wert von 150 Euro" at bounding box center [255, 235] width 81 height 7
drag, startPoint x: 222, startPoint y: 234, endPoint x: 247, endPoint y: 234, distance: 24.3
click at [222, 234] on strong "Gtuschein im Wert von 150 Euro" at bounding box center [255, 235] width 81 height 7
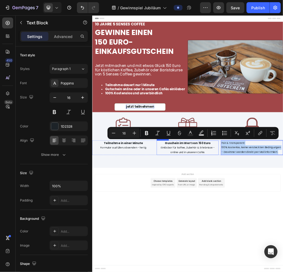
drag, startPoint x: 412, startPoint y: 249, endPoint x: 299, endPoint y: 233, distance: 114.0
click at [299, 233] on div "Teilnahme in einer Minute Formular ausfüllen, absenden - fertig Text Block Gusc…" at bounding box center [256, 243] width 328 height 25
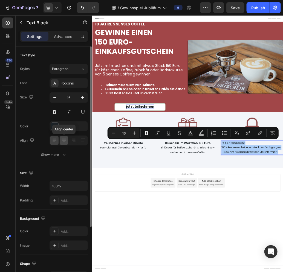
click at [62, 140] on icon at bounding box center [63, 140] width 5 height 5
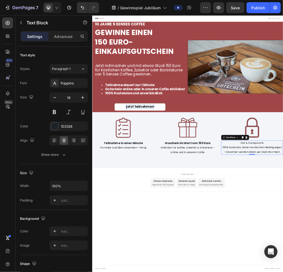
drag, startPoint x: 394, startPoint y: 232, endPoint x: 334, endPoint y: 233, distance: 60.1
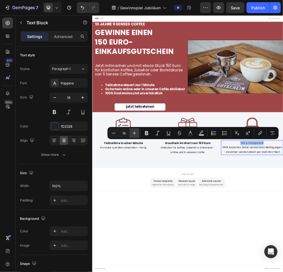
click at [133, 134] on icon "Editor contextual toolbar" at bounding box center [133, 132] width 5 height 5
type input "18"
drag, startPoint x: 145, startPoint y: 132, endPoint x: 121, endPoint y: 317, distance: 186.6
click at [145, 132] on icon "Editor contextual toolbar" at bounding box center [146, 132] width 5 height 5
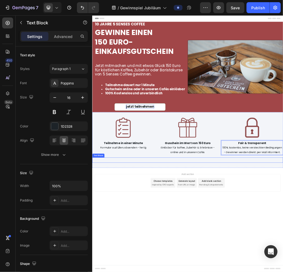
click at [157, 262] on p "Rich Text Editor. Editing area: main" at bounding box center [255, 264] width 327 height 8
click at [169, 265] on div "Rich Text Editor. Editing area: main" at bounding box center [256, 264] width 328 height 9
click at [258, 256] on div "Image Image Image Row Teilnahme in einer Minute Formular ausfüllen, absenden - …" at bounding box center [256, 230] width 328 height 78
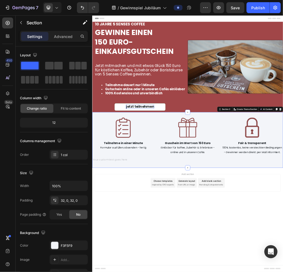
click at [257, 256] on div "Image Image Image Row Teilnahme in einer Minute Formular ausfüllen, absenden - …" at bounding box center [256, 230] width 328 height 78
click at [241, 263] on div "Rich Text Editor. Editing area: main" at bounding box center [256, 264] width 328 height 9
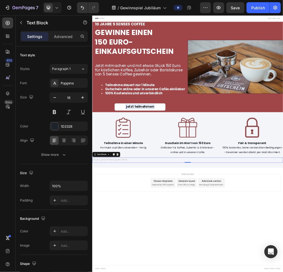
click at [247, 261] on div "Rich Text Editor. Editing area: main" at bounding box center [256, 264] width 328 height 9
click at [204, 263] on div "Rich Text Editor. Editing area: main" at bounding box center [256, 264] width 328 height 9
click at [57, 7] on icon at bounding box center [56, 7] width 2 height 1
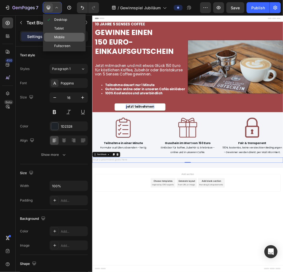
click at [69, 42] on div "Mobile" at bounding box center [64, 46] width 40 height 9
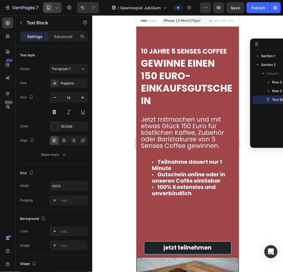
click at [209, 19] on div "iPhone 13 Mini ( 375 px)" at bounding box center [187, 20] width 53 height 8
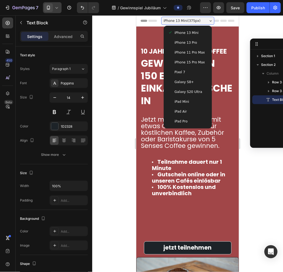
click at [183, 92] on span "Galaxy S20 Ultra" at bounding box center [188, 91] width 28 height 5
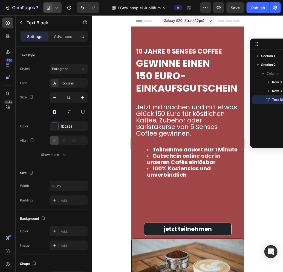
click at [55, 6] on icon at bounding box center [56, 7] width 5 height 5
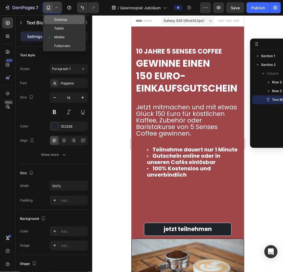
click at [60, 19] on span "Desktop" at bounding box center [60, 19] width 13 height 5
type input "16"
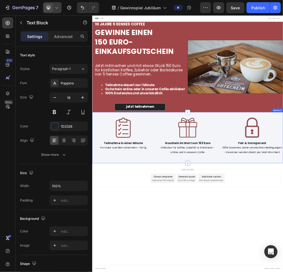
click at [255, 268] on icon at bounding box center [256, 270] width 4 height 4
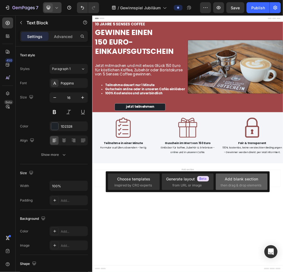
click at [233, 184] on span "then drag & drop elements" at bounding box center [241, 185] width 41 height 5
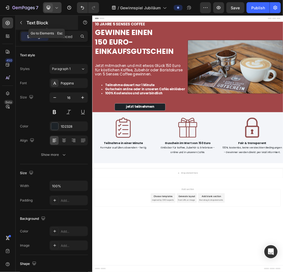
click at [21, 22] on icon "button" at bounding box center [21, 22] width 4 height 4
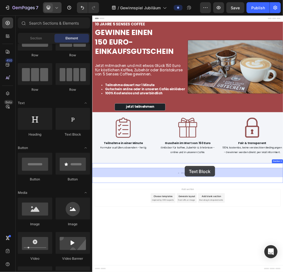
drag, startPoint x: 162, startPoint y: 139, endPoint x: 251, endPoint y: 274, distance: 162.2
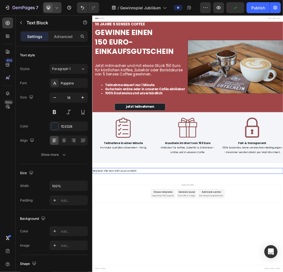
drag, startPoint x: 183, startPoint y: 281, endPoint x: 46, endPoint y: 285, distance: 137.2
click at [92, 272] on html "Header 10 jAHRE 5 seNSES COFFEE Heading GEWINNE EINEN 150 EURO- EINKAUFSGUTSCHE…" at bounding box center [256, 236] width 328 height 442
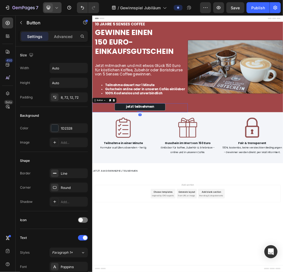
click at [234, 171] on div "jetzt teilnehmen Button 0" at bounding box center [174, 174] width 164 height 15
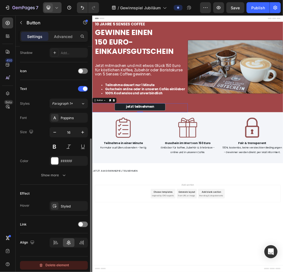
click at [60, 262] on div "Delete element" at bounding box center [54, 265] width 30 height 7
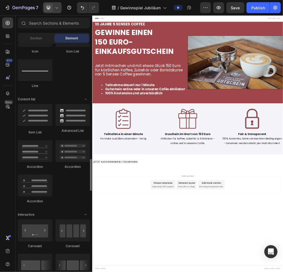
scroll to position [437, 0]
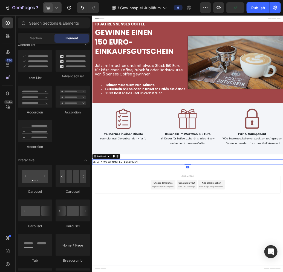
click at [158, 265] on p "JETZT AM GEWINNSPIEL TEILNEHMEN" at bounding box center [255, 268] width 327 height 8
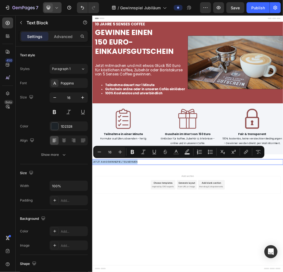
drag, startPoint x: 171, startPoint y: 266, endPoint x: 180, endPoint y: 179, distance: 87.4
click at [92, 267] on html "Header 10 jAHRE 5 seNSES COFFEE Heading GEWINNE EINEN 150 EURO- EINKAUFSGUTSCHE…" at bounding box center [256, 236] width 328 height 442
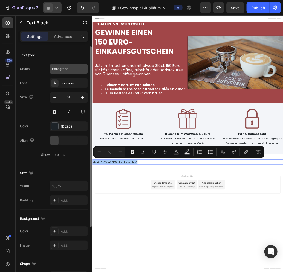
click at [81, 68] on icon at bounding box center [83, 68] width 5 height 5
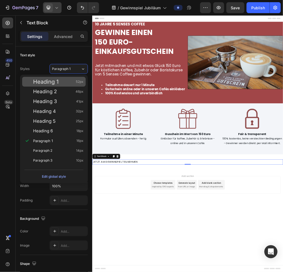
click at [52, 80] on span "Heading 1" at bounding box center [45, 81] width 25 height 5
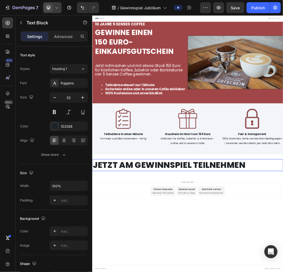
click at [358, 272] on p "JETZT AM GEWINNSPIEL TEILNEHMEN" at bounding box center [255, 273] width 327 height 19
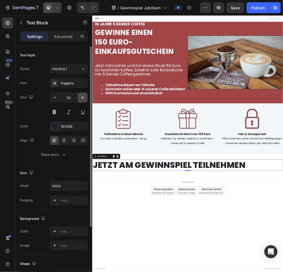
click at [83, 96] on icon "button" at bounding box center [82, 97] width 5 height 5
click at [53, 97] on icon "button" at bounding box center [54, 97] width 5 height 5
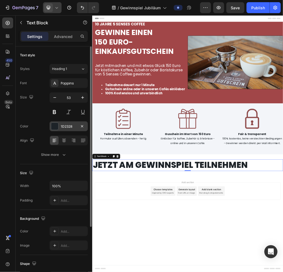
type input "52"
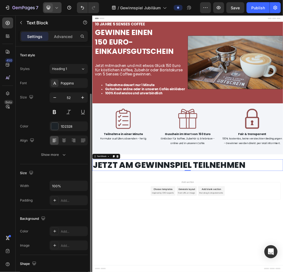
scroll to position [27, 0]
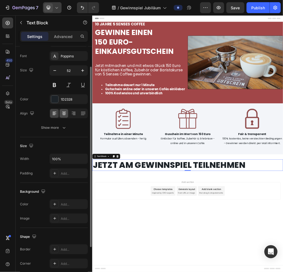
click at [63, 112] on icon at bounding box center [63, 113] width 5 height 5
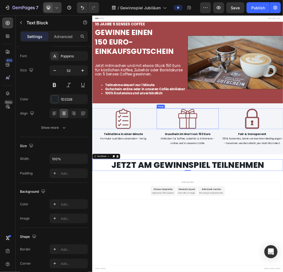
click at [302, 180] on div at bounding box center [256, 193] width 106 height 36
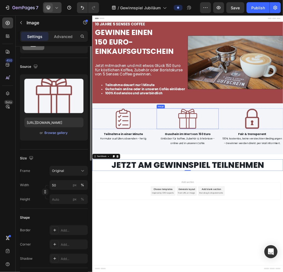
scroll to position [0, 0]
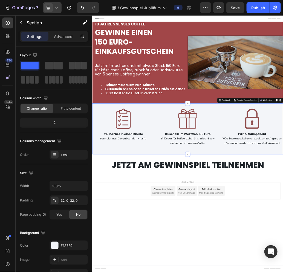
click at [273, 170] on div "Image Image Image Row Teilnahme in einer Minute Formular ausfüllen, absenden - …" at bounding box center [256, 211] width 328 height 88
click at [264, 262] on div "JETZT AM GEWINNSPIEL TEILNEHMEN Text Block Section 3" at bounding box center [256, 272] width 328 height 37
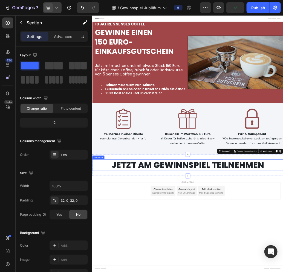
click at [393, 272] on p "JETZT AM GEWINNSPIEL TEILNEHMEN" at bounding box center [255, 273] width 327 height 19
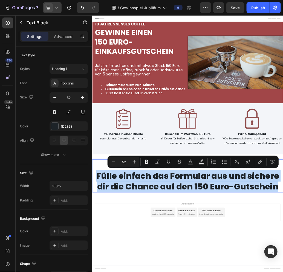
drag, startPoint x: 413, startPoint y: 312, endPoint x: 98, endPoint y: 294, distance: 316.0
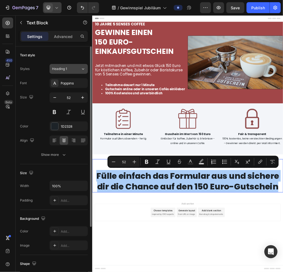
click at [75, 66] on div "Heading 1" at bounding box center [66, 68] width 29 height 5
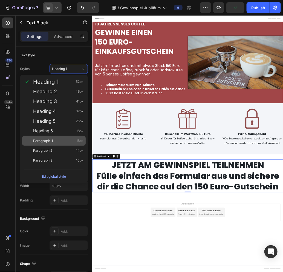
click at [55, 142] on div "Paragraph 1 16px" at bounding box center [58, 140] width 50 height 5
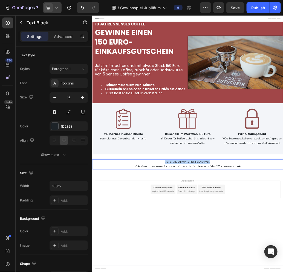
drag, startPoint x: 299, startPoint y: 267, endPoint x: 190, endPoint y: 265, distance: 109.6
click at [190, 265] on p "JETZT AM GEWINNSPIEL TEILNEHMEN" at bounding box center [255, 268] width 327 height 8
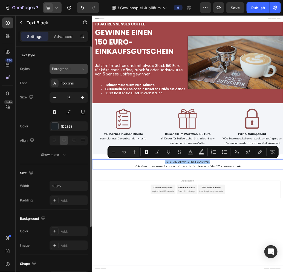
click at [77, 69] on div "Paragraph 1" at bounding box center [66, 68] width 29 height 5
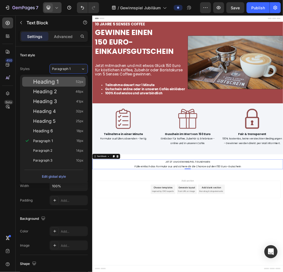
click at [57, 83] on span "Heading 1" at bounding box center [45, 81] width 25 height 5
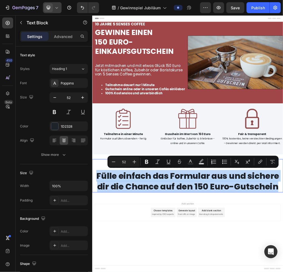
drag, startPoint x: 411, startPoint y: 309, endPoint x: 231, endPoint y: 171, distance: 226.7
click at [92, 272] on html "Header 10 jAHRE 5 seNSES COFFEE Heading GEWINNE EINEN 150 EURO- EINKAUFSGUTSCHE…" at bounding box center [256, 236] width 328 height 442
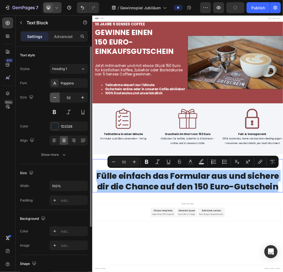
click at [53, 97] on icon "button" at bounding box center [54, 97] width 5 height 5
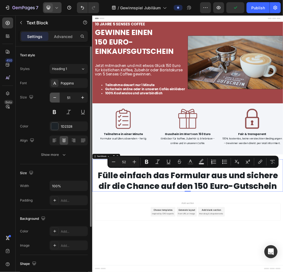
click at [53, 97] on icon "button" at bounding box center [54, 97] width 5 height 5
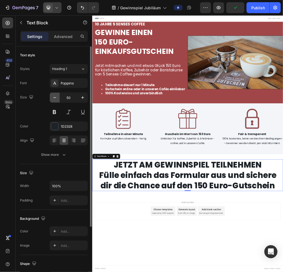
click at [53, 97] on icon "button" at bounding box center [54, 97] width 5 height 5
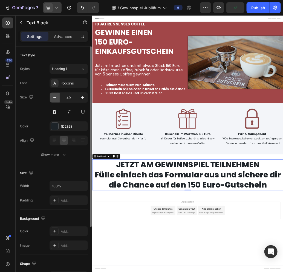
click at [53, 97] on icon "button" at bounding box center [54, 97] width 5 height 5
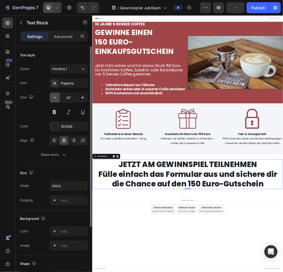
click at [53, 97] on icon "button" at bounding box center [54, 97] width 5 height 5
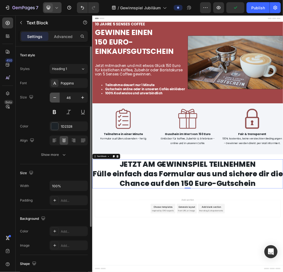
click at [53, 97] on icon "button" at bounding box center [54, 97] width 5 height 5
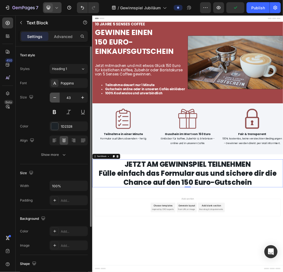
click at [53, 97] on icon "button" at bounding box center [54, 97] width 5 height 5
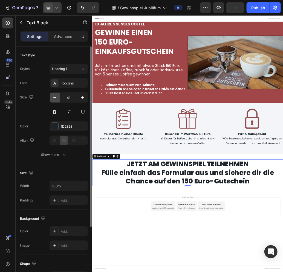
click at [53, 97] on icon "button" at bounding box center [54, 97] width 5 height 5
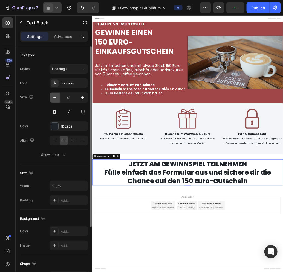
click at [53, 97] on icon "button" at bounding box center [54, 97] width 5 height 5
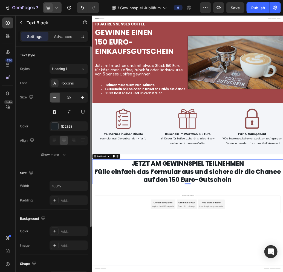
click at [53, 97] on icon "button" at bounding box center [54, 97] width 5 height 5
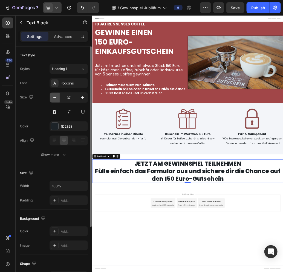
click at [53, 97] on icon "button" at bounding box center [54, 97] width 5 height 5
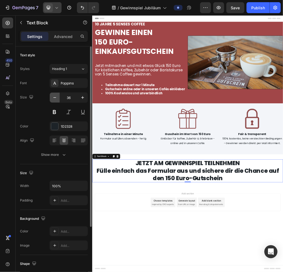
click at [53, 97] on icon "button" at bounding box center [54, 97] width 5 height 5
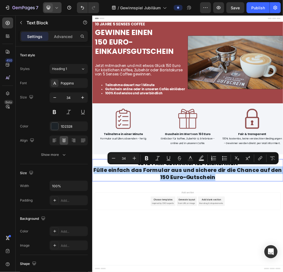
drag, startPoint x: 319, startPoint y: 293, endPoint x: 90, endPoint y: 282, distance: 228.8
click at [92, 272] on html "Header 10 jAHRE 5 seNSES COFFEE Heading GEWINNE EINEN 150 EURO- EINKAUFSGUTSCHE…" at bounding box center [256, 236] width 328 height 442
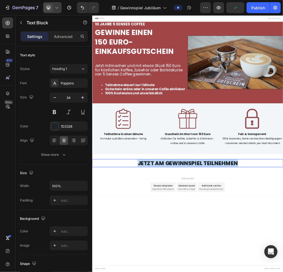
drag, startPoint x: 331, startPoint y: 267, endPoint x: 109, endPoint y: 177, distance: 240.0
click at [92, 268] on html "Header 10 jAHRE 5 seNSES COFFEE Heading GEWINNE EINEN 150 EURO- EINKAUFSGUTSCHE…" at bounding box center [256, 236] width 328 height 442
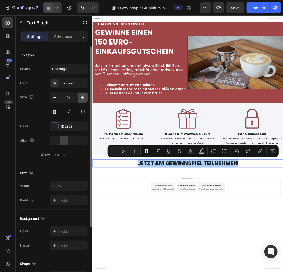
click at [83, 97] on icon "button" at bounding box center [82, 97] width 3 height 3
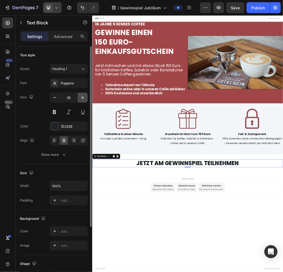
click at [83, 97] on icon "button" at bounding box center [82, 97] width 3 height 3
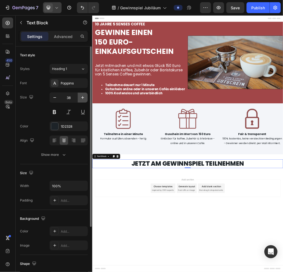
click at [83, 97] on icon "button" at bounding box center [82, 97] width 3 height 3
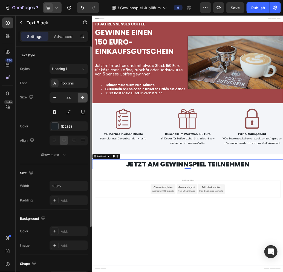
click at [83, 97] on icon "button" at bounding box center [82, 97] width 3 height 3
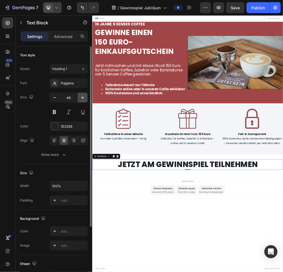
click at [83, 97] on icon "button" at bounding box center [82, 97] width 3 height 3
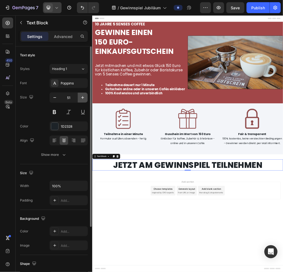
click at [83, 97] on icon "button" at bounding box center [82, 97] width 3 height 3
type input "52"
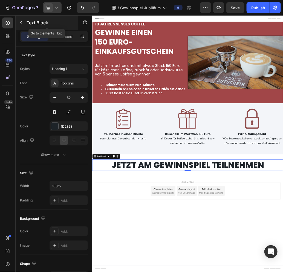
click at [22, 22] on icon "button" at bounding box center [21, 22] width 4 height 4
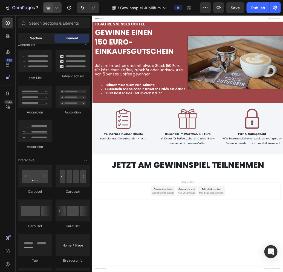
click at [31, 38] on span "Section" at bounding box center [36, 38] width 12 height 5
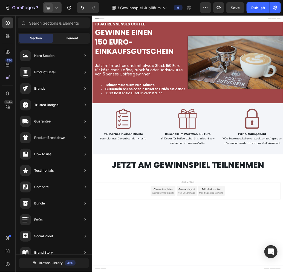
click at [59, 38] on div "Element" at bounding box center [71, 38] width 34 height 9
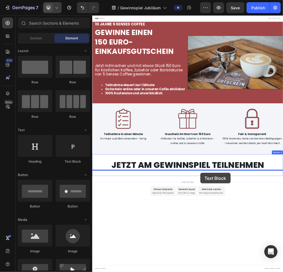
drag, startPoint x: 166, startPoint y: 163, endPoint x: 277, endPoint y: 286, distance: 166.2
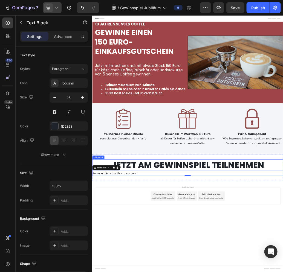
click at [172, 272] on p "JETZT AM GEWINNSPIEL TEILNEHMEN" at bounding box center [255, 273] width 327 height 19
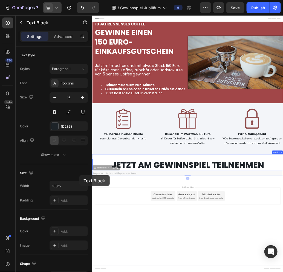
drag, startPoint x: 179, startPoint y: 288, endPoint x: 181, endPoint y: 191, distance: 96.5
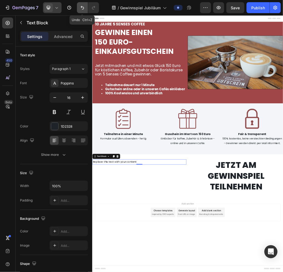
click at [83, 5] on icon "Undo/Redo" at bounding box center [82, 7] width 5 height 5
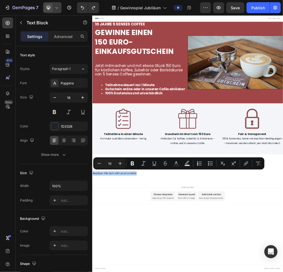
drag, startPoint x: 172, startPoint y: 287, endPoint x: 92, endPoint y: 286, distance: 80.6
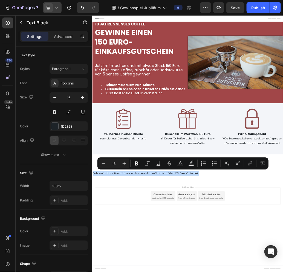
drag, startPoint x: 286, startPoint y: 287, endPoint x: 91, endPoint y: 294, distance: 194.7
click at [92, 272] on html "Header 10 jAHRE 5 seNSES COFFEE Heading GEWINNE EINEN 150 EURO- EINKAUFSGUTSCHE…" at bounding box center [256, 236] width 328 height 442
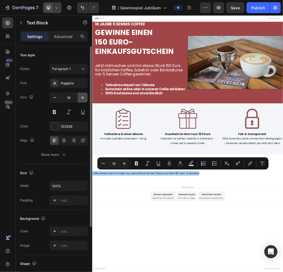
click at [82, 98] on icon "button" at bounding box center [82, 97] width 5 height 5
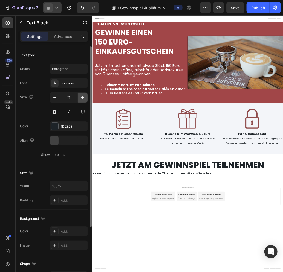
click at [82, 98] on icon "button" at bounding box center [82, 97] width 5 height 5
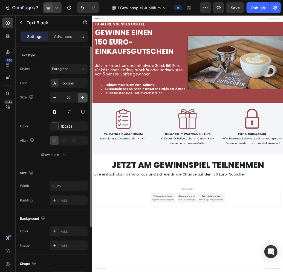
click at [82, 98] on icon "button" at bounding box center [82, 97] width 5 height 5
type input "23"
click at [50, 110] on button at bounding box center [54, 112] width 10 height 10
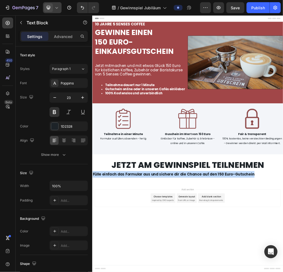
drag, startPoint x: 371, startPoint y: 289, endPoint x: 82, endPoint y: 288, distance: 289.2
click at [92, 272] on html "Header 10 jAHRE 5 seNSES COFFEE Heading GEWINNE EINEN 150 EURO- EINKAUFSGUTSCHE…" at bounding box center [256, 236] width 328 height 442
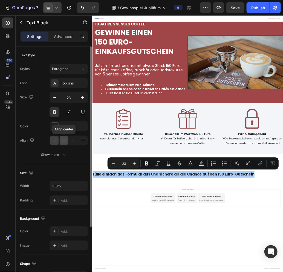
click at [66, 138] on icon at bounding box center [63, 140] width 5 height 5
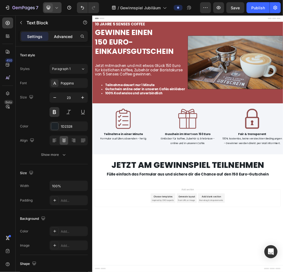
click at [63, 37] on p "Advanced" at bounding box center [63, 37] width 19 height 6
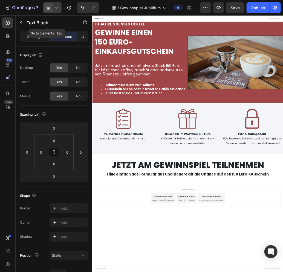
click at [24, 24] on button "button" at bounding box center [21, 22] width 9 height 9
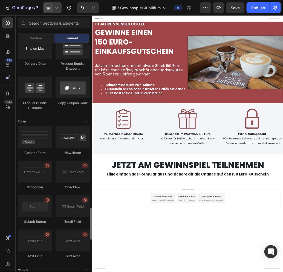
scroll to position [1200, 0]
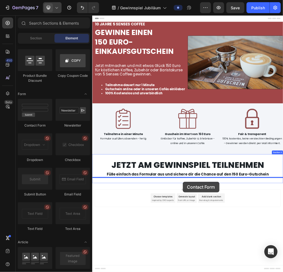
drag, startPoint x: 132, startPoint y: 124, endPoint x: 247, endPoint y: 301, distance: 211.9
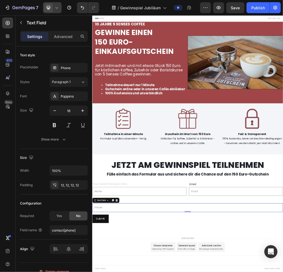
type input "N"
type input "Email"
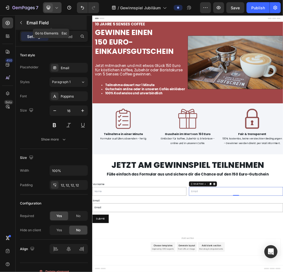
click at [20, 22] on icon "button" at bounding box center [21, 22] width 4 height 4
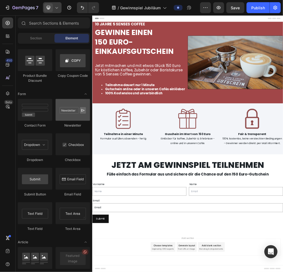
scroll to position [1227, 0]
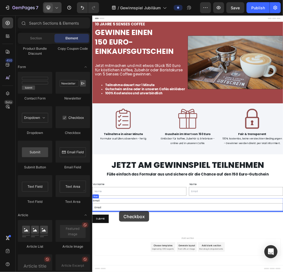
drag, startPoint x: 169, startPoint y: 134, endPoint x: 138, endPoint y: 352, distance: 220.3
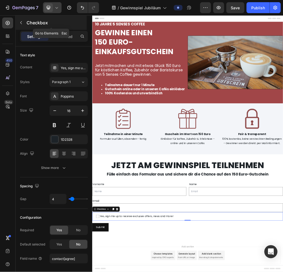
click at [19, 22] on icon "button" at bounding box center [21, 22] width 4 height 4
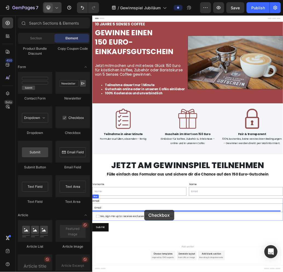
scroll to position [11, 0]
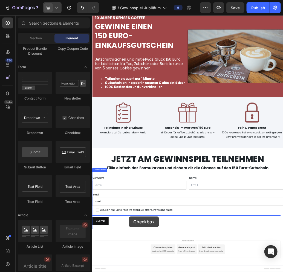
drag, startPoint x: 168, startPoint y: 131, endPoint x: 155, endPoint y: 361, distance: 230.5
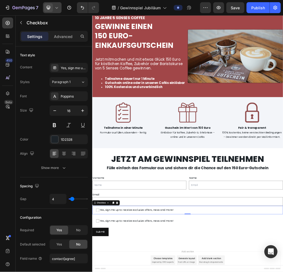
checkbox input "false"
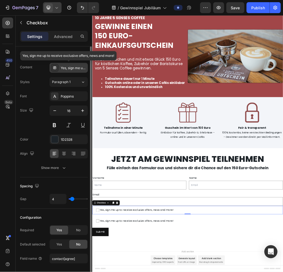
click at [63, 66] on div "Yes, sign me up to receive exclusive offers, news and more!" at bounding box center [74, 68] width 26 height 5
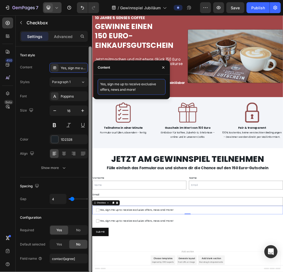
drag, startPoint x: 149, startPoint y: 90, endPoint x: 91, endPoint y: 83, distance: 58.2
click at [91, 83] on div "450 Beta Sections(18) Elements(83) Section Element Hero Section Product Detail …" at bounding box center [46, 143] width 92 height 257
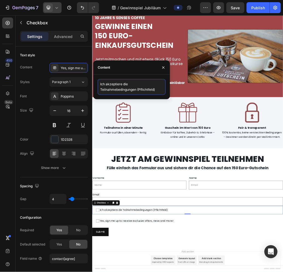
click at [136, 89] on textarea "Ich akzeptiere die Teilnahmebedingungen (Pflichtfeld)" at bounding box center [132, 87] width 68 height 16
type textarea "Ich akzeptiere die Teilnahmebedingungen. ([GEOGRAPHIC_DATA])"
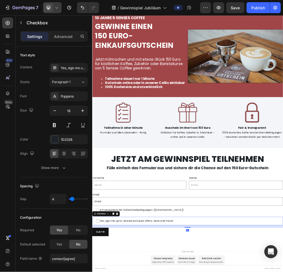
checkbox input "false"
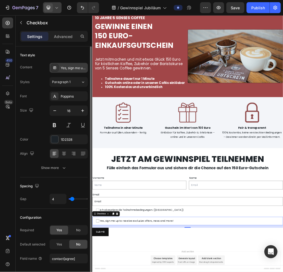
click at [65, 68] on div "Yes, sign me up to receive exclusive offers, news and more!" at bounding box center [74, 68] width 26 height 5
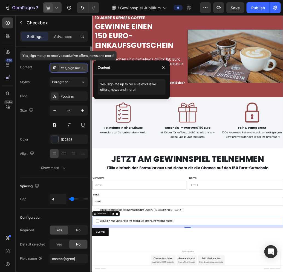
click at [61, 66] on div "Yes, sign me up to receive exclusive offers, news and more!" at bounding box center [74, 68] width 26 height 5
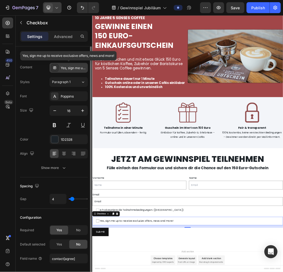
click at [65, 67] on div "Yes, sign me up to receive exclusive offers, news and more!" at bounding box center [74, 68] width 26 height 5
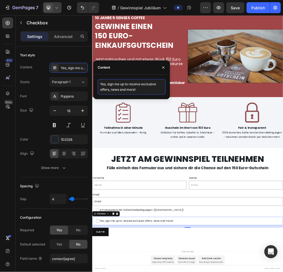
drag, startPoint x: 147, startPoint y: 91, endPoint x: 99, endPoint y: 78, distance: 49.7
click at [99, 78] on div "Yes, sign me up to receive exclusive offers, news and more!" at bounding box center [131, 87] width 77 height 25
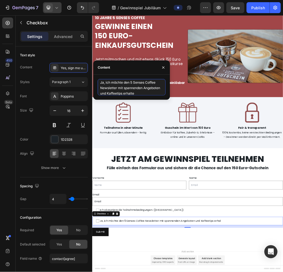
type textarea "Ja, ich möchte den 5 Senses Coffee Newsletter mit spannenden Angeboten und Kaff…"
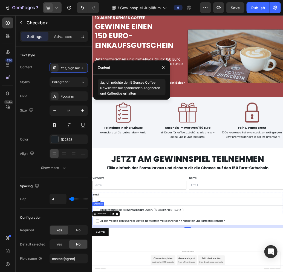
checkbox input "false"
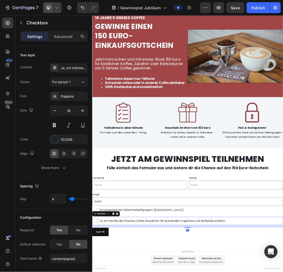
checkbox input "false"
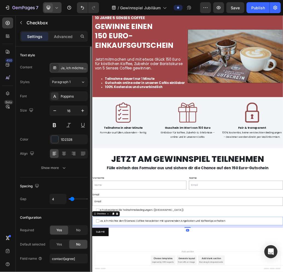
click at [80, 68] on div "Ja, ich möchte den 5 Senses Coffee Newsletter mit spannenden Angeboten und Kaff…" at bounding box center [74, 68] width 26 height 5
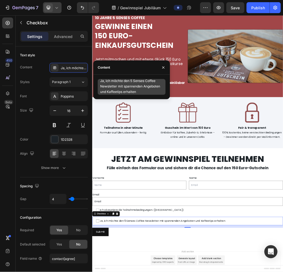
scroll to position [5, 0]
click at [155, 90] on textarea "Ja, ich möchte den 5 Senses Coffee Newsletter mit spannenden Angeboten und Kaff…" at bounding box center [132, 87] width 68 height 16
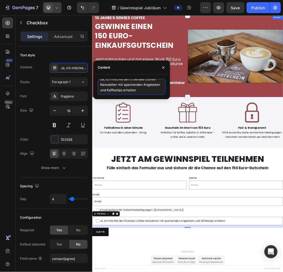
type textarea "Ja, ich möchte den 5 Senses Coffee Newsletter mit spannenden Angeboten und Kaff…"
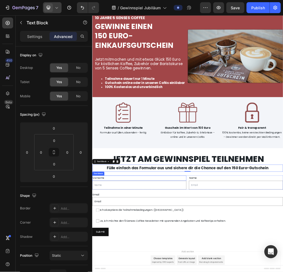
drag, startPoint x: 119, startPoint y: 292, endPoint x: 89, endPoint y: 293, distance: 30.3
click at [92, 272] on html "Header 10 jAHRE 5 seNSES COFFEE Heading GEWINNE EINEN 150 EURO- EINKAUFSGUTSCHE…" at bounding box center [256, 241] width 328 height 474
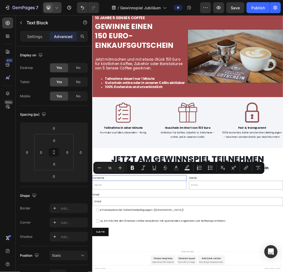
drag, startPoint x: 119, startPoint y: 294, endPoint x: 92, endPoint y: 296, distance: 27.1
click at [130, 167] on icon "Editor contextual toolbar" at bounding box center [132, 167] width 5 height 5
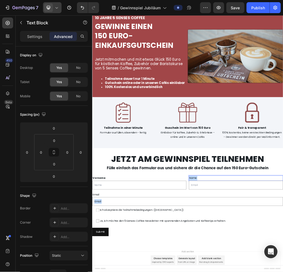
drag, startPoint x: 271, startPoint y: 294, endPoint x: 262, endPoint y: 295, distance: 8.5
drag, startPoint x: 275, startPoint y: 294, endPoint x: 244, endPoint y: 296, distance: 31.8
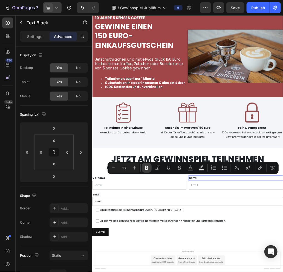
click at [145, 168] on icon "Editor contextual toolbar" at bounding box center [146, 168] width 3 height 4
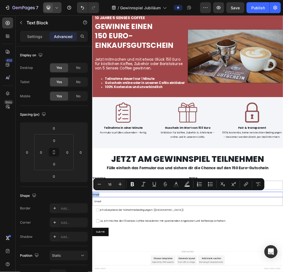
drag, startPoint x: 105, startPoint y: 323, endPoint x: 184, endPoint y: 209, distance: 137.8
click at [131, 184] on icon "Editor contextual toolbar" at bounding box center [132, 184] width 3 height 4
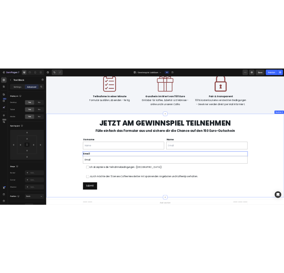
scroll to position [166, 0]
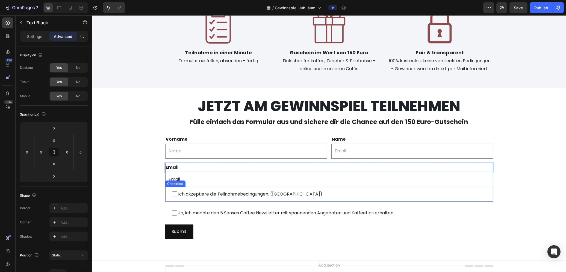
click at [247, 189] on label "Ich akzeptiere die Teilnahmebedingungen. ([GEOGRAPHIC_DATA])" at bounding box center [329, 194] width 328 height 14
click at [177, 192] on input "Ich akzeptiere die Teilnahmebedingungen. ([GEOGRAPHIC_DATA])" at bounding box center [174, 194] width 5 height 5
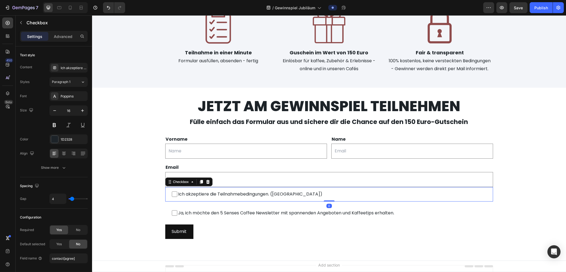
drag, startPoint x: 327, startPoint y: 200, endPoint x: 328, endPoint y: 191, distance: 8.8
click at [328, 191] on div "Ich akzeptiere die Teilnahmebedingungen. (Pflichtfeld) Checkbox 0" at bounding box center [329, 194] width 328 height 14
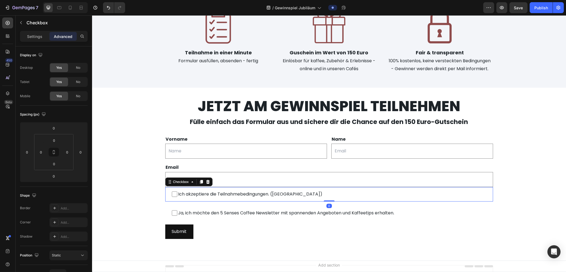
click at [321, 187] on label "Ich akzeptiere die Teilnahmebedingungen. ([GEOGRAPHIC_DATA])" at bounding box center [329, 194] width 328 height 14
click at [177, 192] on input "Ich akzeptiere die Teilnahmebedingungen. ([GEOGRAPHIC_DATA])" at bounding box center [174, 194] width 5 height 5
checkbox input "false"
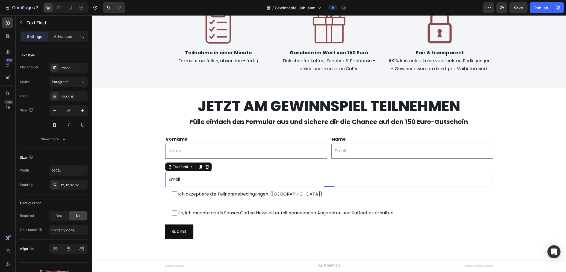
click at [318, 176] on input "Email" at bounding box center [329, 179] width 328 height 15
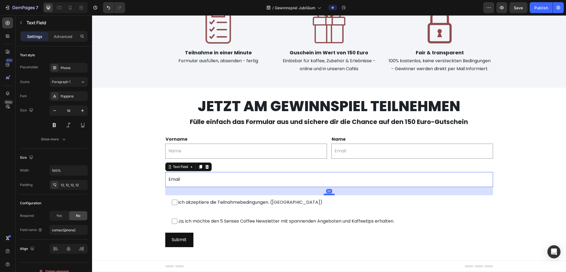
drag, startPoint x: 326, startPoint y: 185, endPoint x: 325, endPoint y: 194, distance: 8.2
click at [325, 194] on div at bounding box center [329, 195] width 11 height 2
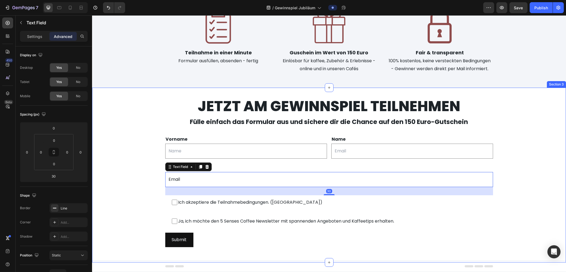
click at [520, 158] on div "JETZT AM GEWINNSPIEL TEILNEHMEN Text Block Fülle einfach das Formular aus und s…" at bounding box center [329, 175] width 474 height 158
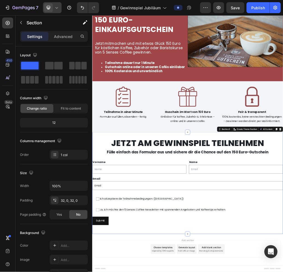
scroll to position [38, 0]
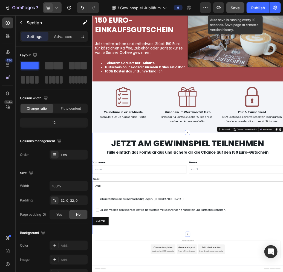
click at [237, 7] on span "Save" at bounding box center [235, 7] width 9 height 5
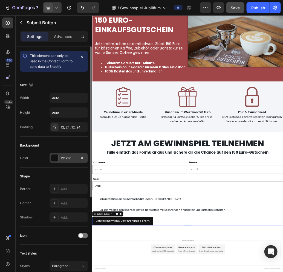
click at [63, 157] on div "121212" at bounding box center [69, 158] width 16 height 5
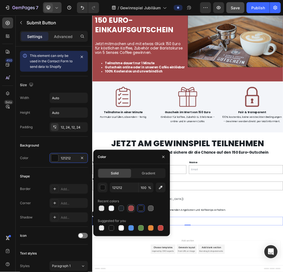
click at [130, 210] on div at bounding box center [130, 208] width 5 height 5
type input "A14648"
checkbox input "false"
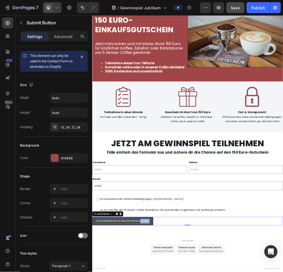
drag, startPoint x: 190, startPoint y: 368, endPoint x: 146, endPoint y: 236, distance: 138.6
click at [92, 272] on html "Header 10 jAHRE 5 seNSES COFFEE Heading GEWINNE EINEN 150 EURO- EINKAUFSGUTSCHE…" at bounding box center [256, 218] width 328 height 482
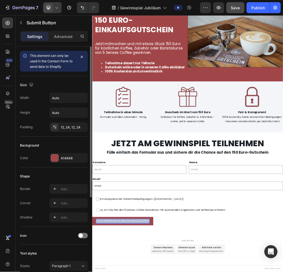
scroll to position [27, 0]
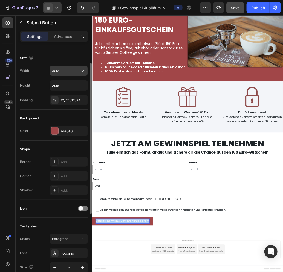
click at [61, 71] on input "Auto" at bounding box center [69, 71] width 38 height 10
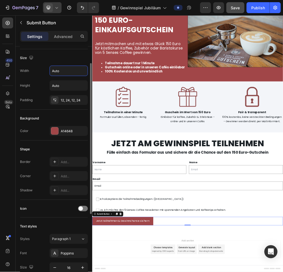
scroll to position [82, 0]
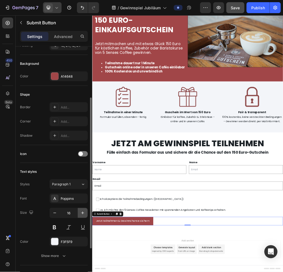
click at [82, 212] on icon "button" at bounding box center [82, 212] width 5 height 5
type input "20"
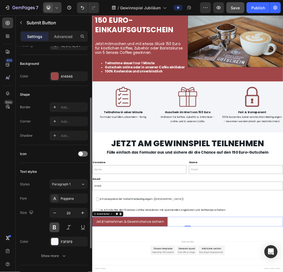
click at [57, 222] on button at bounding box center [54, 227] width 10 height 10
click at [54, 240] on div at bounding box center [54, 241] width 7 height 7
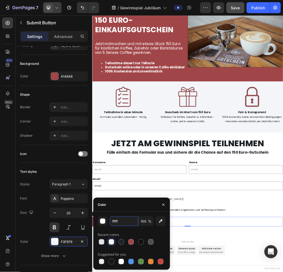
type input "FFFFFF"
checkbox input "false"
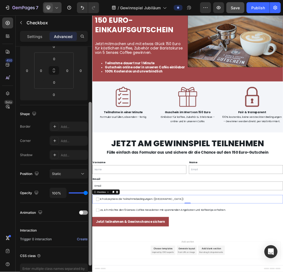
click at [83, 211] on span at bounding box center [81, 213] width 4 height 4
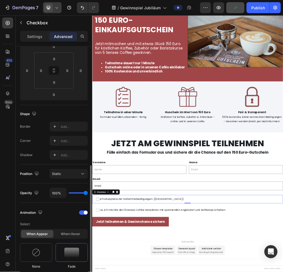
scroll to position [136, 0]
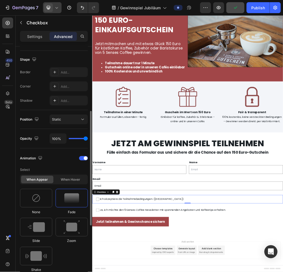
click at [70, 198] on img at bounding box center [71, 198] width 15 height 10
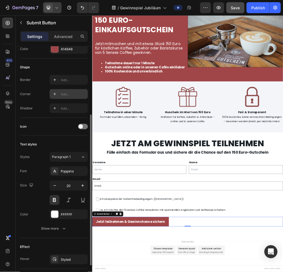
scroll to position [145, 0]
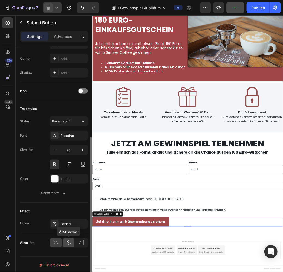
click at [69, 240] on icon at bounding box center [69, 242] width 4 height 5
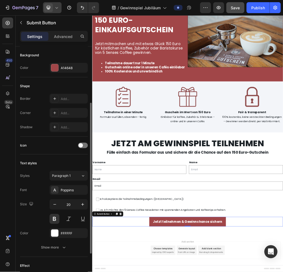
scroll to position [90, 0]
click at [75, 109] on div "Add..." at bounding box center [68, 113] width 38 height 10
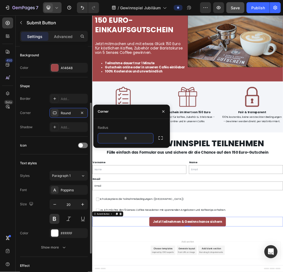
click at [80, 84] on div "Shape" at bounding box center [54, 86] width 68 height 9
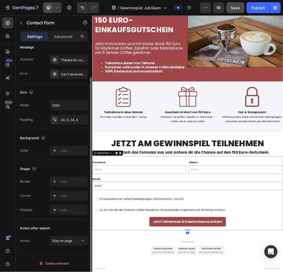
scroll to position [0, 0]
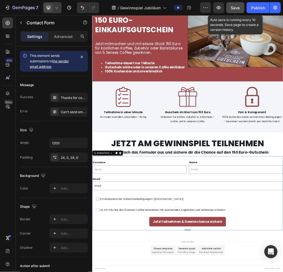
click at [235, 8] on span "Save" at bounding box center [235, 7] width 9 height 5
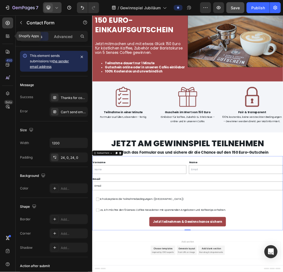
drag, startPoint x: 6, startPoint y: 35, endPoint x: 8, endPoint y: 42, distance: 8.0
click at [6, 35] on icon at bounding box center [7, 35] width 2 height 2
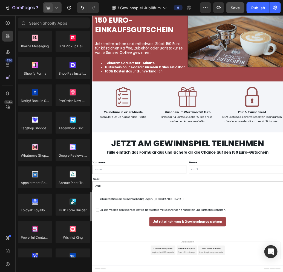
scroll to position [1091, 0]
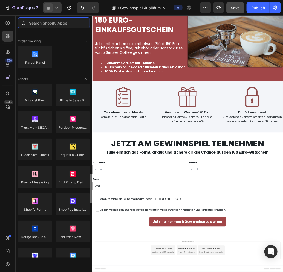
click at [40, 24] on input "text" at bounding box center [54, 22] width 72 height 11
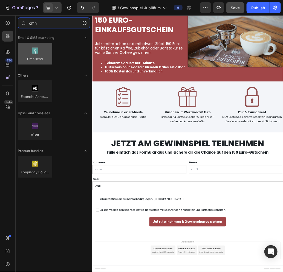
type input "omn"
click at [33, 54] on div at bounding box center [35, 54] width 34 height 22
click at [38, 54] on div at bounding box center [35, 54] width 34 height 22
click at [35, 53] on div at bounding box center [35, 54] width 34 height 22
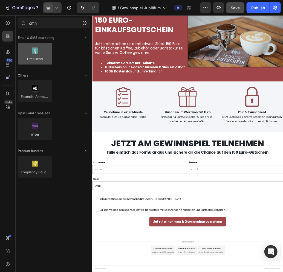
click at [35, 53] on div at bounding box center [35, 54] width 34 height 22
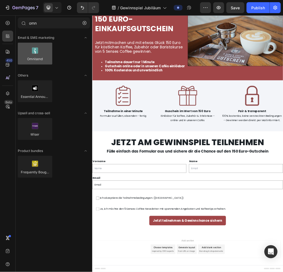
click at [36, 53] on div at bounding box center [35, 54] width 34 height 22
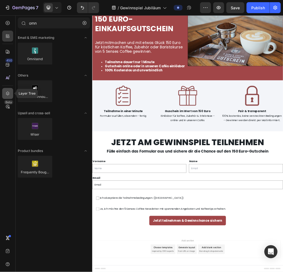
click at [8, 93] on icon at bounding box center [7, 93] width 5 height 5
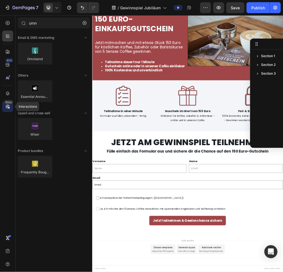
click at [8, 107] on icon at bounding box center [9, 108] width 2 height 2
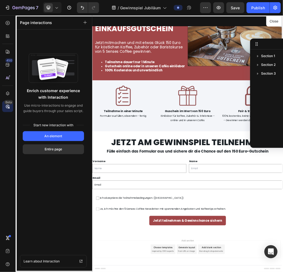
click at [8, 107] on icon at bounding box center [9, 108] width 2 height 2
click at [5, 40] on div at bounding box center [7, 36] width 11 height 11
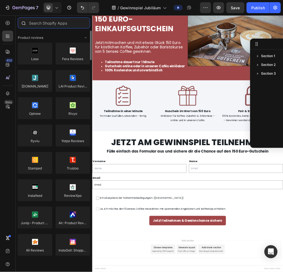
click at [45, 23] on input "text" at bounding box center [54, 22] width 72 height 11
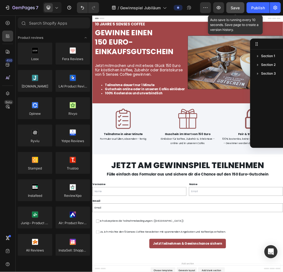
drag, startPoint x: 235, startPoint y: 6, endPoint x: 227, endPoint y: 10, distance: 9.4
click at [235, 6] on span "Save" at bounding box center [235, 7] width 9 height 5
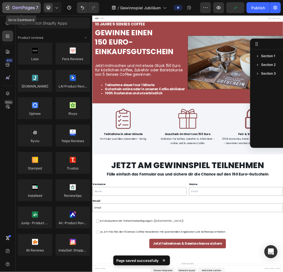
click at [7, 6] on icon "button" at bounding box center [7, 7] width 5 height 5
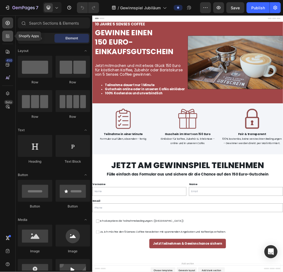
click at [10, 35] on icon at bounding box center [7, 35] width 5 height 5
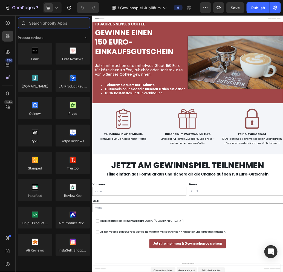
click at [41, 24] on input "text" at bounding box center [54, 22] width 72 height 11
type input "i"
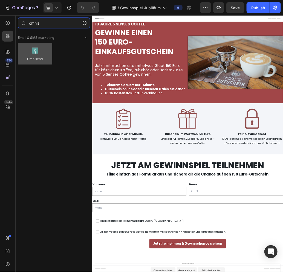
type input "omnis"
click at [42, 53] on div at bounding box center [35, 54] width 34 height 22
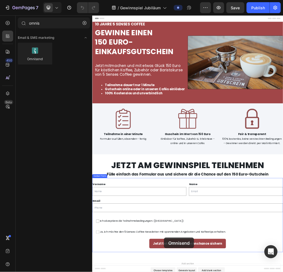
scroll to position [40, 0]
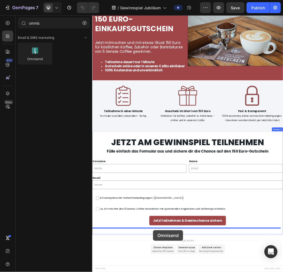
drag, startPoint x: 133, startPoint y: 68, endPoint x: 196, endPoint y: 385, distance: 323.2
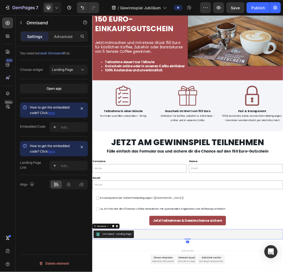
click at [37, 66] on div "Choose widget" at bounding box center [31, 69] width 23 height 9
click at [34, 69] on div "Choose widget" at bounding box center [31, 69] width 23 height 5
drag, startPoint x: 42, startPoint y: 68, endPoint x: 69, endPoint y: 69, distance: 26.5
click at [43, 68] on div "Choose widget" at bounding box center [31, 69] width 23 height 5
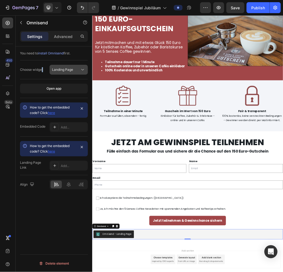
click at [75, 68] on div "Landing Page" at bounding box center [66, 69] width 28 height 5
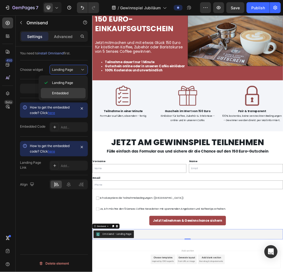
click at [67, 91] on span "Embedded" at bounding box center [60, 93] width 16 height 5
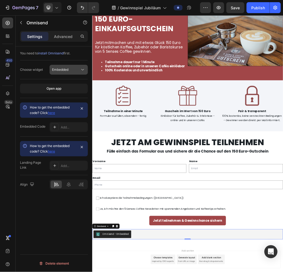
click at [74, 68] on div "Embedded" at bounding box center [66, 69] width 28 height 5
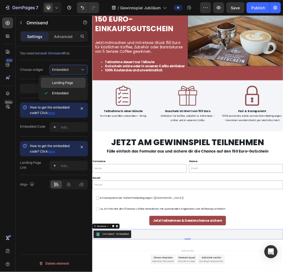
click at [75, 79] on div "Landing Page" at bounding box center [63, 83] width 45 height 10
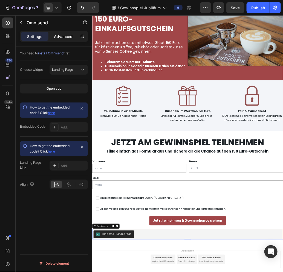
click at [69, 37] on p "Advanced" at bounding box center [63, 37] width 19 height 6
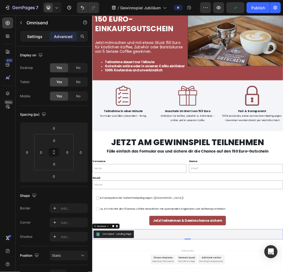
click at [32, 34] on p "Settings" at bounding box center [34, 37] width 15 height 6
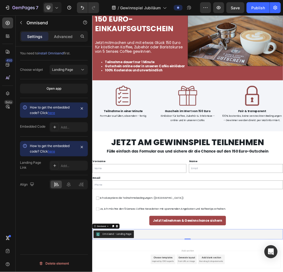
click at [52, 53] on span "install Omnisend" at bounding box center [50, 53] width 25 height 4
click at [52, 87] on div "Open app" at bounding box center [53, 88] width 15 height 5
click at [64, 34] on p "Advanced" at bounding box center [63, 37] width 19 height 6
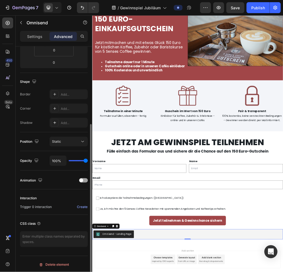
scroll to position [0, 0]
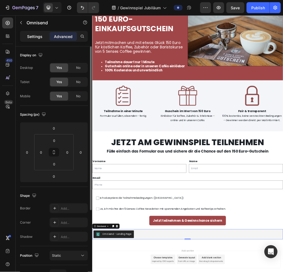
click at [35, 35] on p "Settings" at bounding box center [34, 37] width 15 height 6
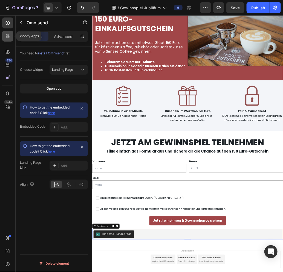
click at [2, 40] on div at bounding box center [7, 36] width 11 height 11
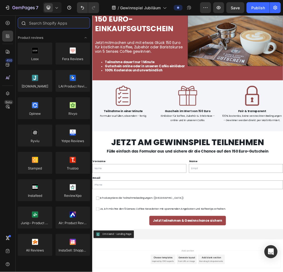
click at [47, 24] on input "text" at bounding box center [54, 22] width 72 height 11
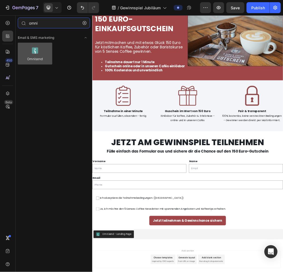
type input "omni"
click at [30, 58] on div at bounding box center [35, 54] width 34 height 22
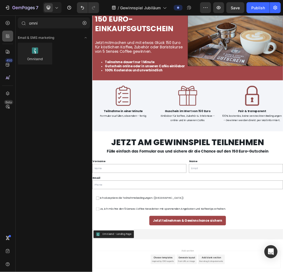
click at [8, 38] on icon at bounding box center [7, 35] width 5 height 5
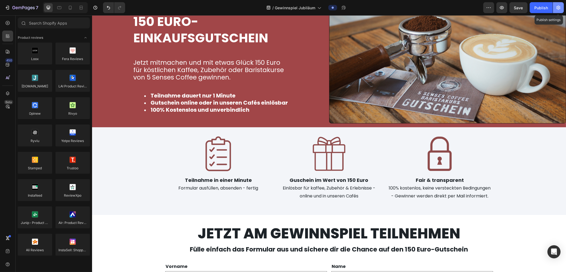
click at [282, 4] on button "button" at bounding box center [558, 7] width 11 height 11
click at [282, 5] on icon "button" at bounding box center [558, 7] width 5 height 5
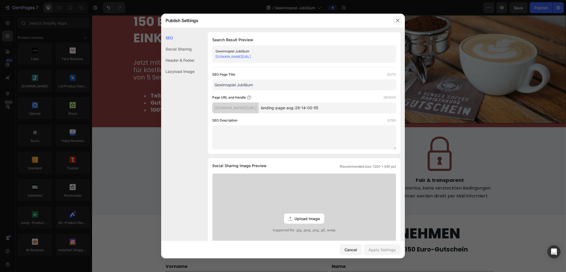
click at [282, 19] on icon "button" at bounding box center [398, 20] width 4 height 4
